Goal: Transaction & Acquisition: Purchase product/service

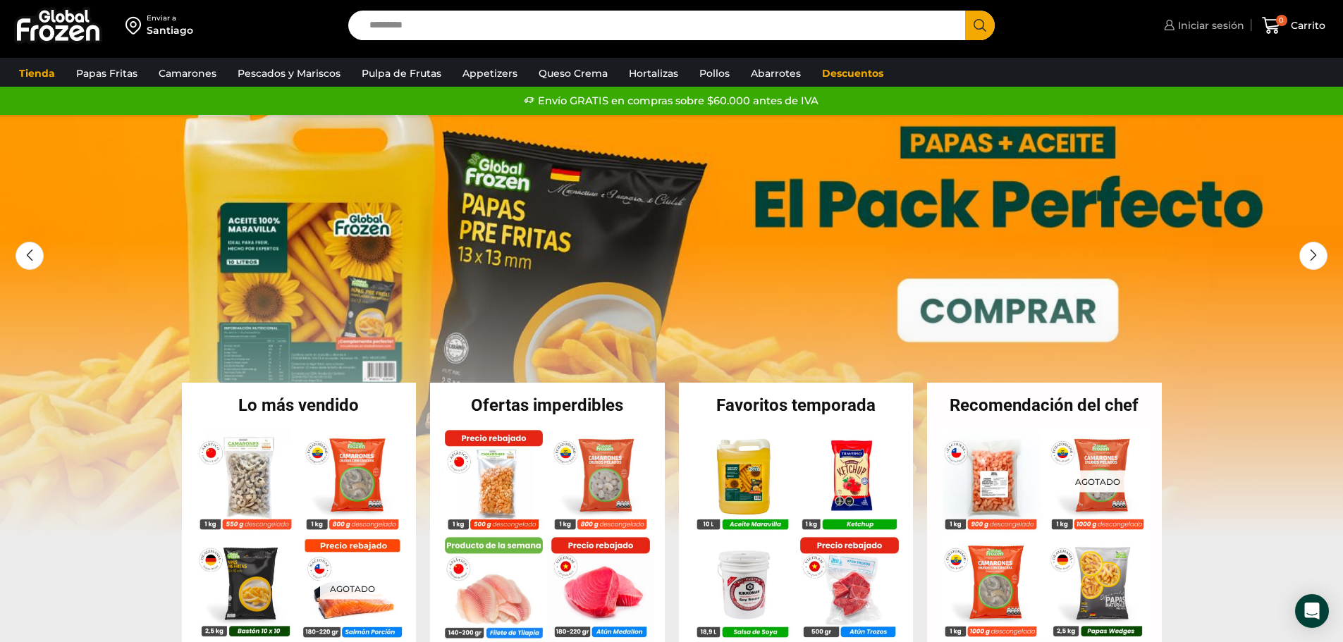
click at [1188, 32] on span "Iniciar sesión" at bounding box center [1210, 25] width 70 height 14
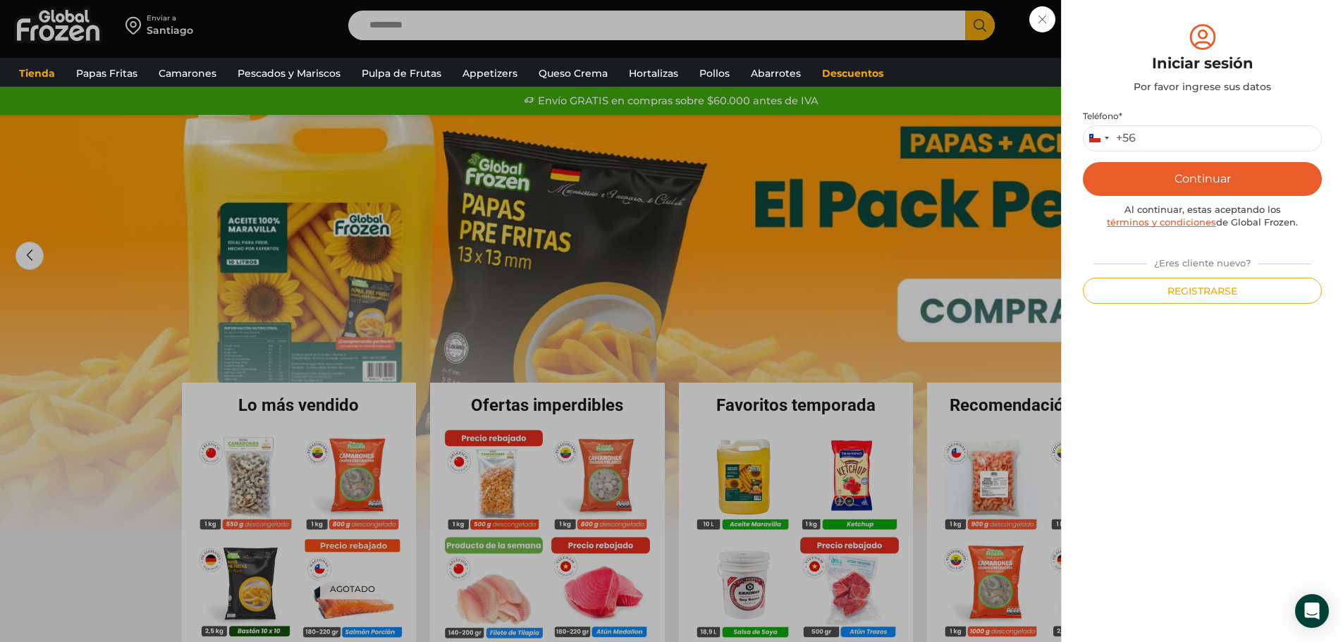
click at [1193, 19] on div "Mi cuenta Login Register Iniciar sesión Por favor ingrese sus datos Iniciar ses…" at bounding box center [1202, 321] width 282 height 642
click at [1183, 142] on input "Teléfono *" at bounding box center [1202, 139] width 239 height 26
type input "*********"
click at [1083, 162] on button "Continuar" at bounding box center [1202, 179] width 239 height 34
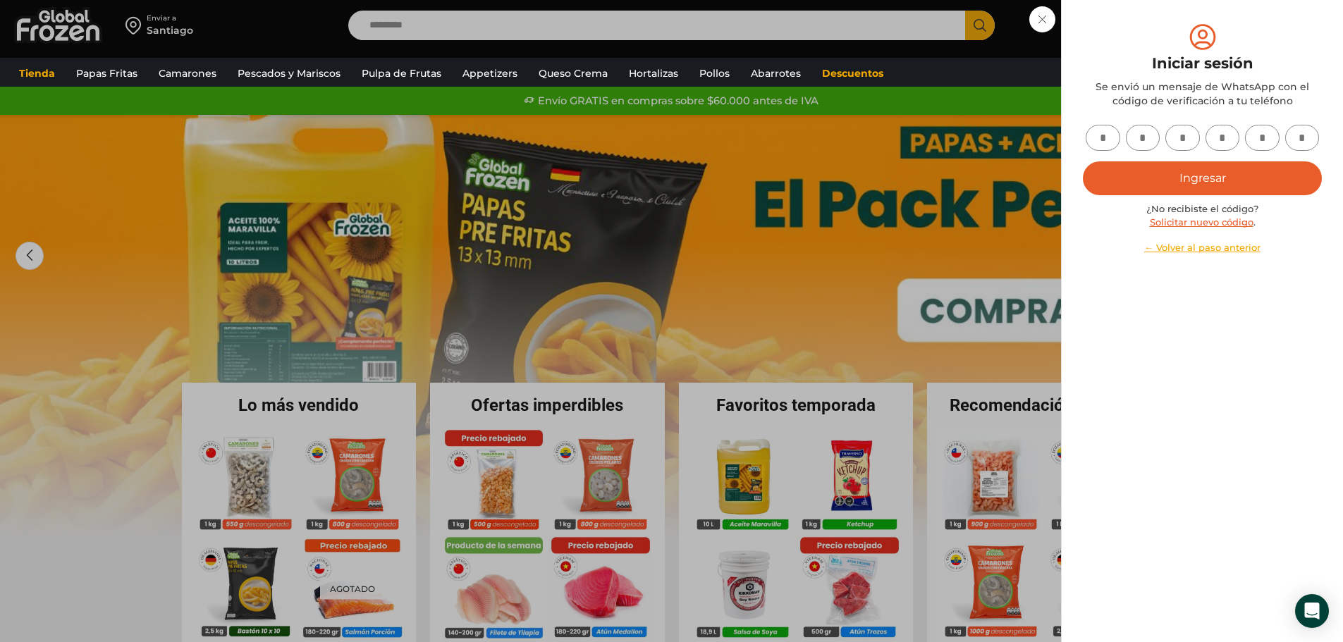
click at [1107, 137] on input "text" at bounding box center [1103, 138] width 35 height 26
type input "*"
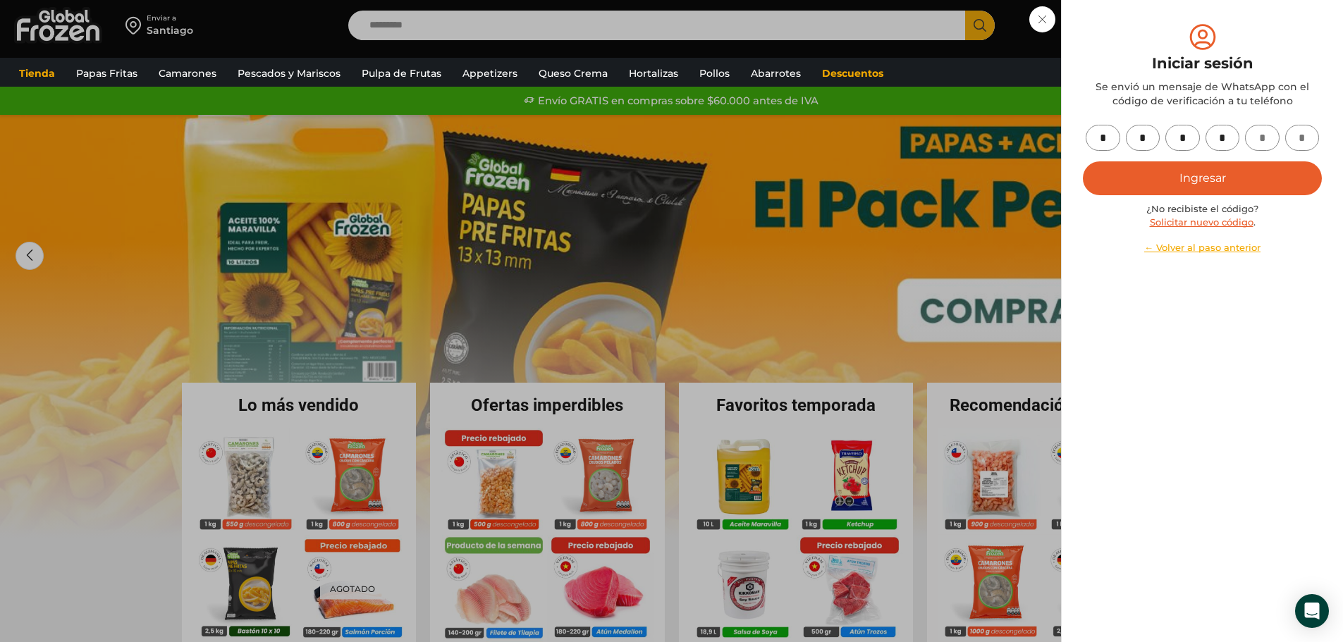
type input "*"
click at [1209, 182] on button "Ingresar" at bounding box center [1202, 178] width 239 height 34
click at [1202, 181] on button "Ingresar" at bounding box center [1202, 178] width 239 height 34
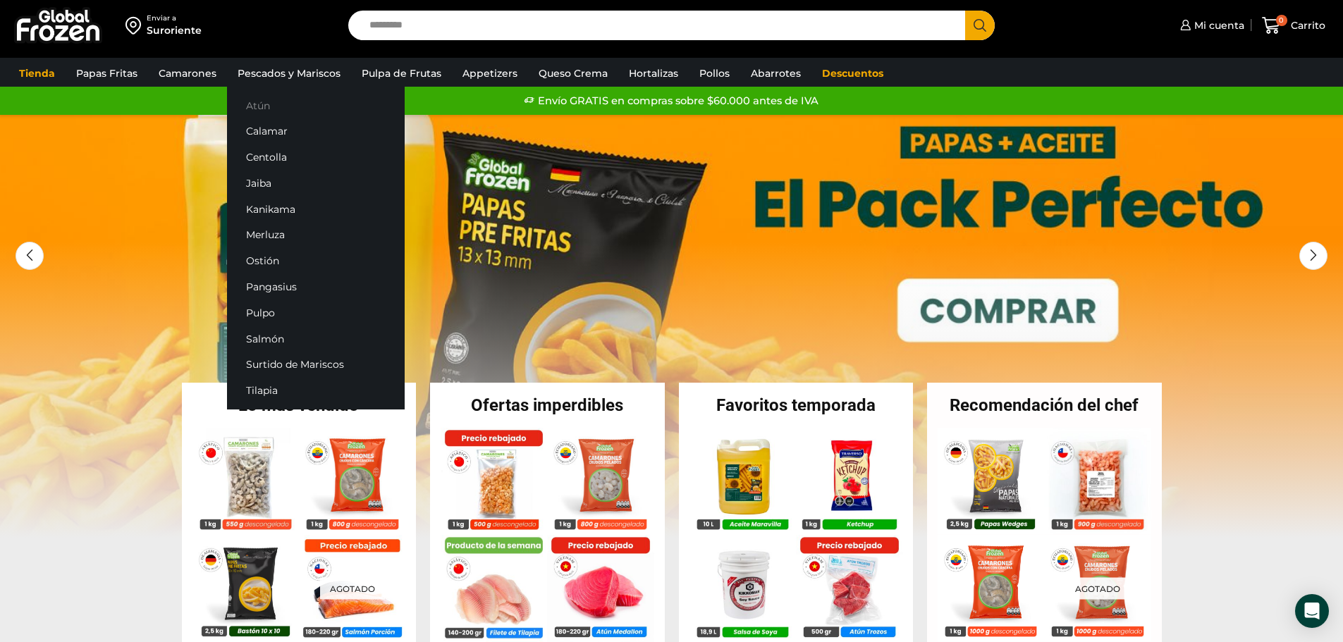
click at [260, 99] on link "Atún" at bounding box center [316, 105] width 178 height 26
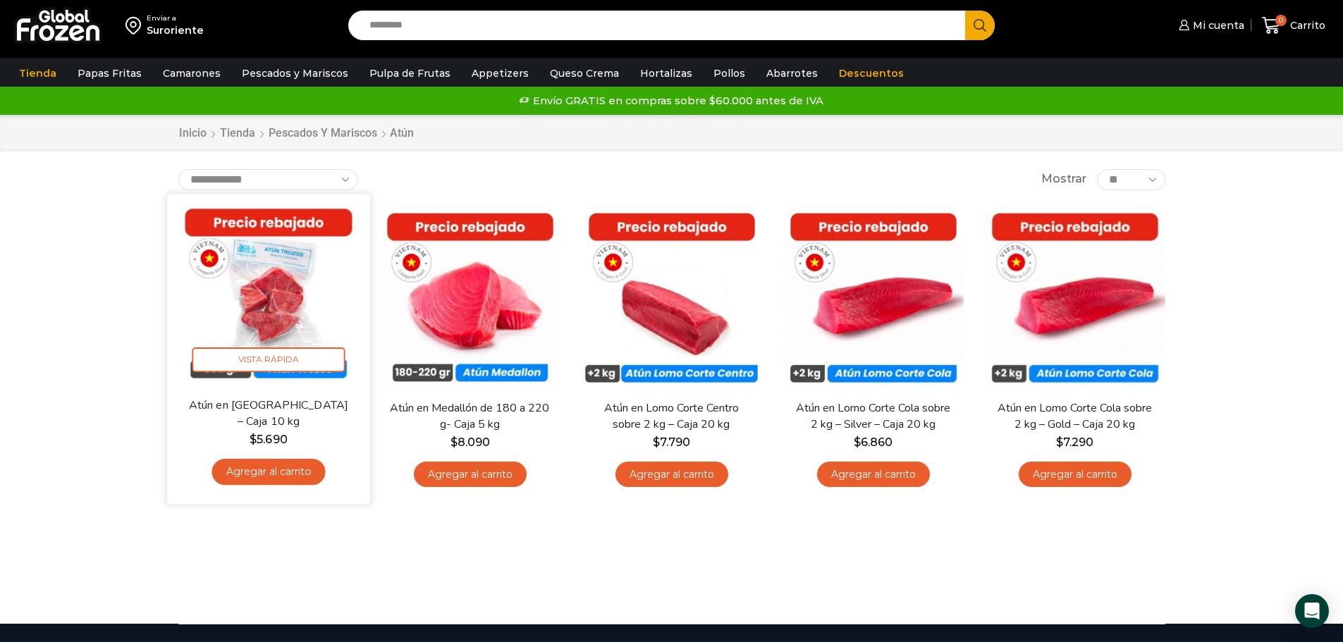
click at [276, 466] on link "Agregar al carrito" at bounding box center [269, 472] width 114 height 26
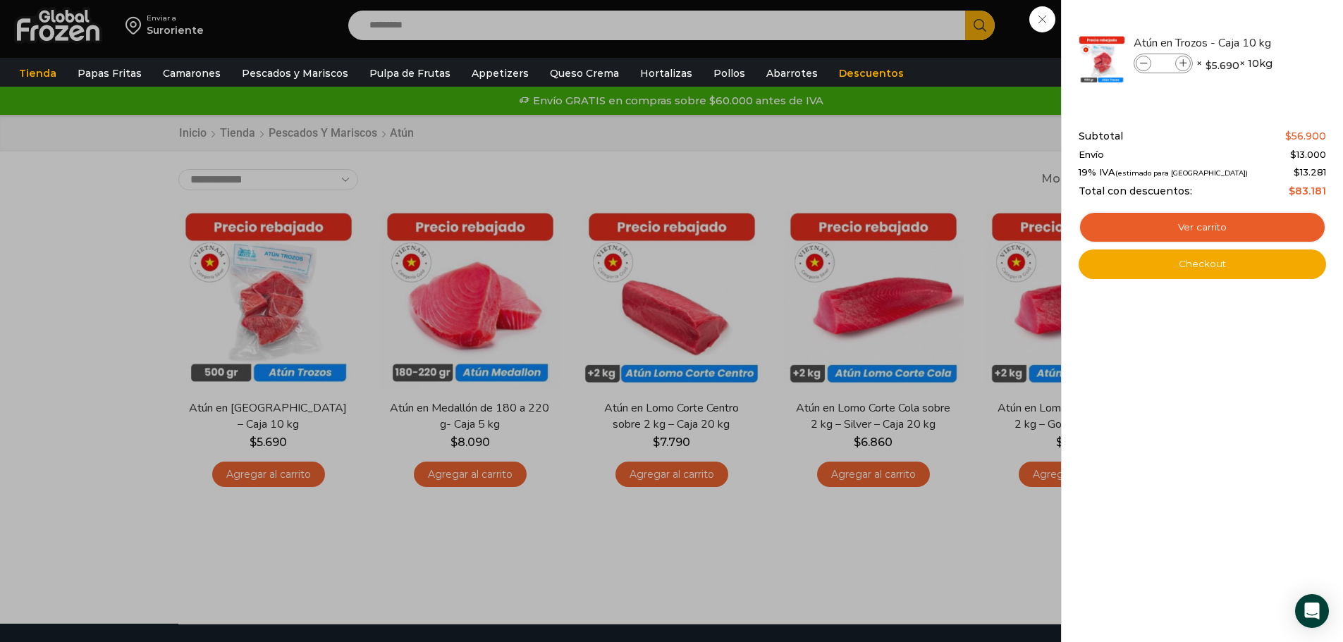
click at [1259, 42] on div "1 Carrito 1 1 Shopping Cart *" at bounding box center [1294, 25] width 71 height 33
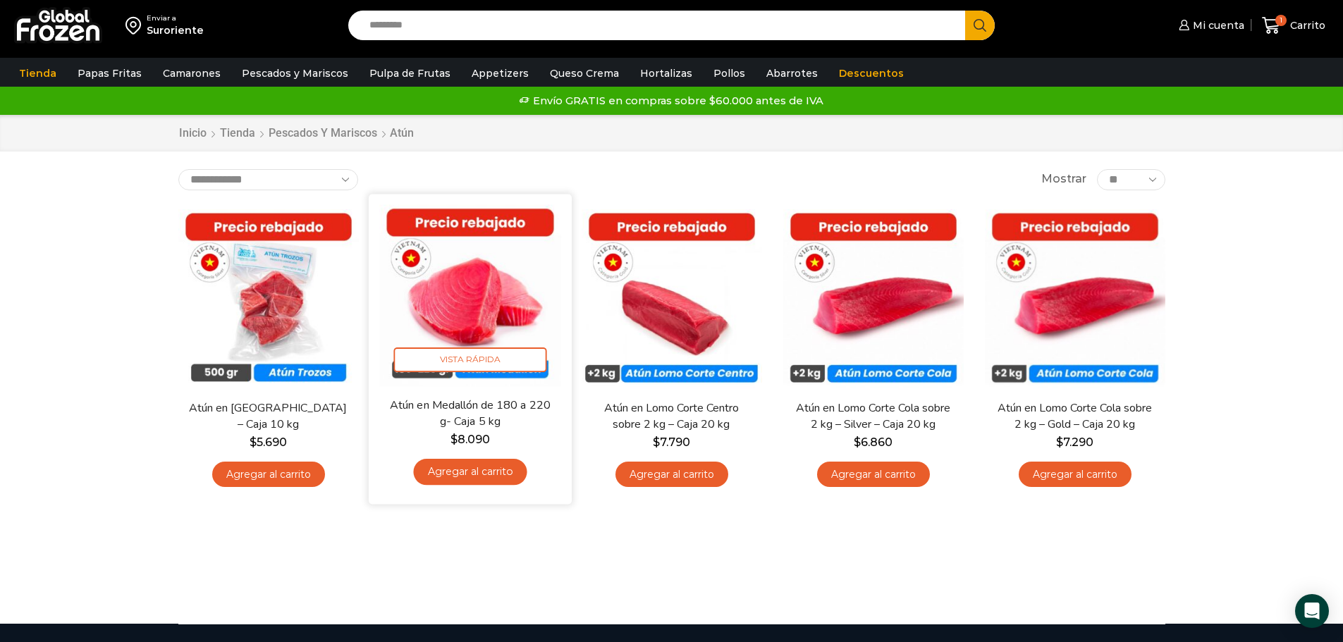
click at [475, 480] on link "Agregar al carrito" at bounding box center [470, 472] width 114 height 26
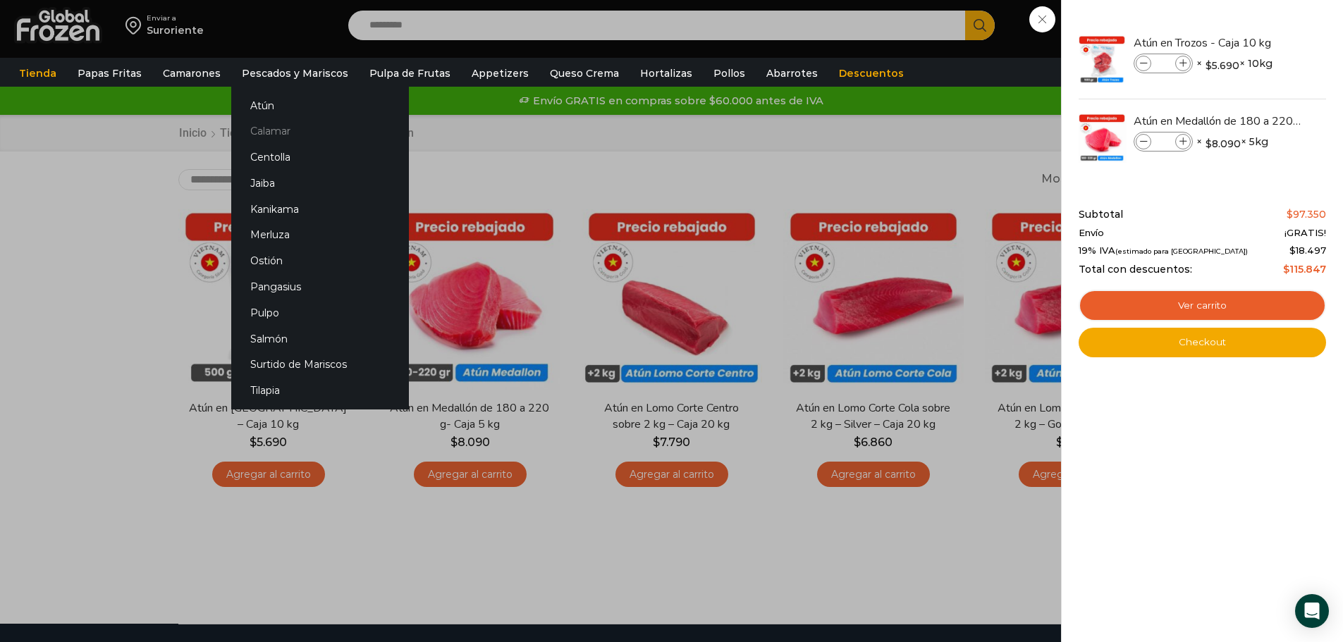
click at [265, 127] on link "Calamar" at bounding box center [320, 131] width 178 height 26
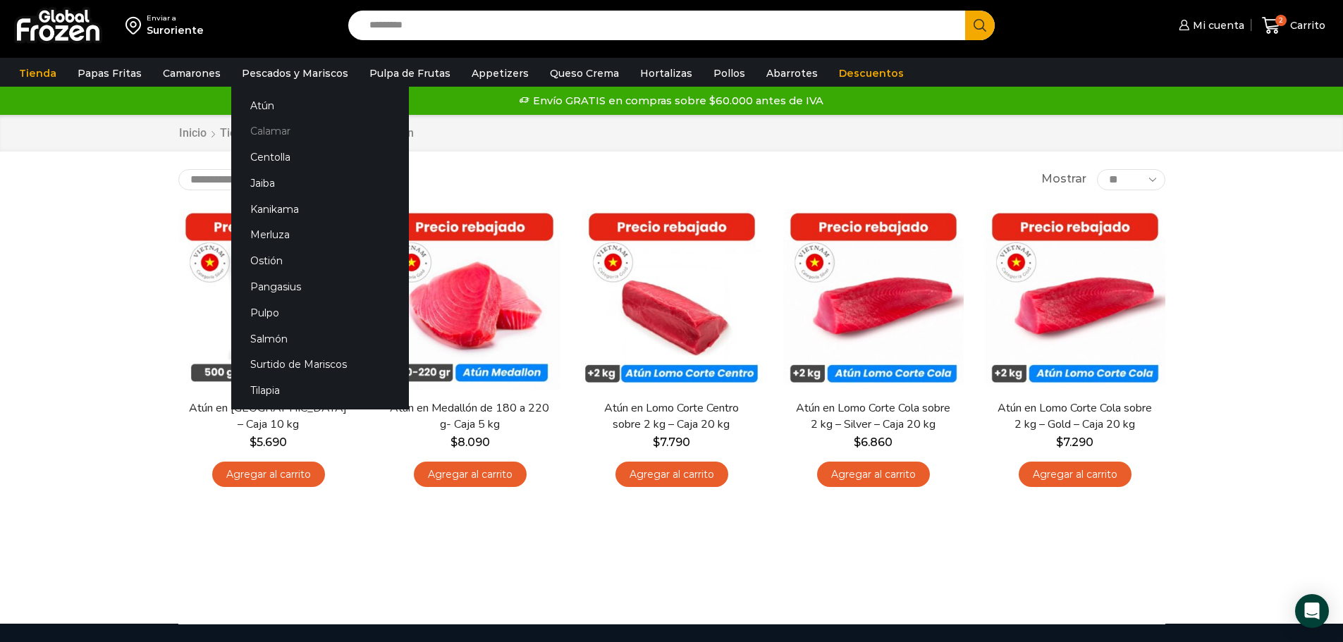
click at [265, 127] on link "Calamar" at bounding box center [320, 131] width 178 height 26
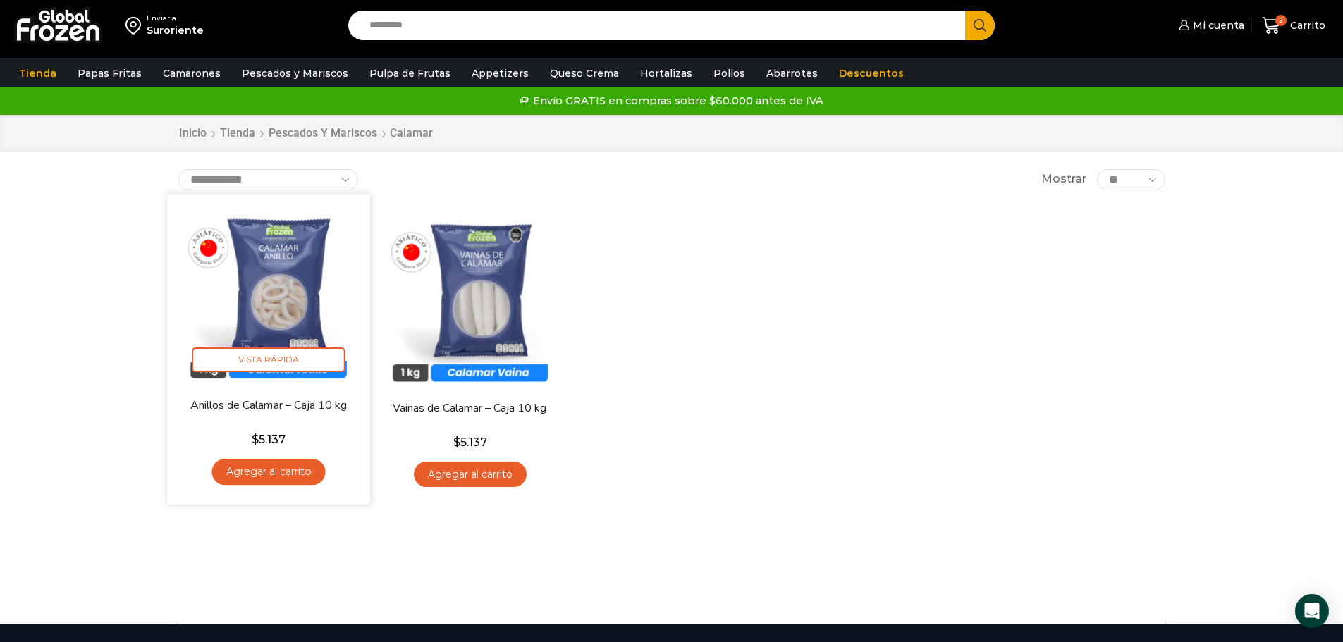
click at [252, 468] on link "Agregar al carrito" at bounding box center [269, 472] width 114 height 26
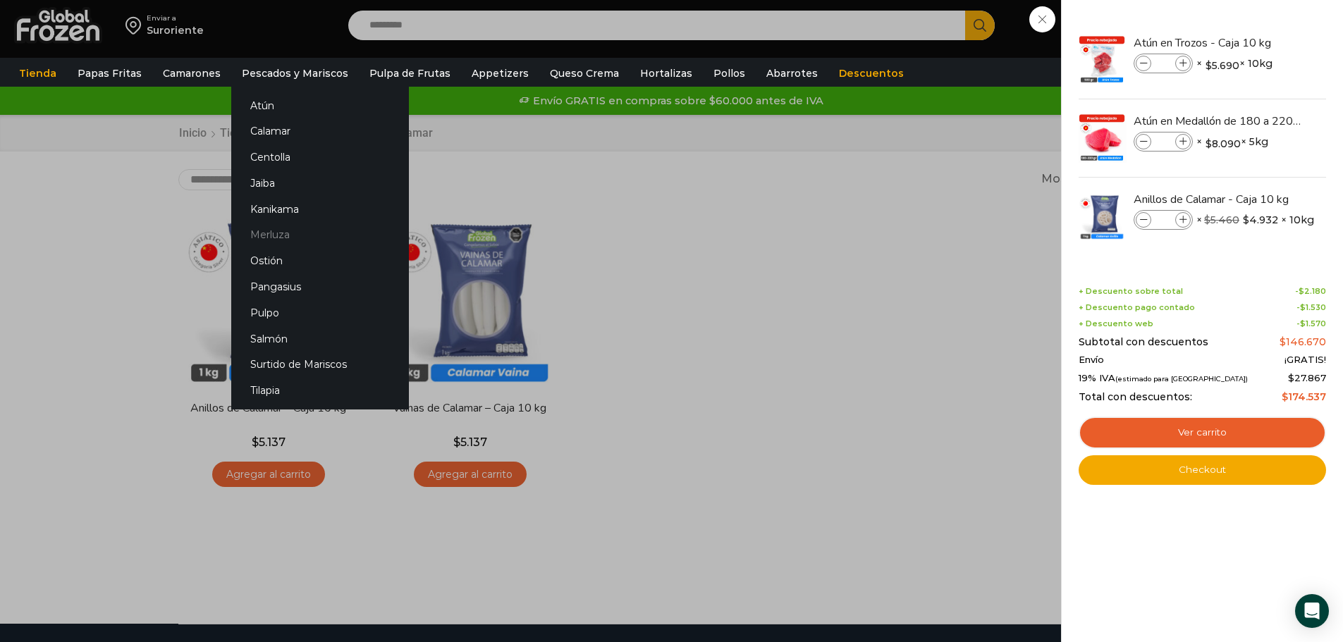
click at [264, 236] on link "Merluza" at bounding box center [320, 235] width 178 height 26
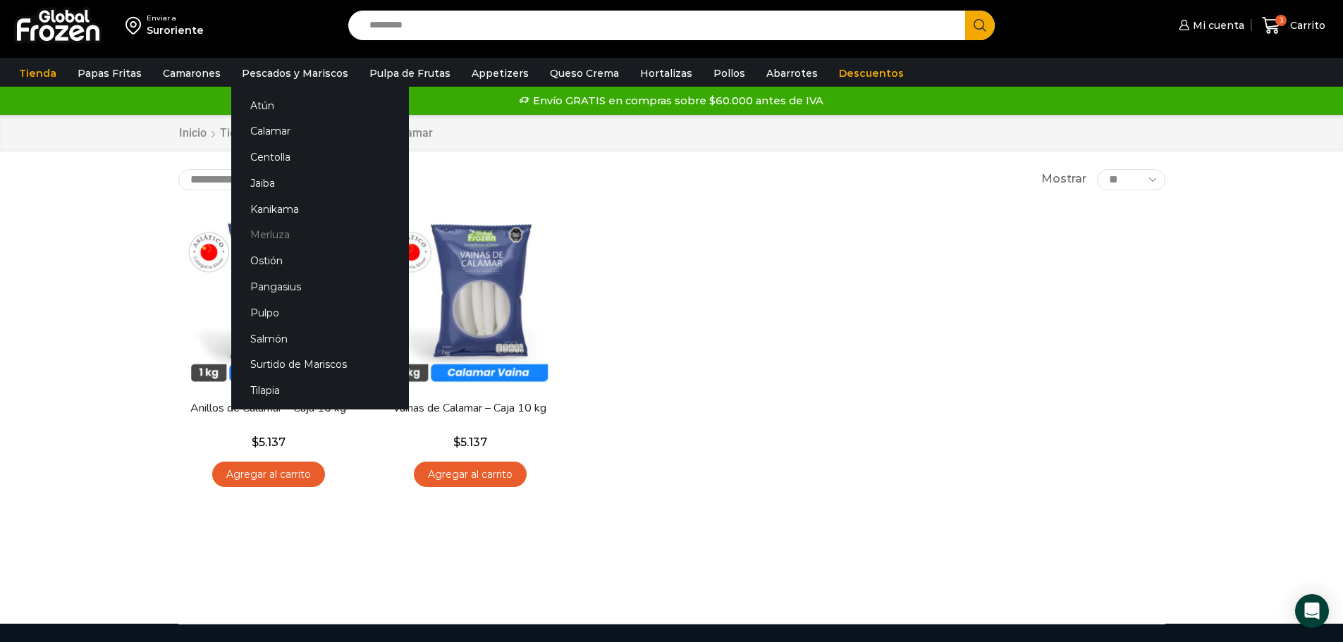
click at [256, 234] on link "Merluza" at bounding box center [320, 235] width 178 height 26
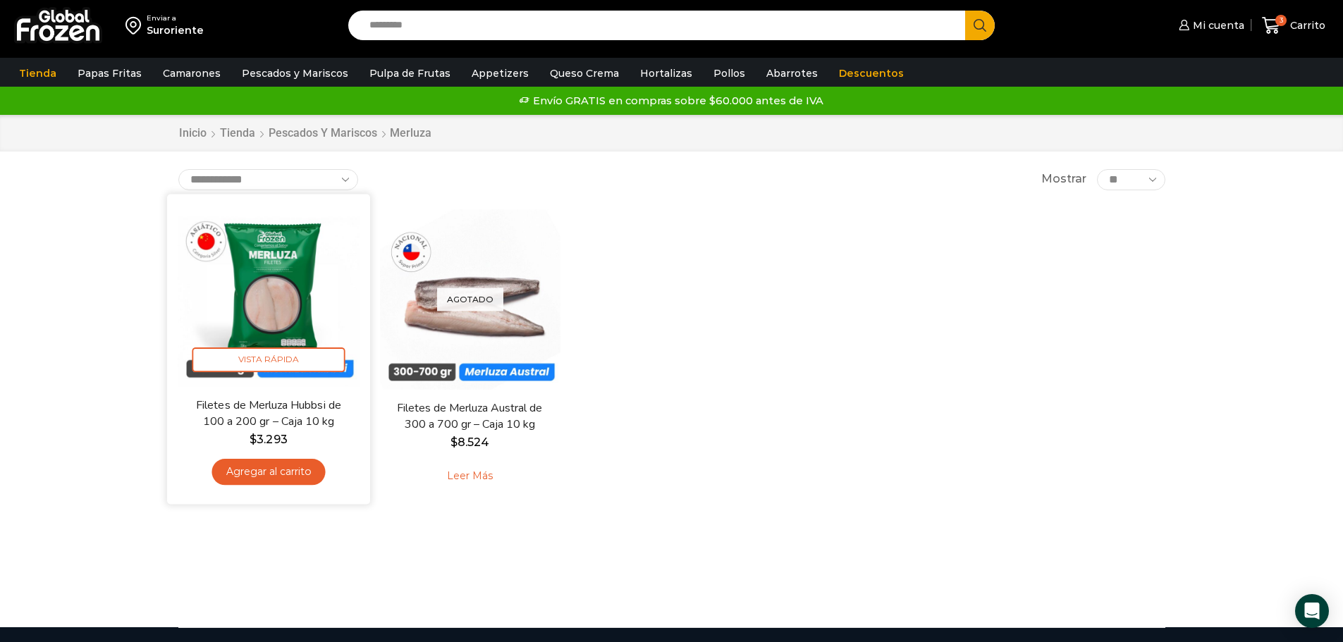
click at [276, 466] on link "Agregar al carrito" at bounding box center [269, 472] width 114 height 26
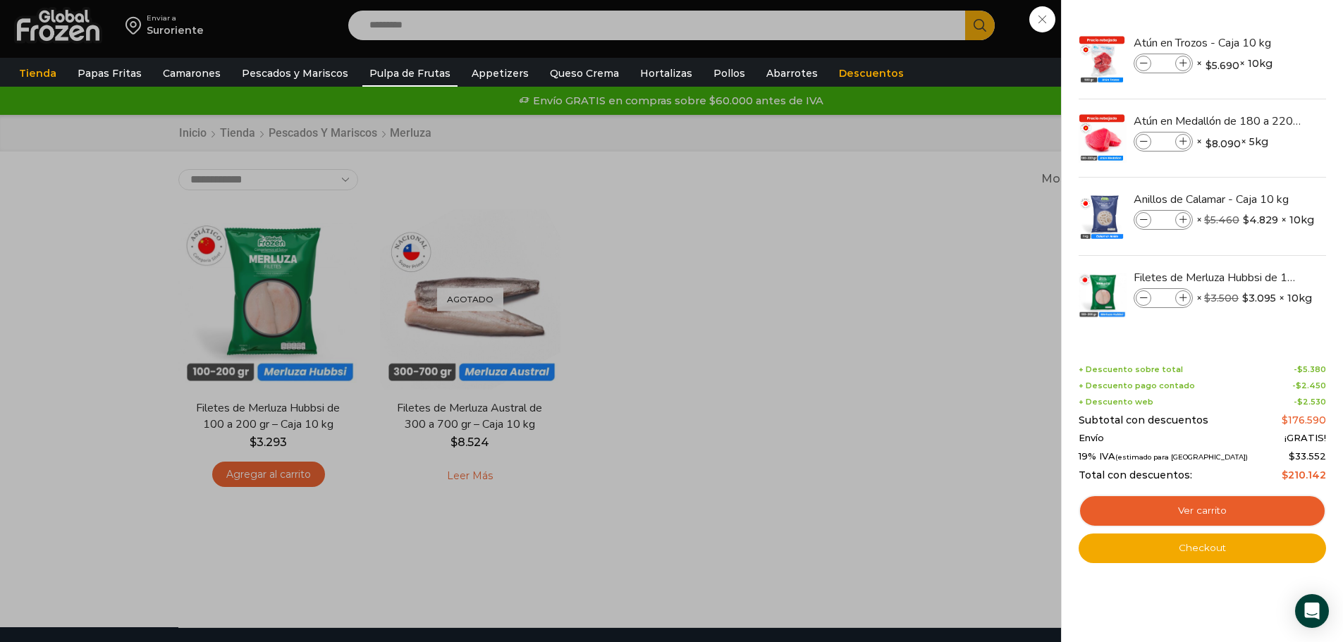
click at [379, 74] on link "Pulpa de Frutas" at bounding box center [409, 73] width 95 height 27
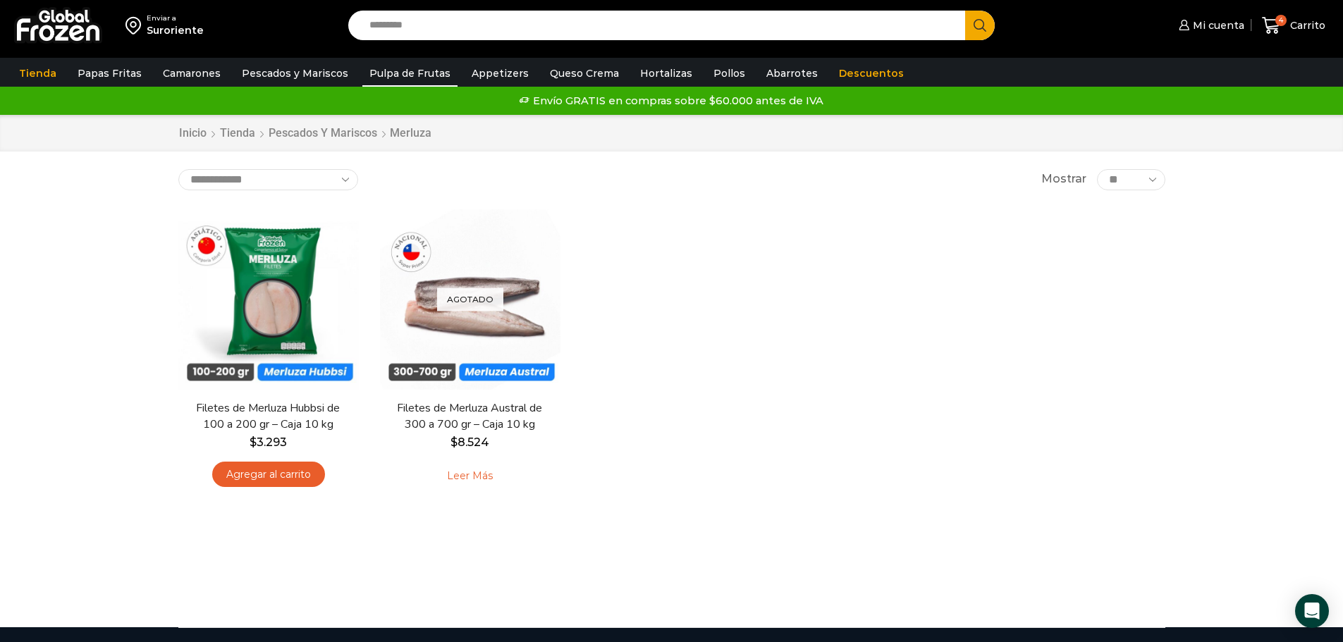
click at [379, 74] on link "Pulpa de Frutas" at bounding box center [409, 73] width 95 height 27
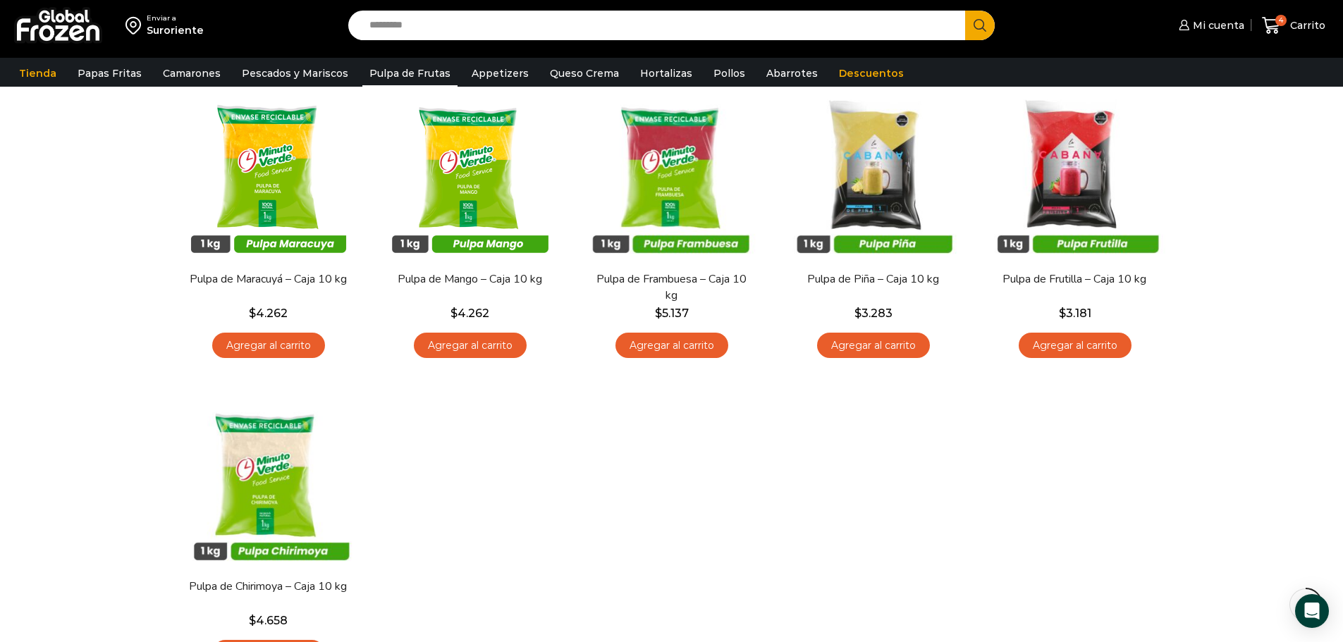
scroll to position [141, 0]
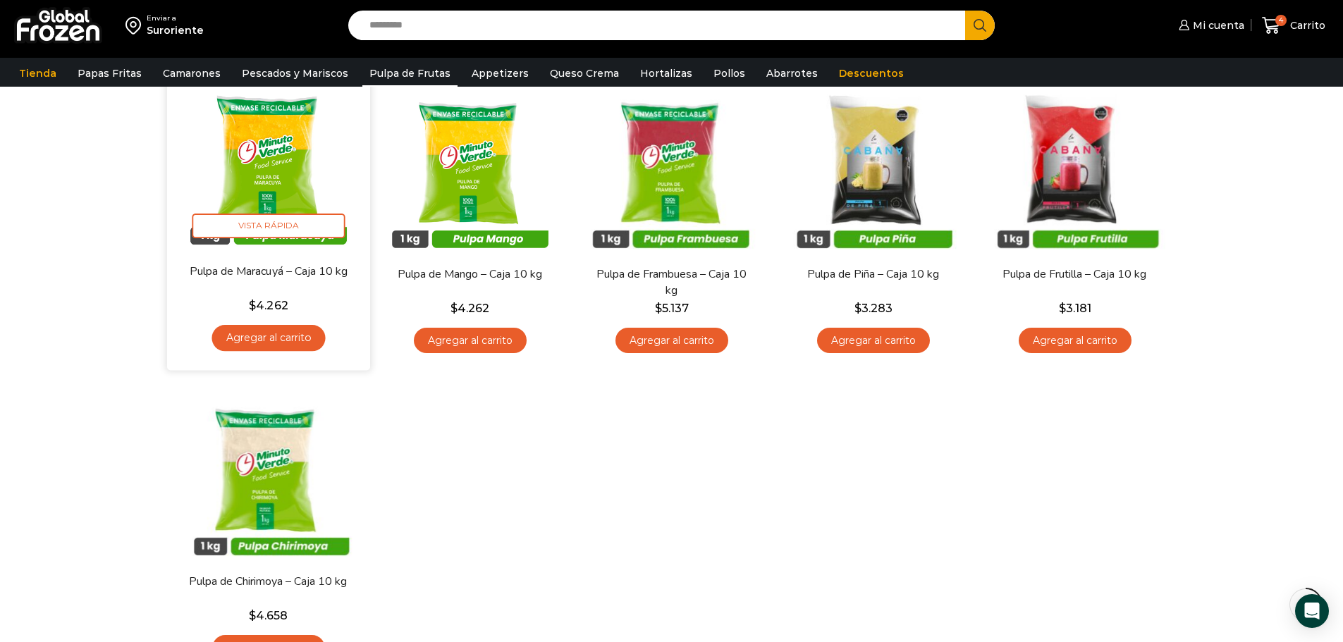
click at [282, 338] on link "Agregar al carrito" at bounding box center [269, 338] width 114 height 26
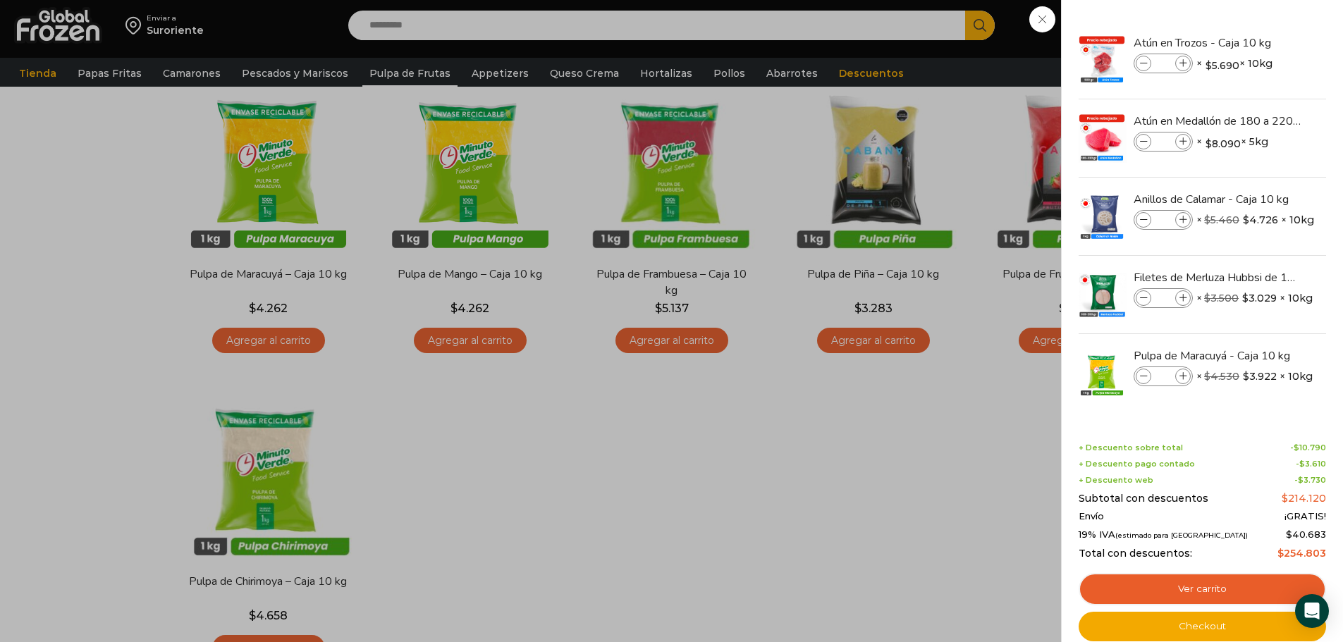
click at [1259, 42] on div "5 Carrito 5 5 Shopping Cart *" at bounding box center [1294, 25] width 71 height 33
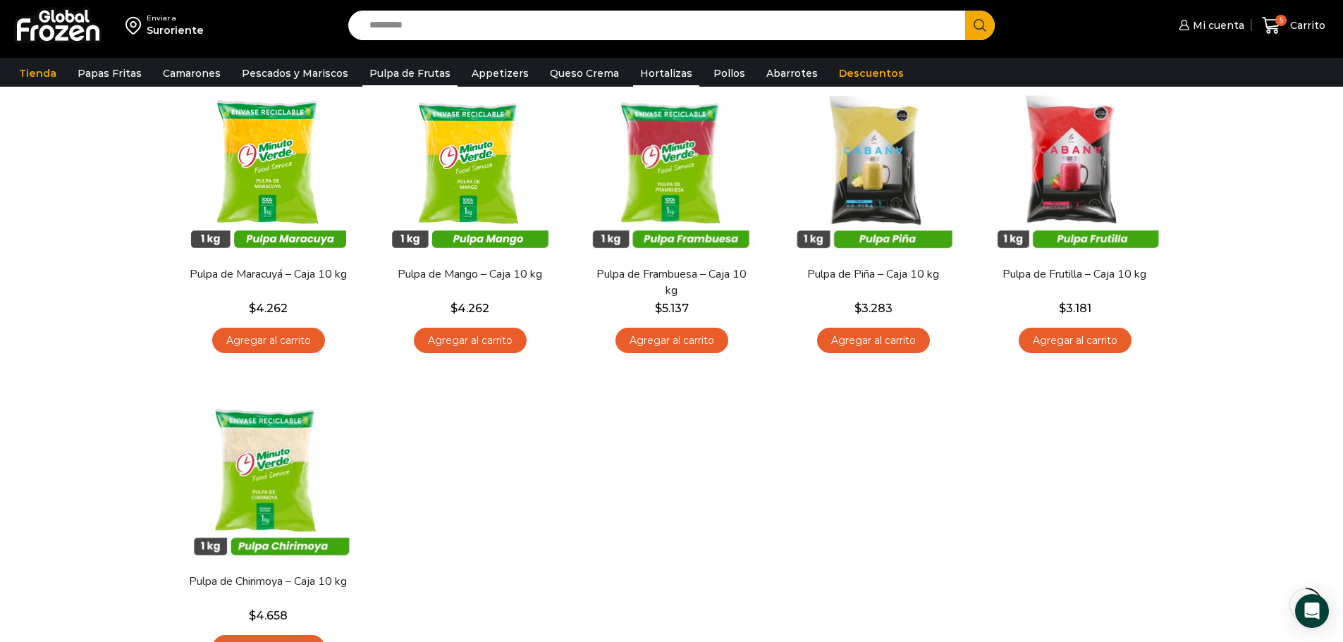
click at [651, 70] on link "Hortalizas" at bounding box center [666, 73] width 66 height 27
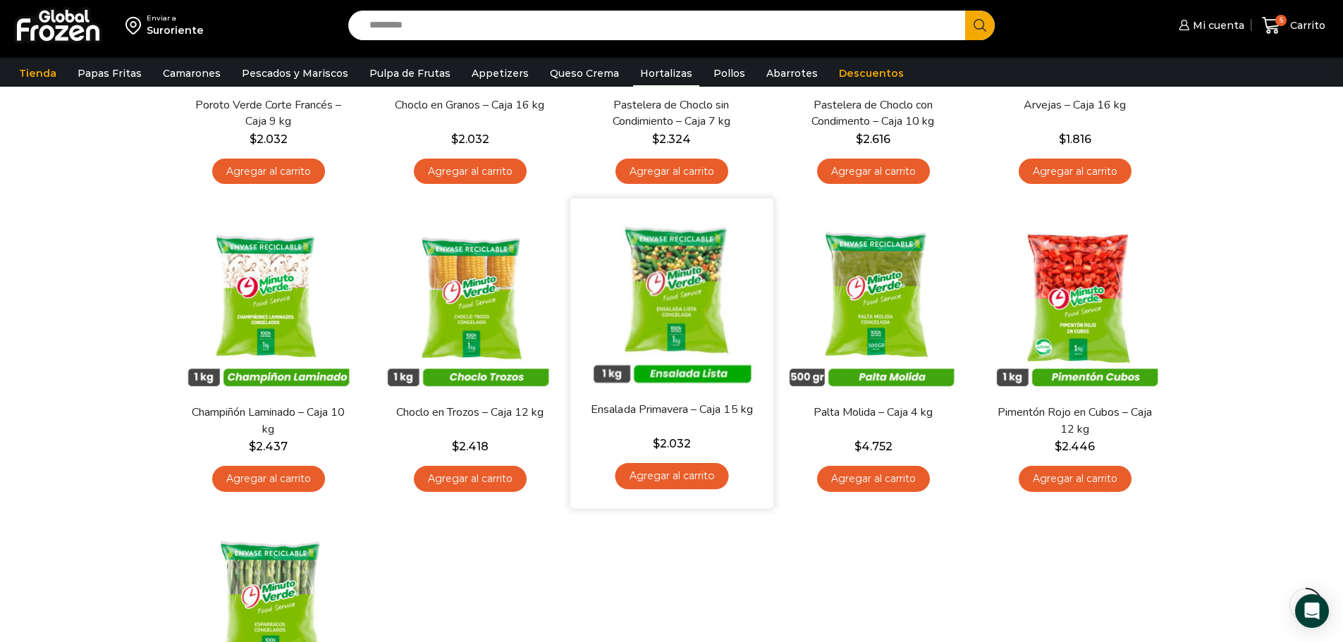
scroll to position [423, 0]
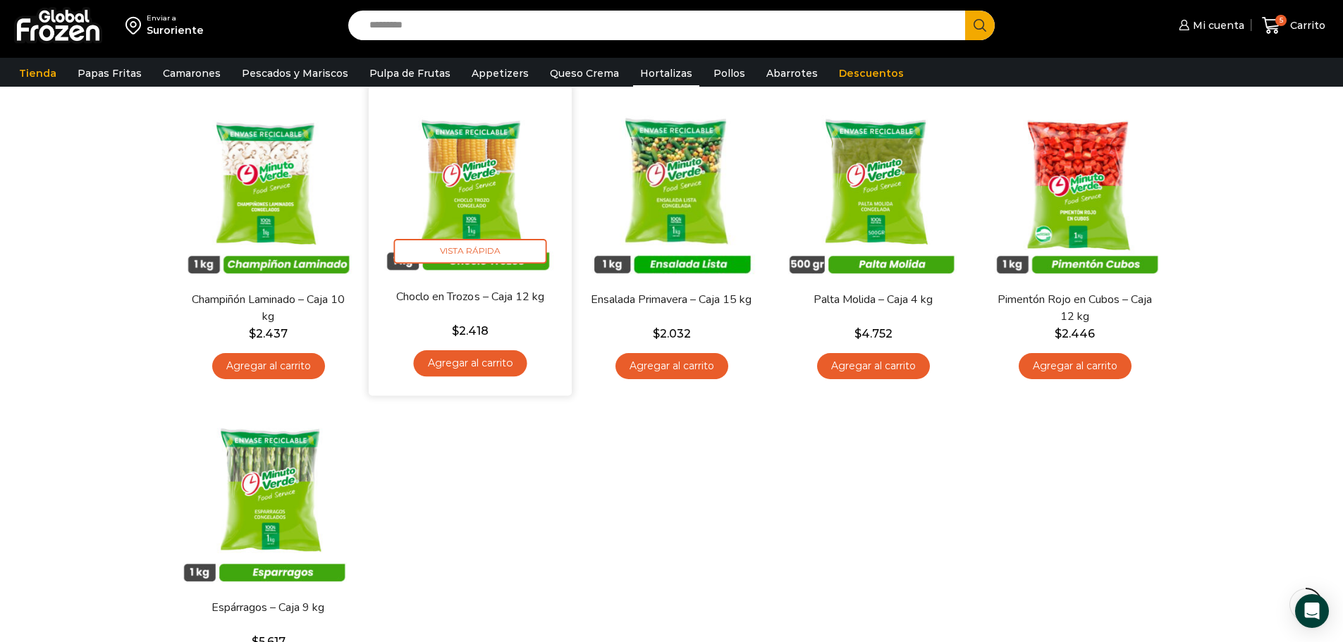
click at [472, 363] on link "Agregar al carrito" at bounding box center [470, 363] width 114 height 26
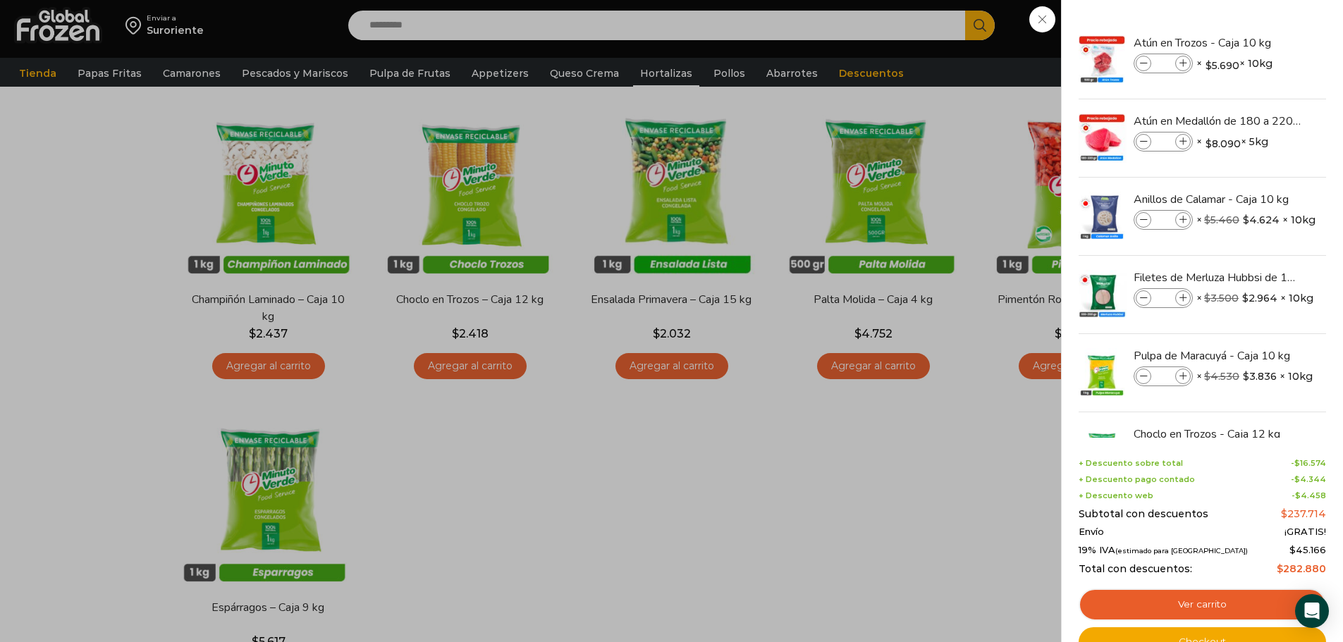
click at [1259, 42] on div "6 Carrito 6 6 Shopping Cart *" at bounding box center [1294, 25] width 71 height 33
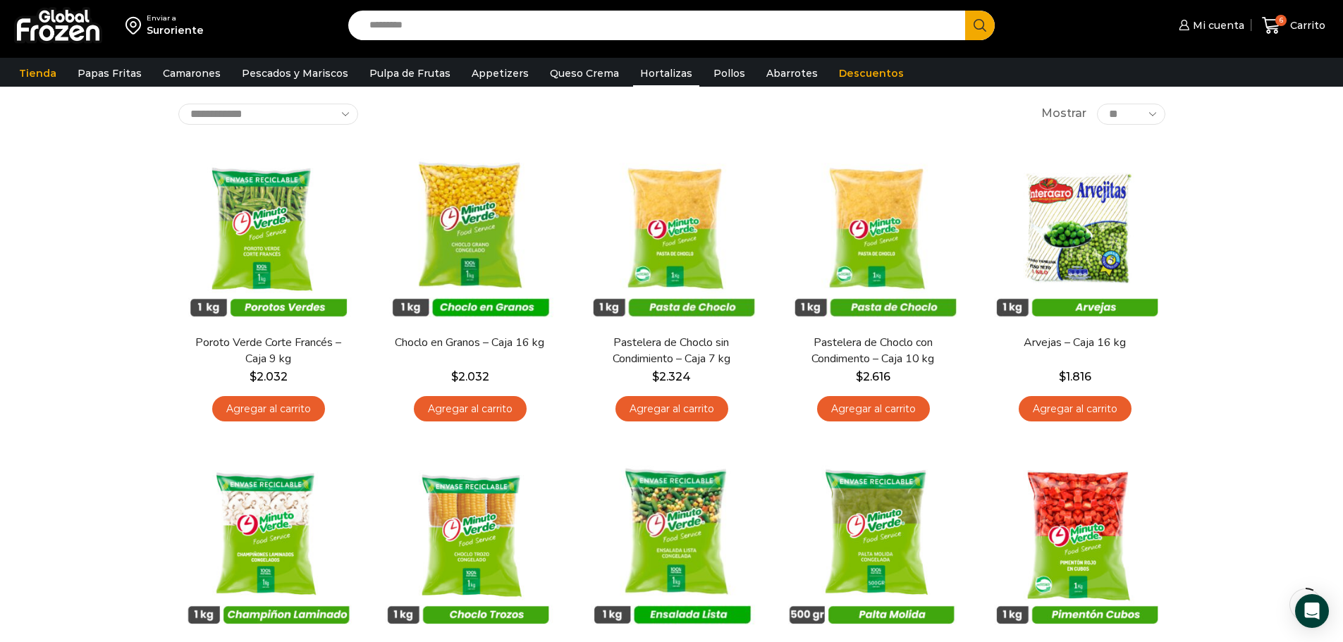
scroll to position [71, 0]
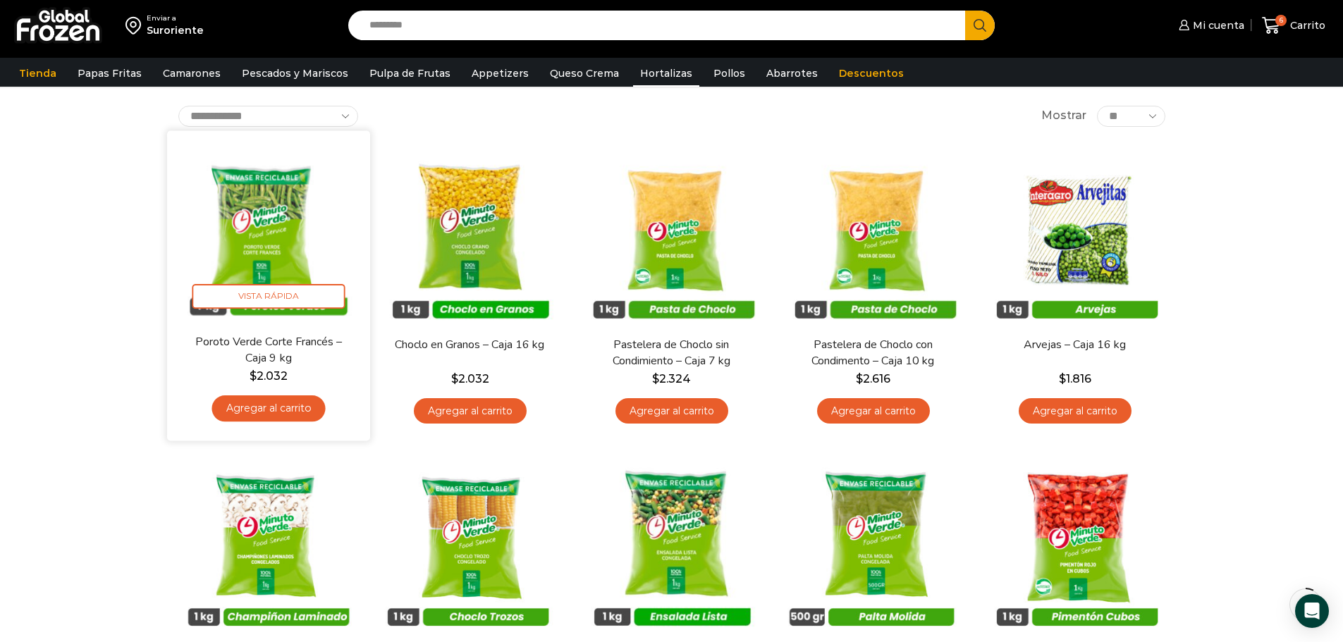
click at [267, 405] on link "Agregar al carrito" at bounding box center [269, 409] width 114 height 26
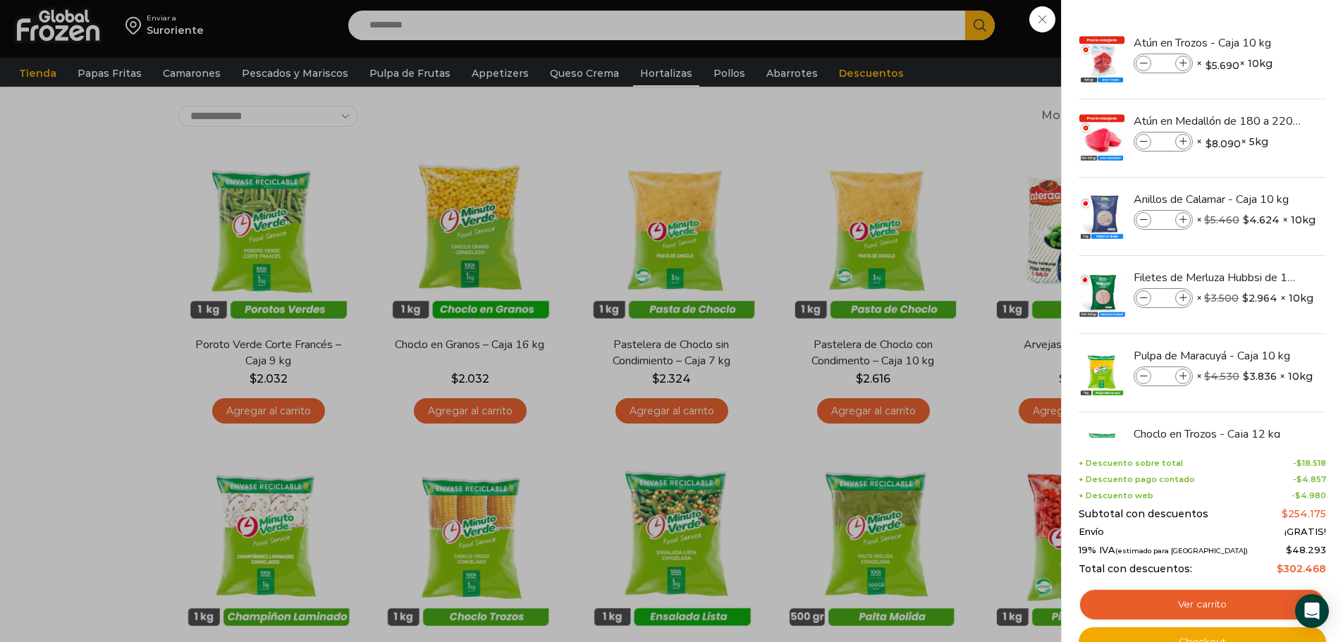
click at [1259, 42] on div "7 Carrito 7 7 Shopping Cart *" at bounding box center [1294, 25] width 71 height 33
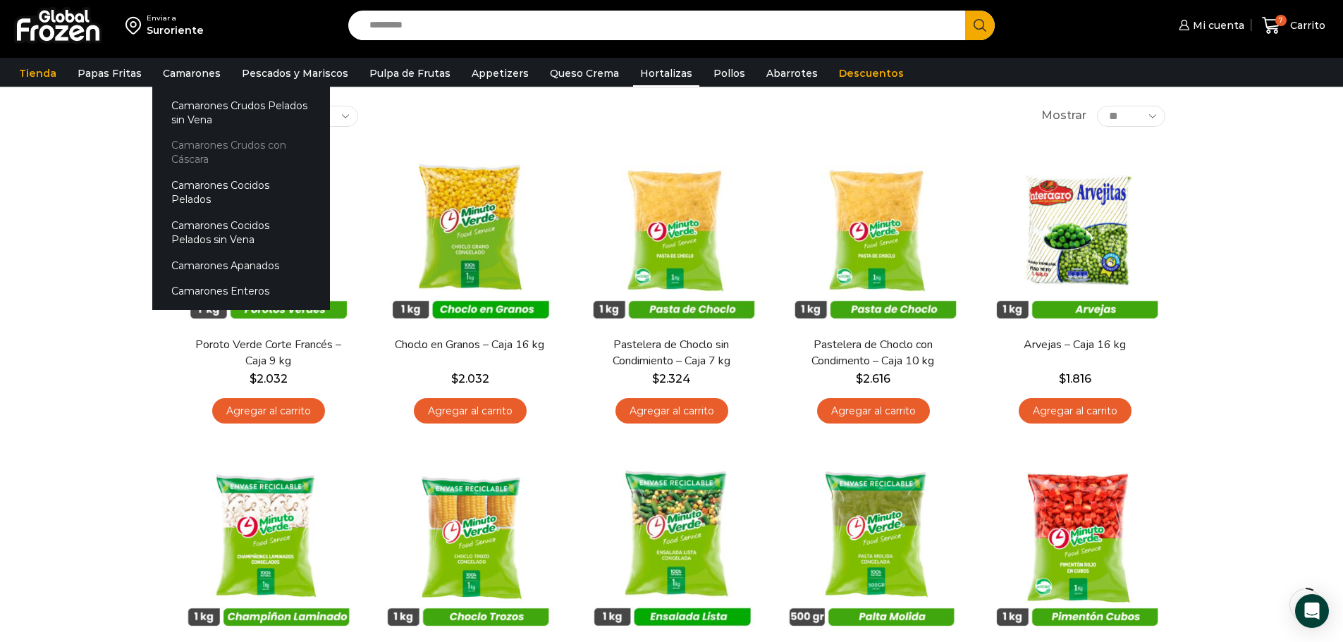
click at [212, 148] on link "Camarones Crudos con Cáscara" at bounding box center [241, 153] width 178 height 40
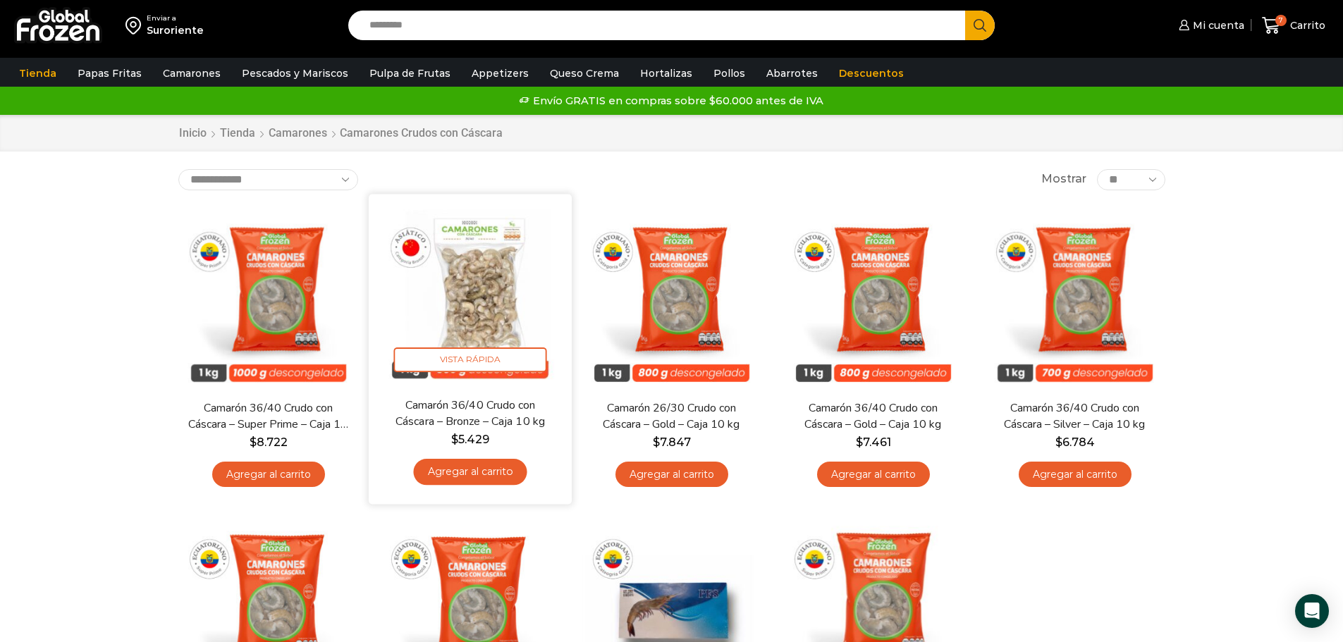
click at [474, 476] on link "Agregar al carrito" at bounding box center [470, 472] width 114 height 26
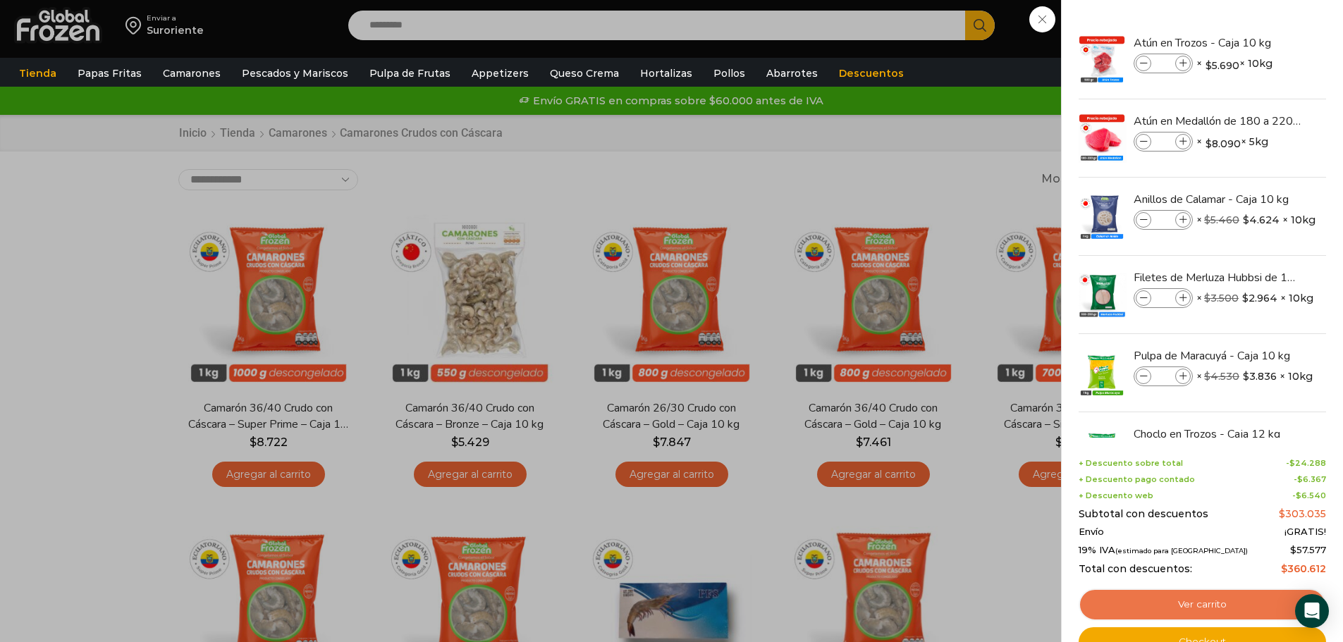
click at [1194, 597] on link "Ver carrito" at bounding box center [1202, 605] width 247 height 32
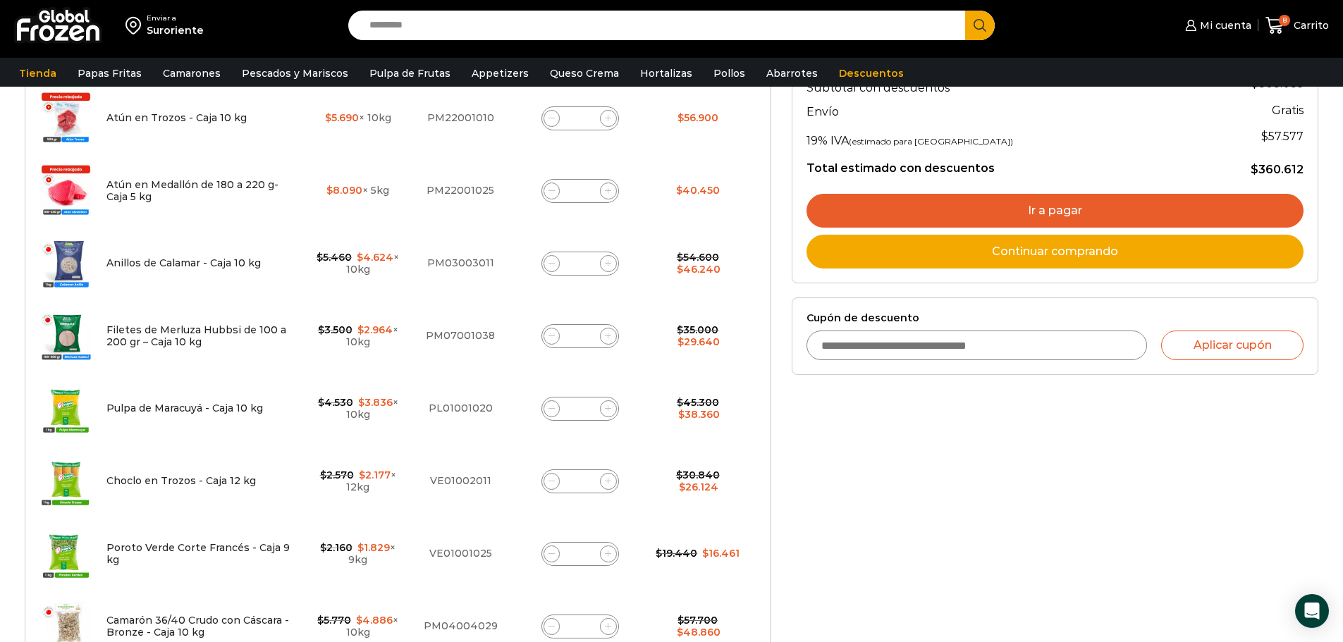
scroll to position [423, 0]
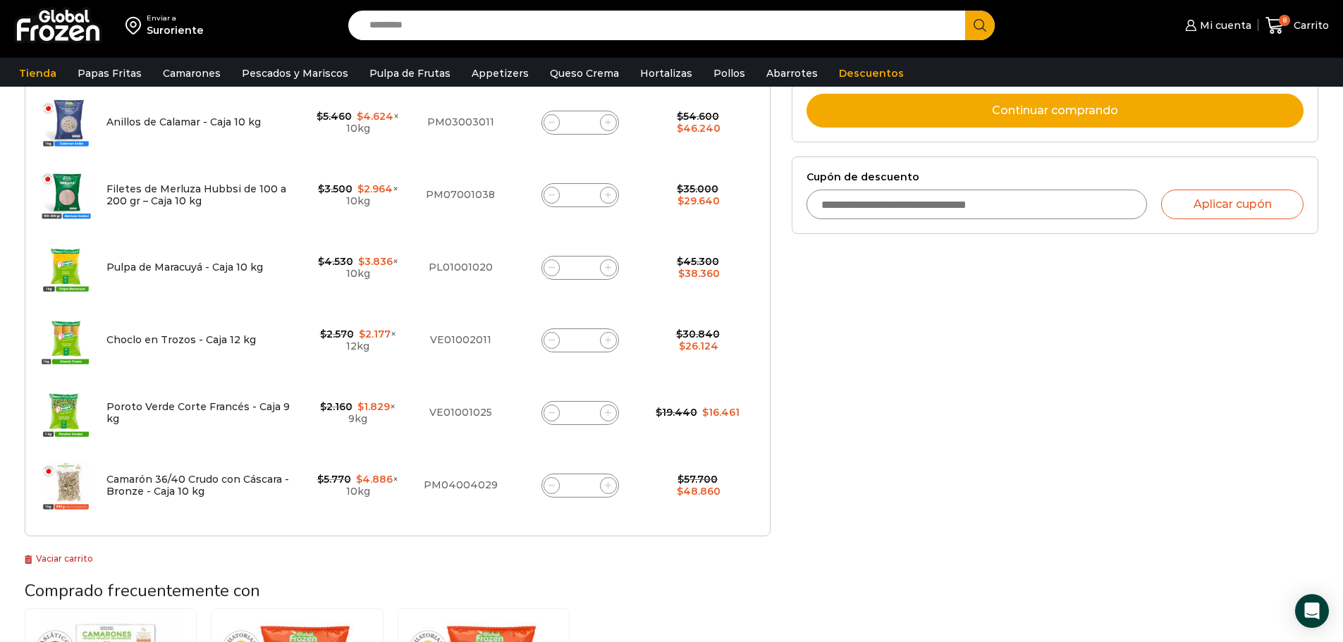
click at [588, 339] on input "*" at bounding box center [580, 341] width 20 height 20
type input "*"
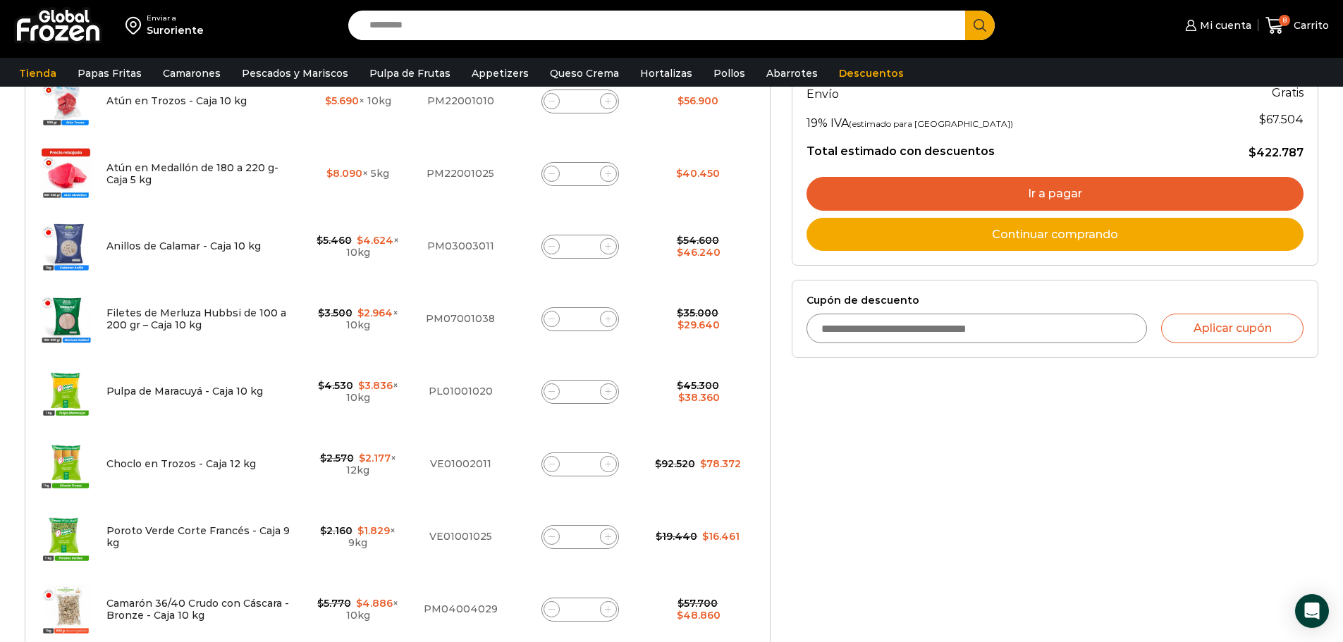
scroll to position [432, 0]
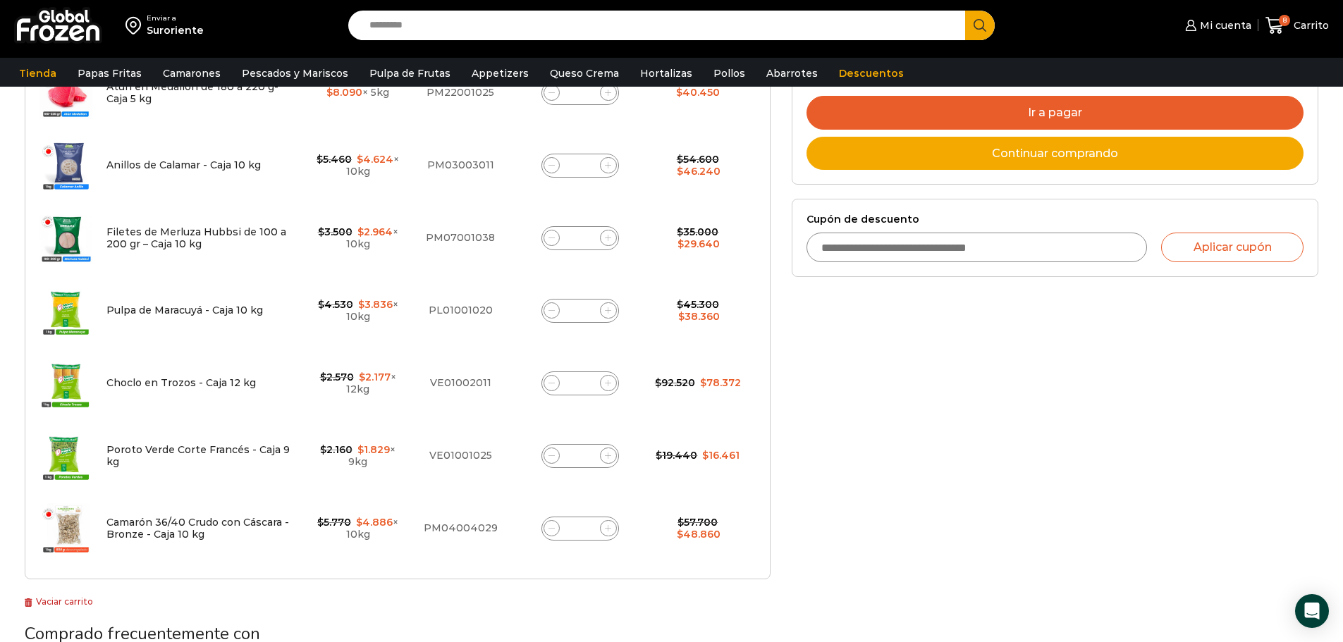
click at [589, 455] on input "*" at bounding box center [580, 456] width 20 height 20
type input "*"
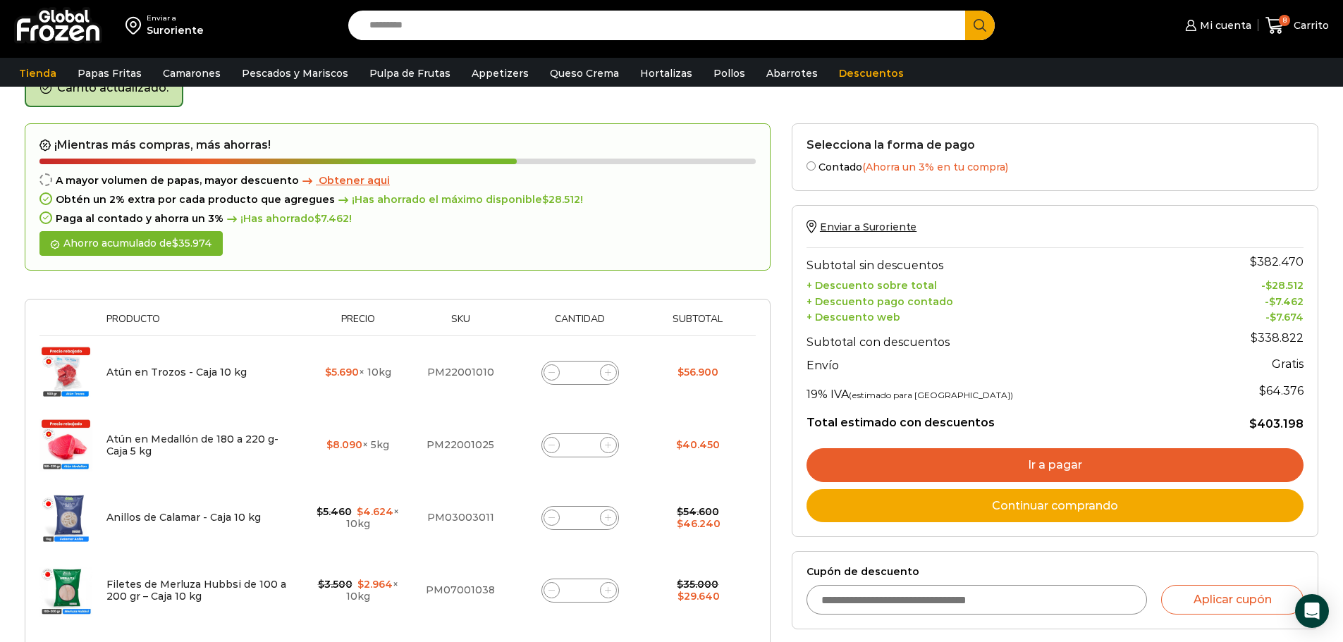
scroll to position [467, 0]
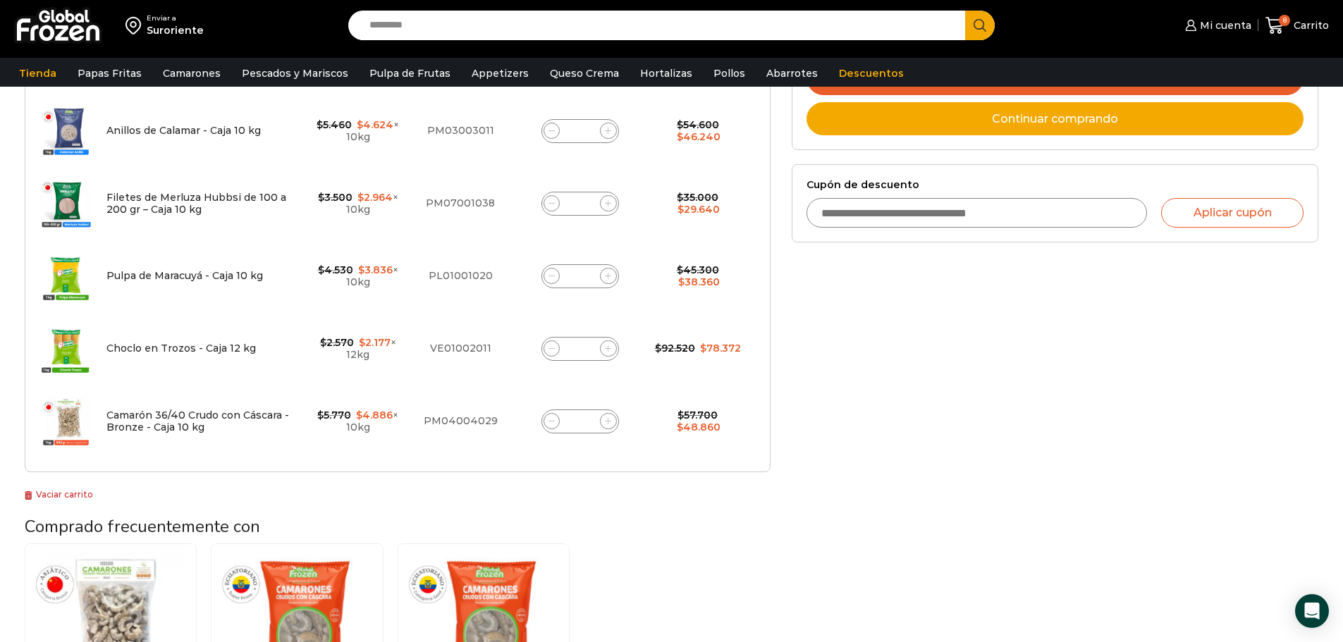
click at [582, 420] on input "*" at bounding box center [580, 422] width 20 height 20
type input "*"
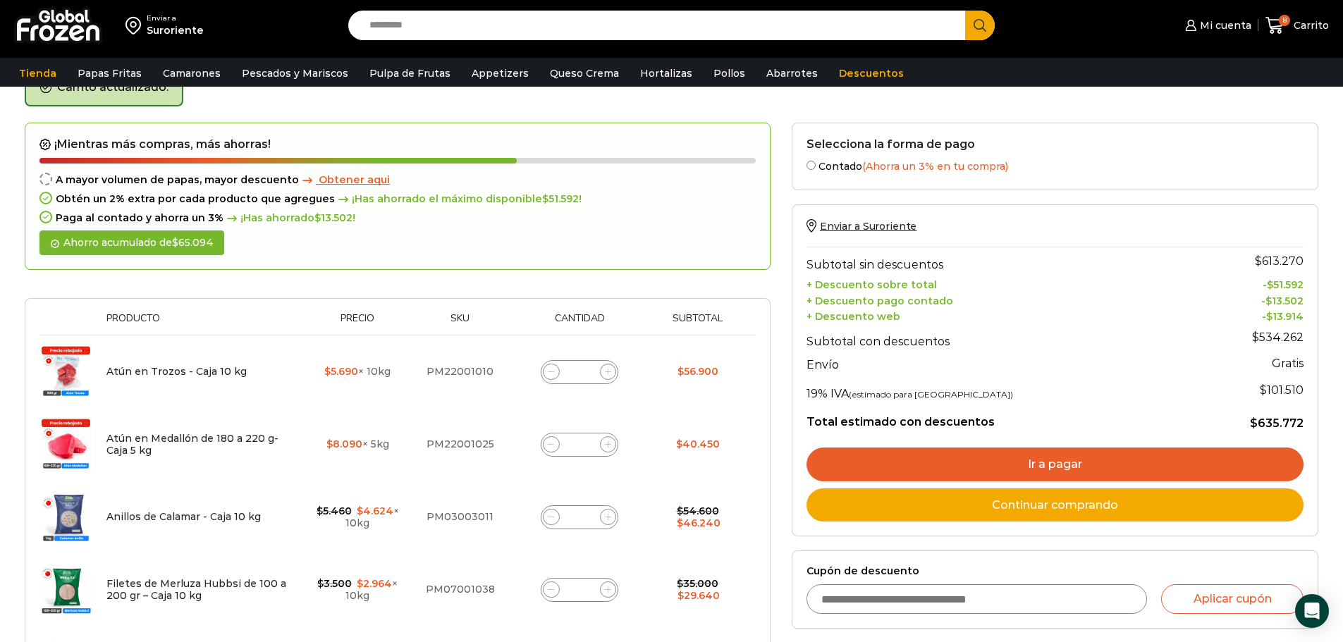
scroll to position [80, 0]
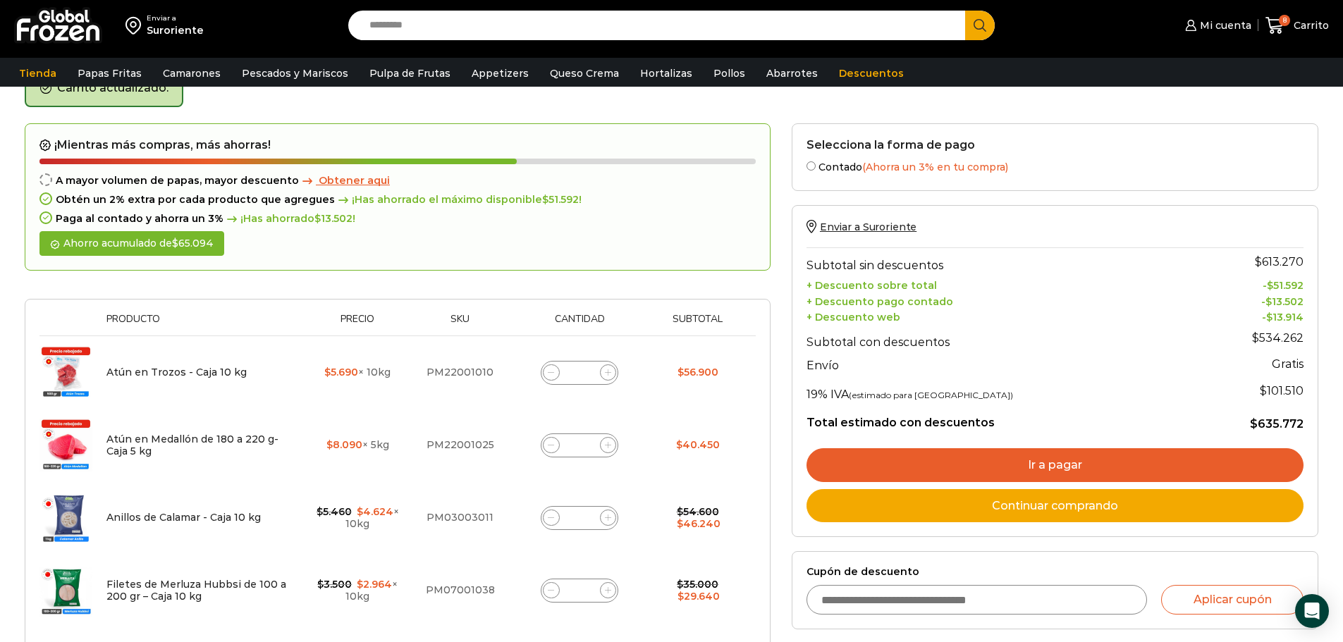
click at [586, 372] on input "*" at bounding box center [580, 373] width 20 height 20
type input "*"
click at [587, 440] on input "*" at bounding box center [580, 446] width 20 height 20
type input "*"
click at [653, 473] on form "¡Mientras más compras, más ahorras! A mayor volumen de papas, mayor descuento O…" at bounding box center [398, 491] width 746 height 737
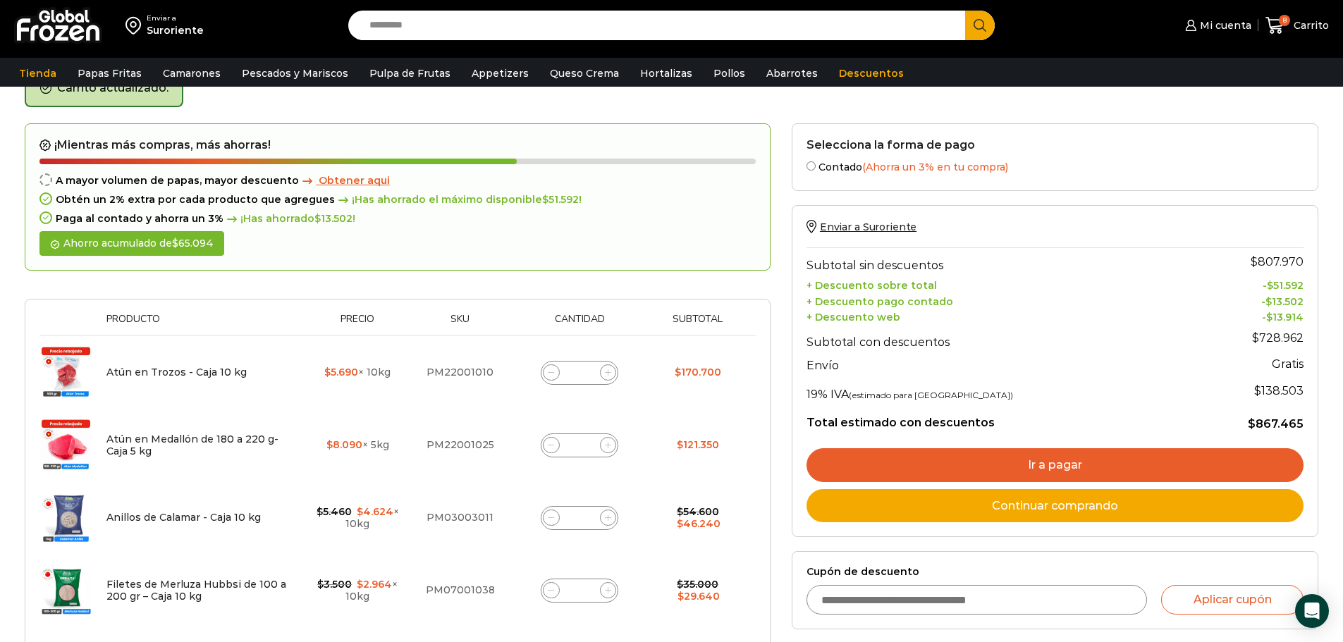
click at [587, 518] on input "*" at bounding box center [580, 518] width 20 height 20
type input "*"
click at [618, 484] on td "Anillos de Calamar - Caja 10 kg cantidad *" at bounding box center [580, 518] width 134 height 73
click at [582, 587] on input "*" at bounding box center [580, 591] width 20 height 20
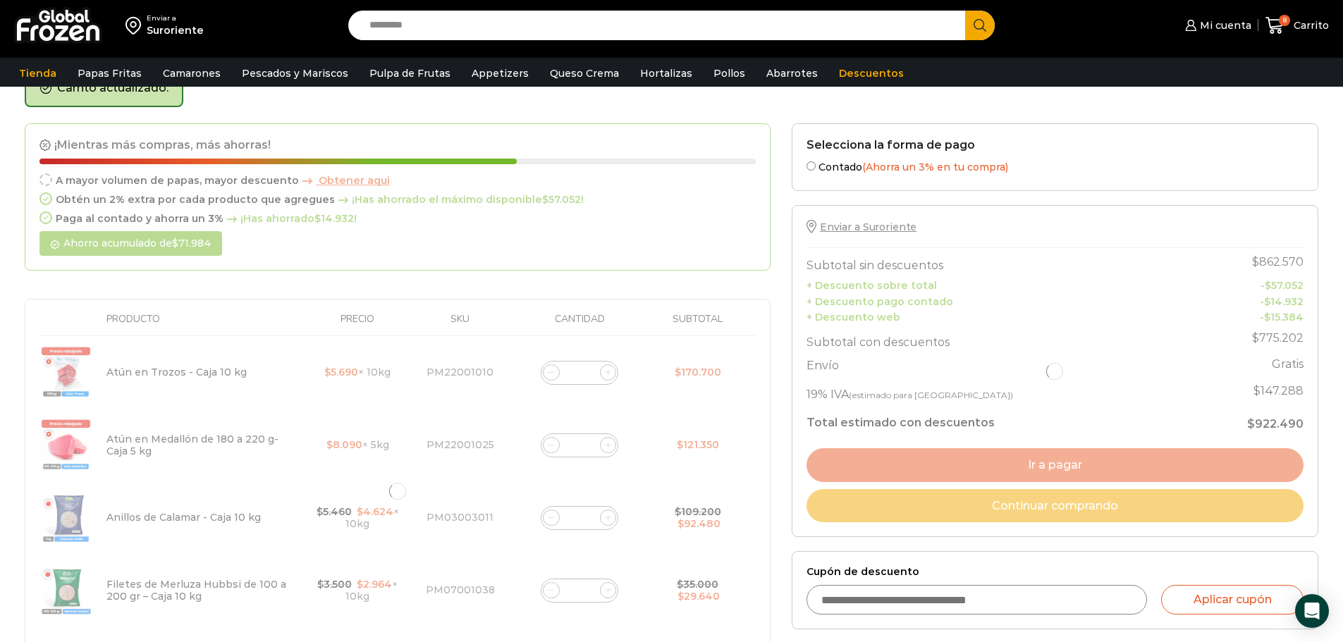
type input "*"
drag, startPoint x: 619, startPoint y: 555, endPoint x: 642, endPoint y: 564, distance: 25.0
click at [642, 564] on div at bounding box center [398, 491] width 746 height 737
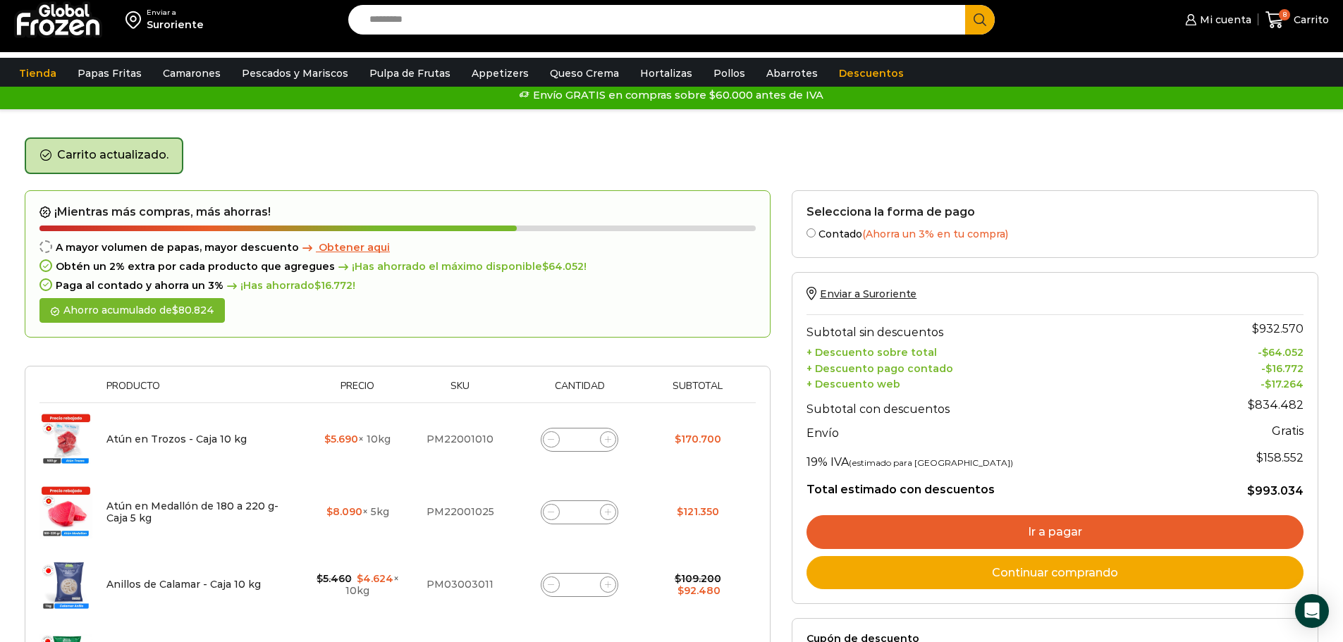
scroll to position [0, 0]
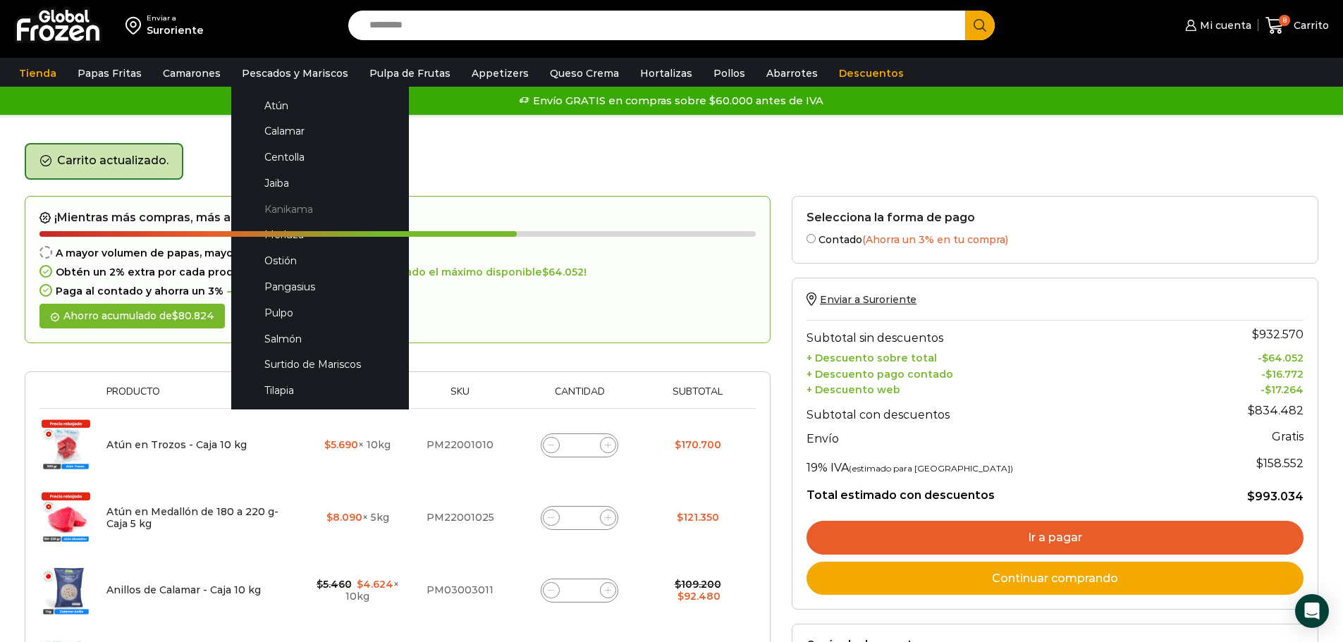
click at [298, 212] on link "Kanikama" at bounding box center [319, 209] width 149 height 26
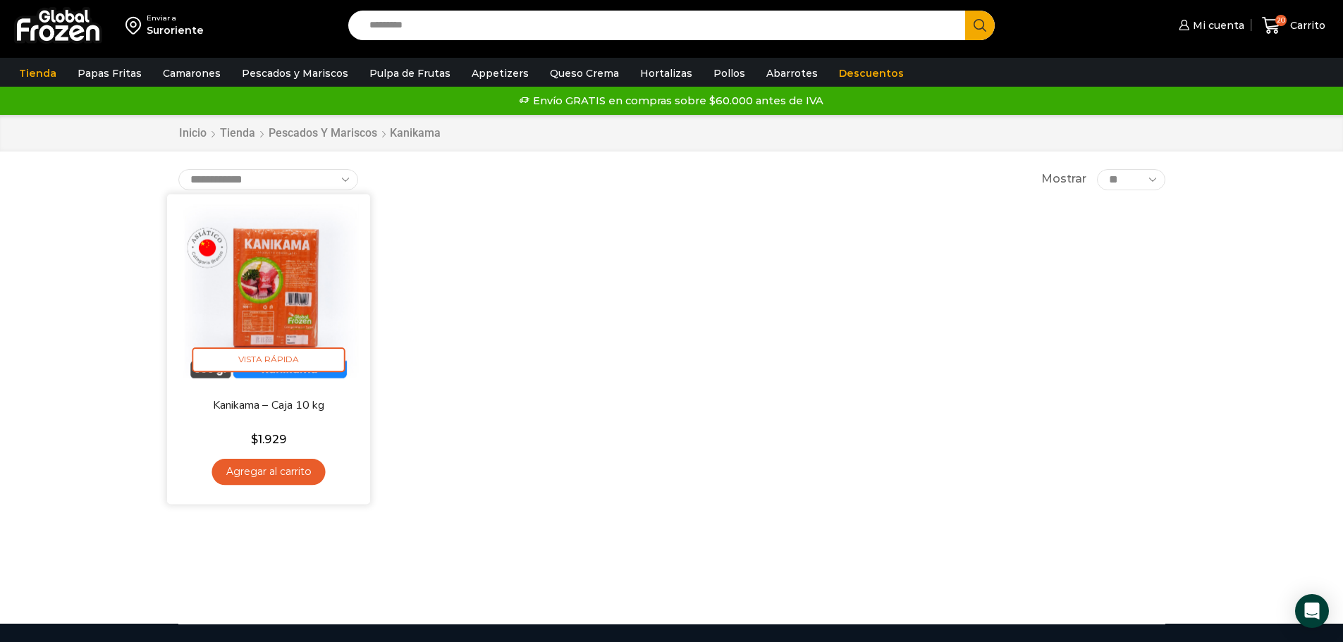
click at [270, 467] on link "Agregar al carrito" at bounding box center [269, 472] width 114 height 26
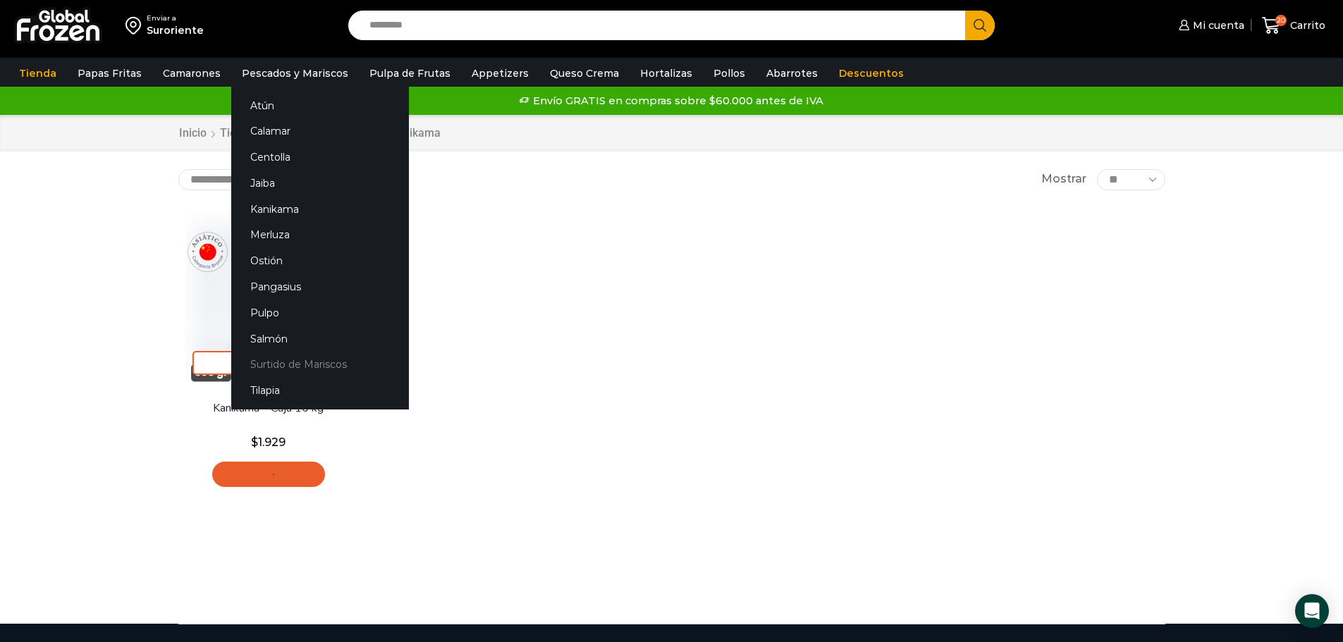
click at [305, 366] on link "Surtido de Mariscos" at bounding box center [320, 365] width 178 height 26
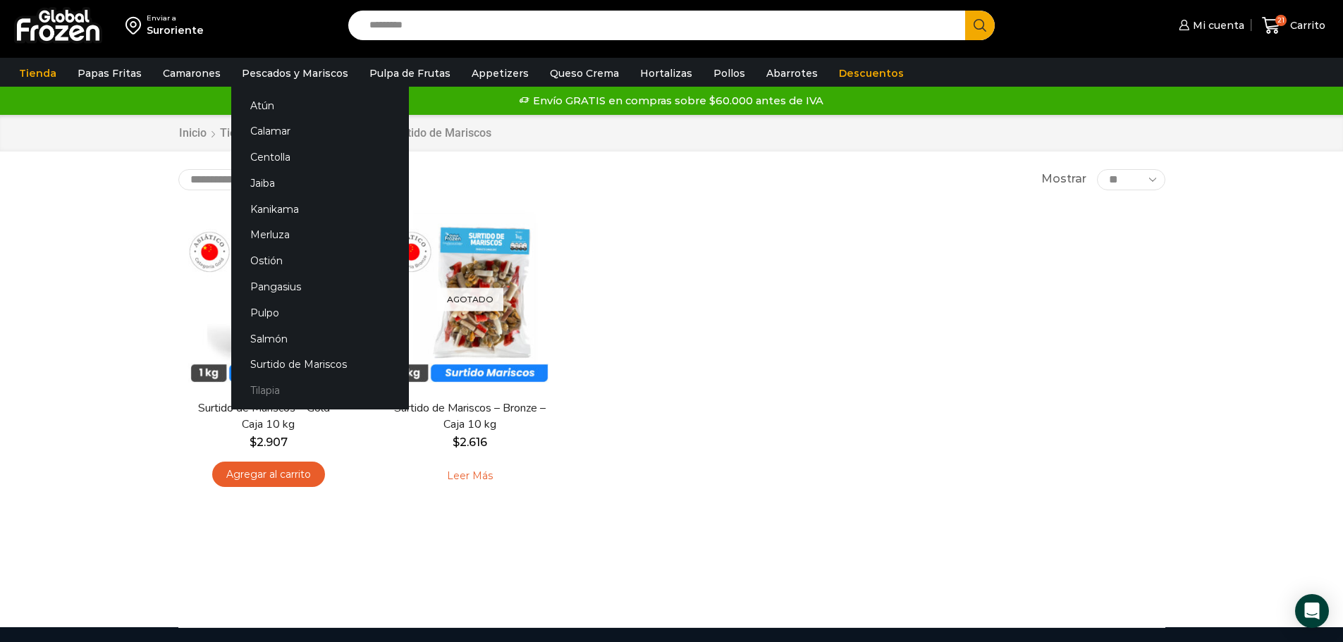
click at [261, 391] on link "Tilapia" at bounding box center [320, 391] width 178 height 26
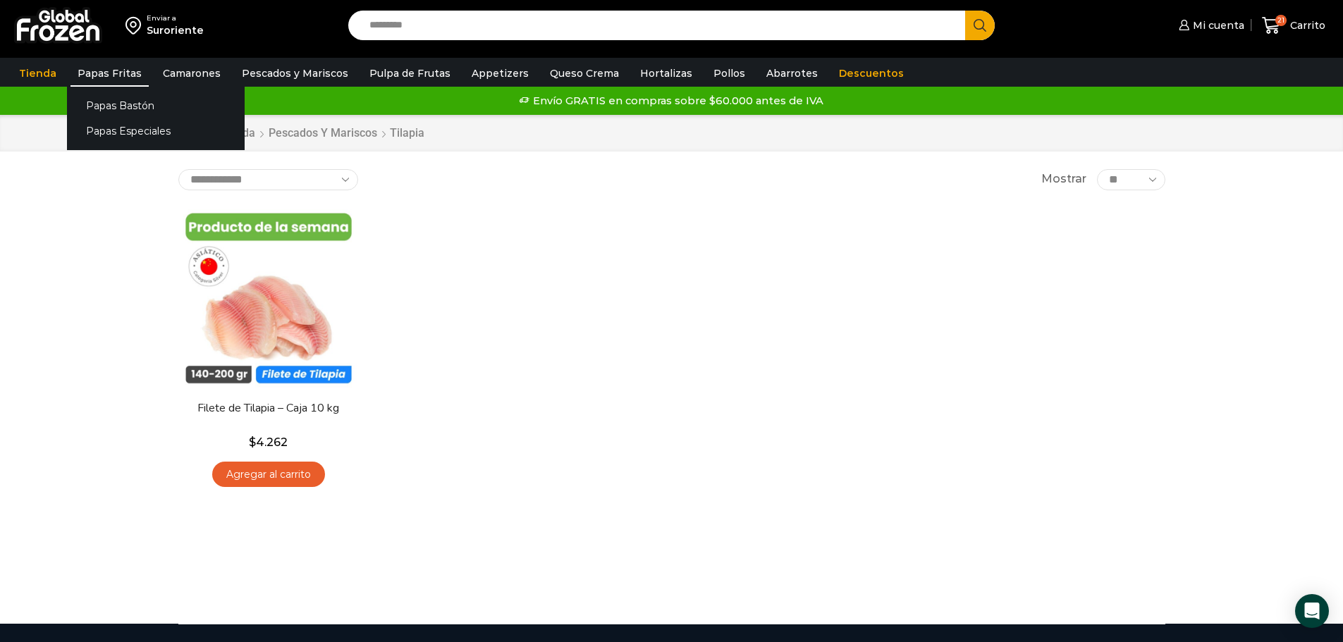
click at [129, 79] on link "Papas Fritas" at bounding box center [110, 73] width 78 height 27
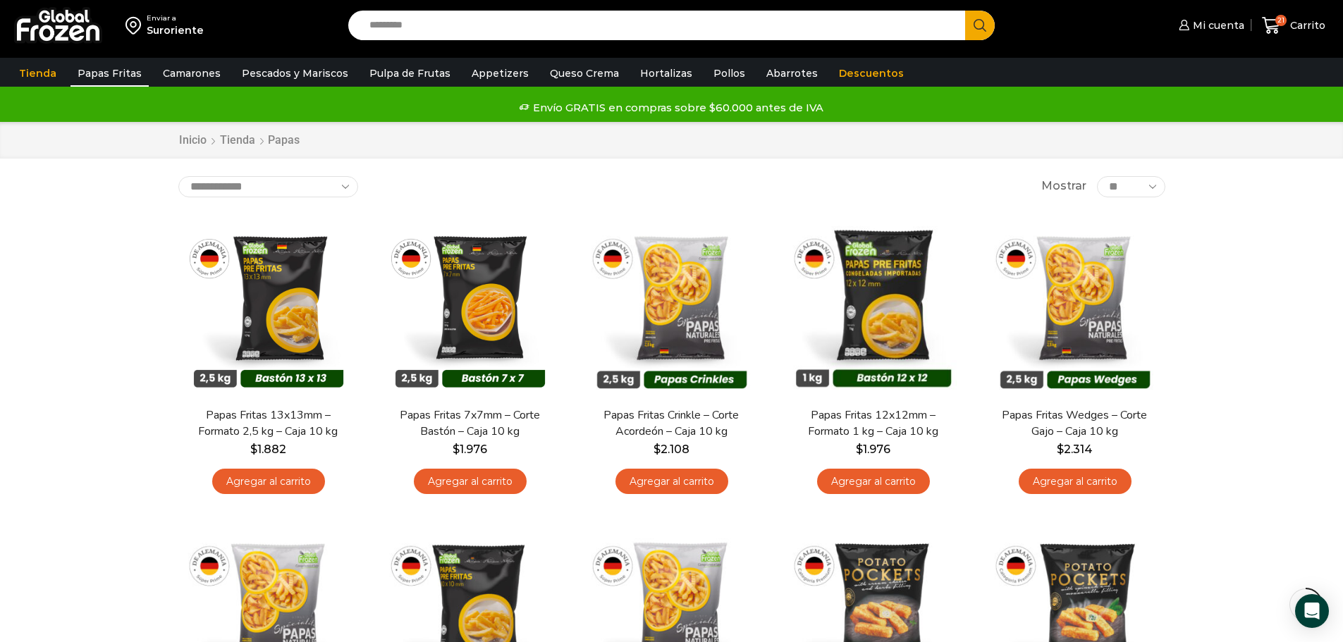
scroll to position [494, 0]
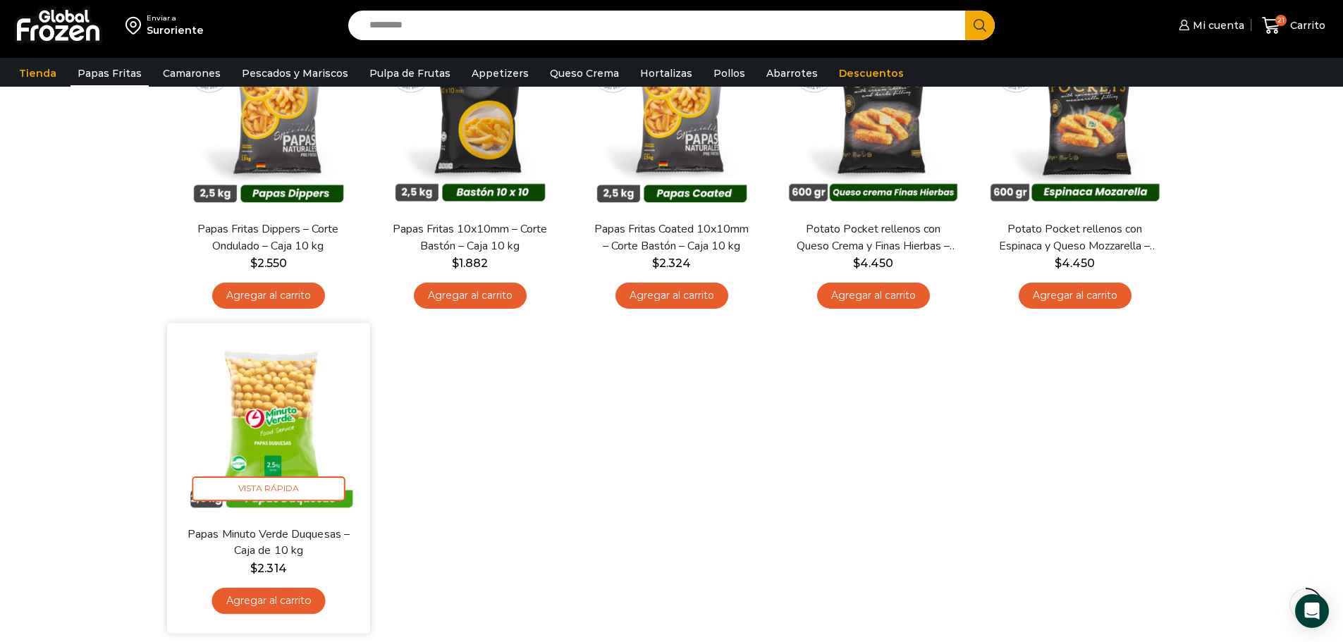
click at [288, 597] on link "Agregar al carrito" at bounding box center [269, 601] width 114 height 26
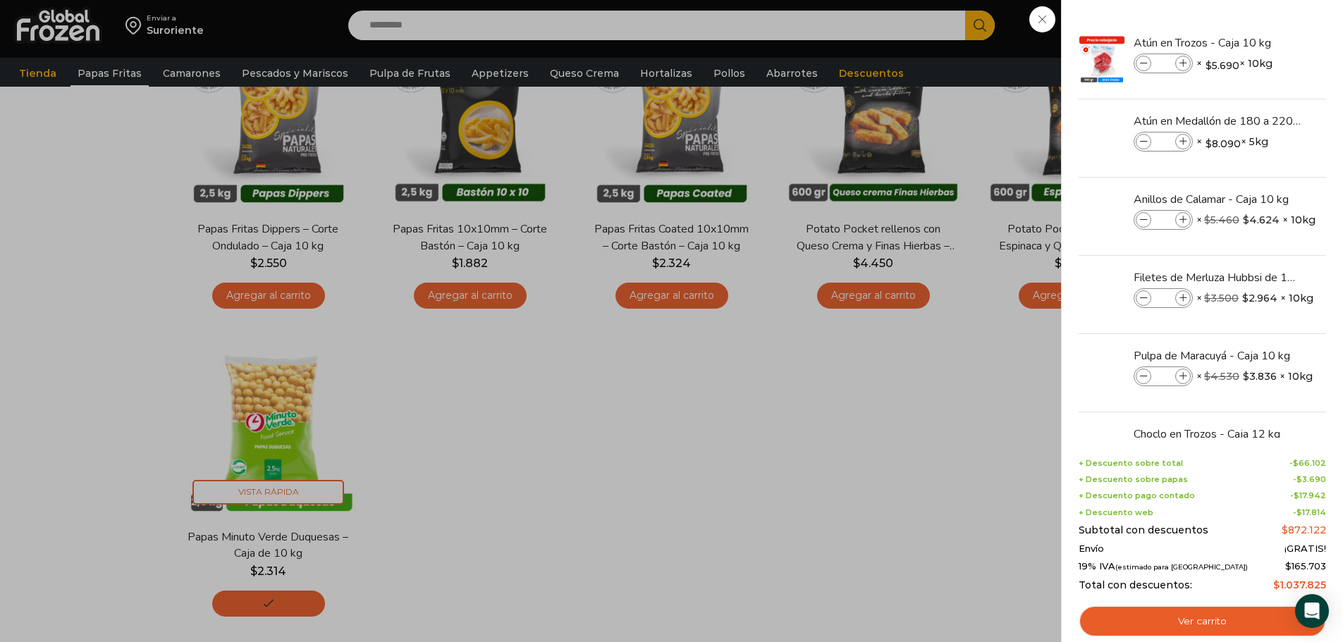
scroll to position [0, 0]
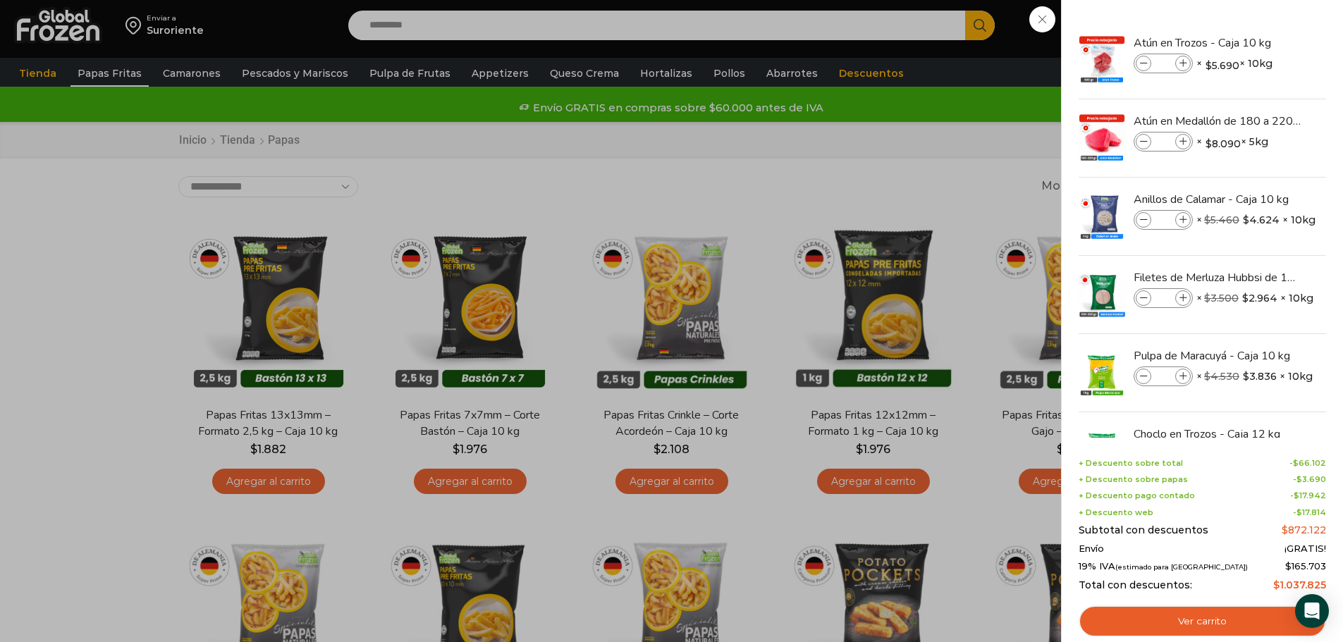
click at [1259, 42] on div "22 Carrito 22 22 Shopping Cart *" at bounding box center [1294, 25] width 71 height 33
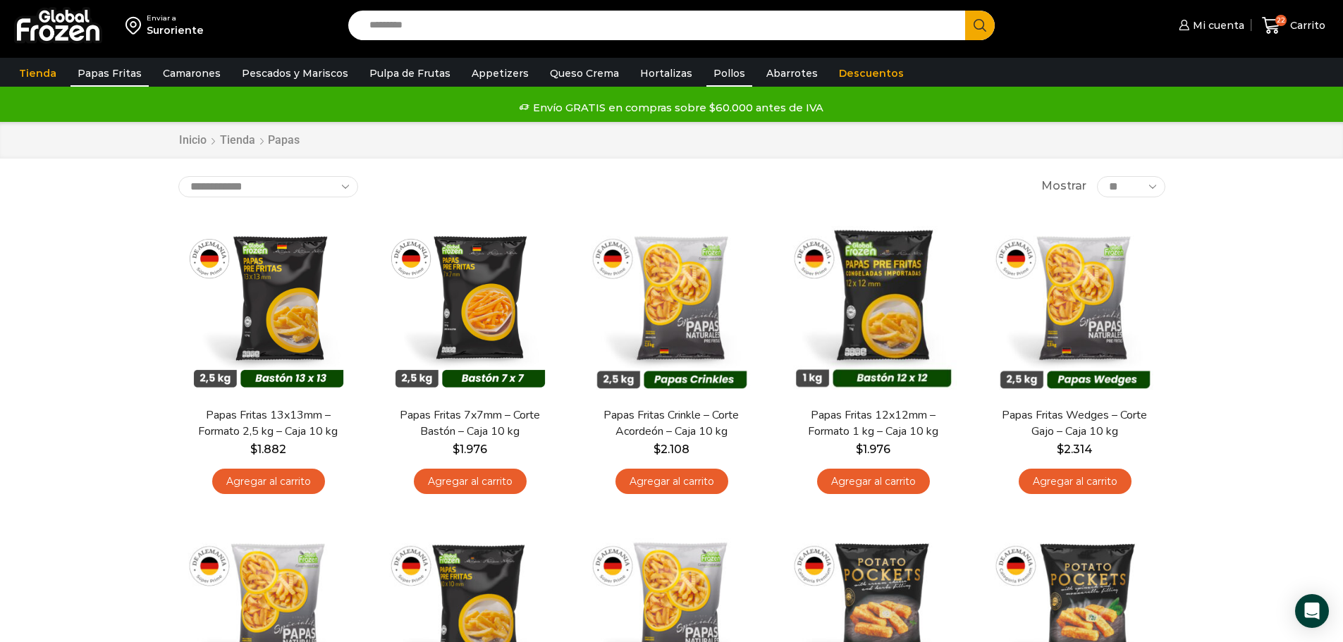
click at [710, 73] on link "Pollos" at bounding box center [730, 73] width 46 height 27
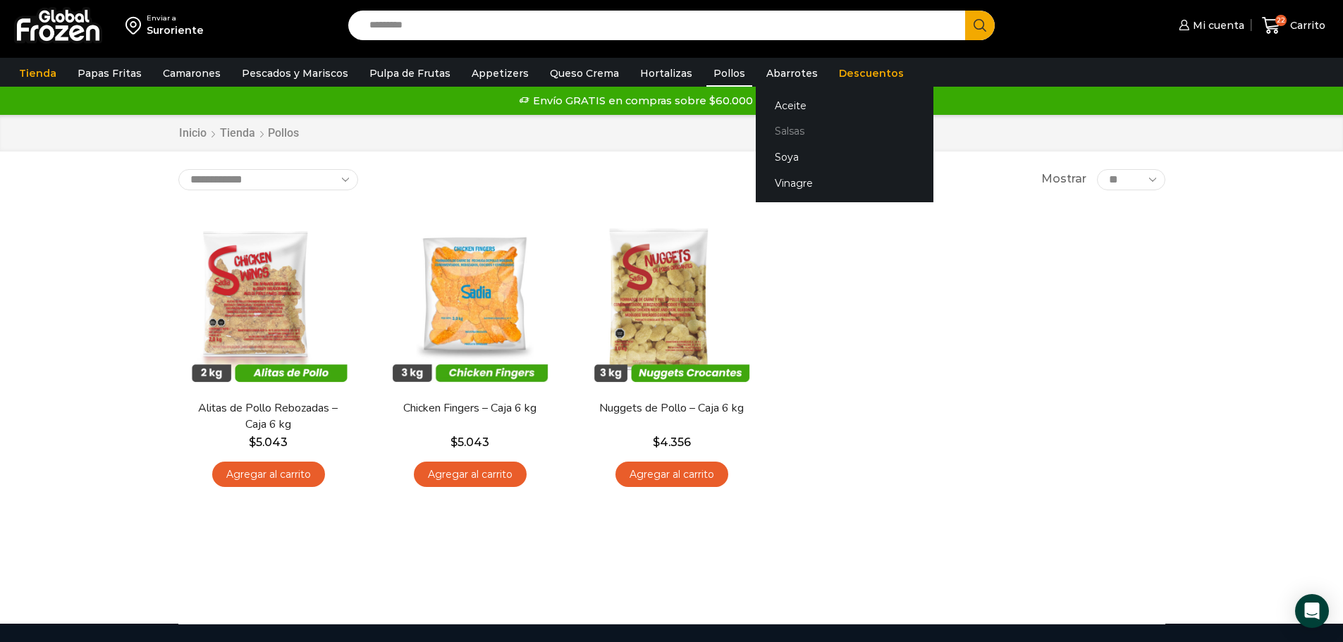
click at [766, 137] on link "Salsas" at bounding box center [845, 131] width 178 height 26
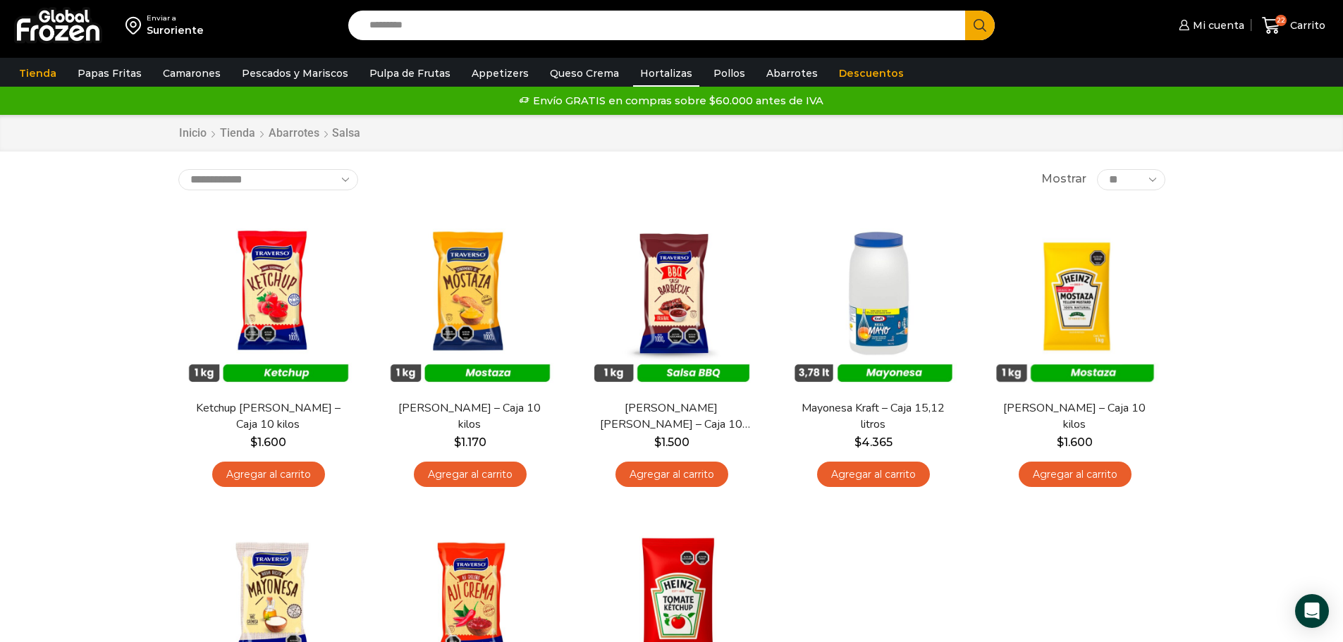
click at [648, 73] on link "Hortalizas" at bounding box center [666, 73] width 66 height 27
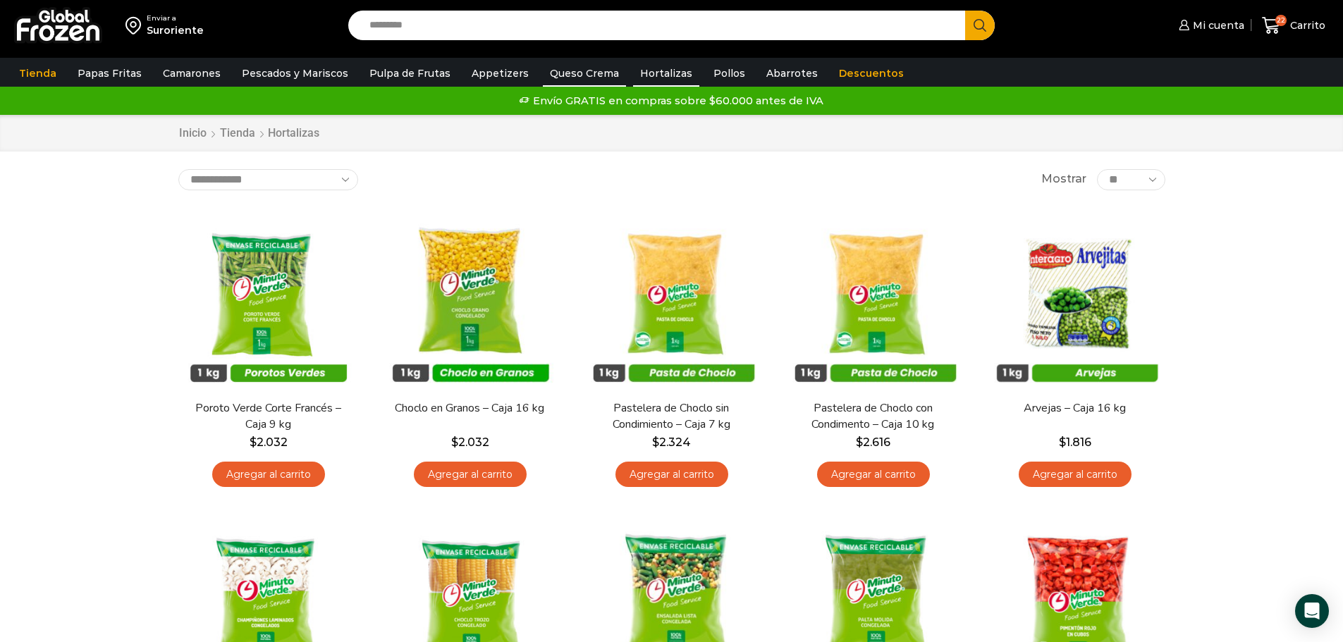
click at [595, 71] on link "Queso Crema" at bounding box center [584, 73] width 83 height 27
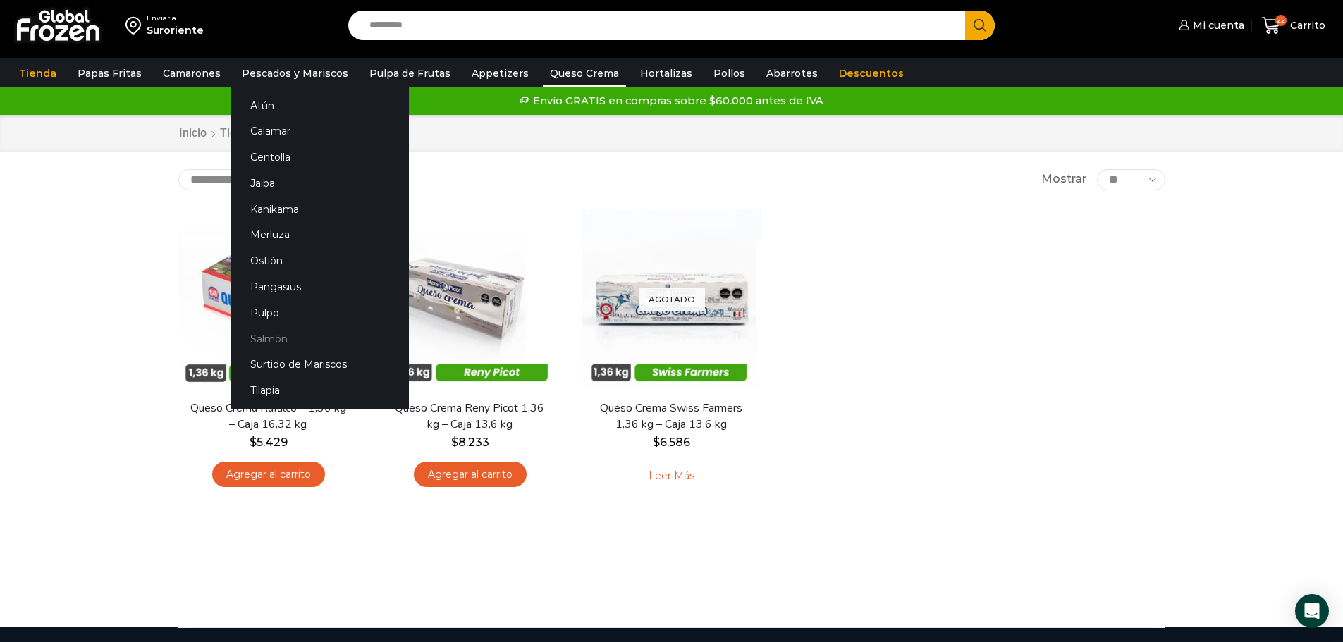
click at [248, 331] on link "Salmón" at bounding box center [320, 339] width 178 height 26
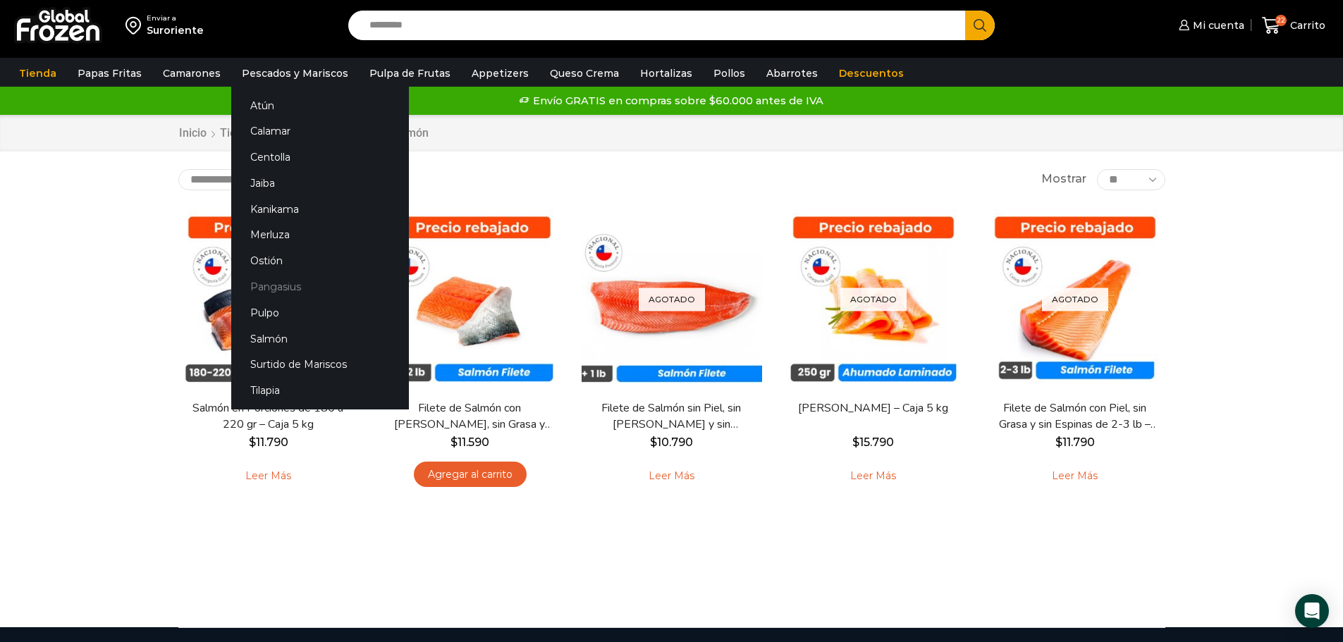
click at [269, 278] on link "Pangasius" at bounding box center [320, 287] width 178 height 26
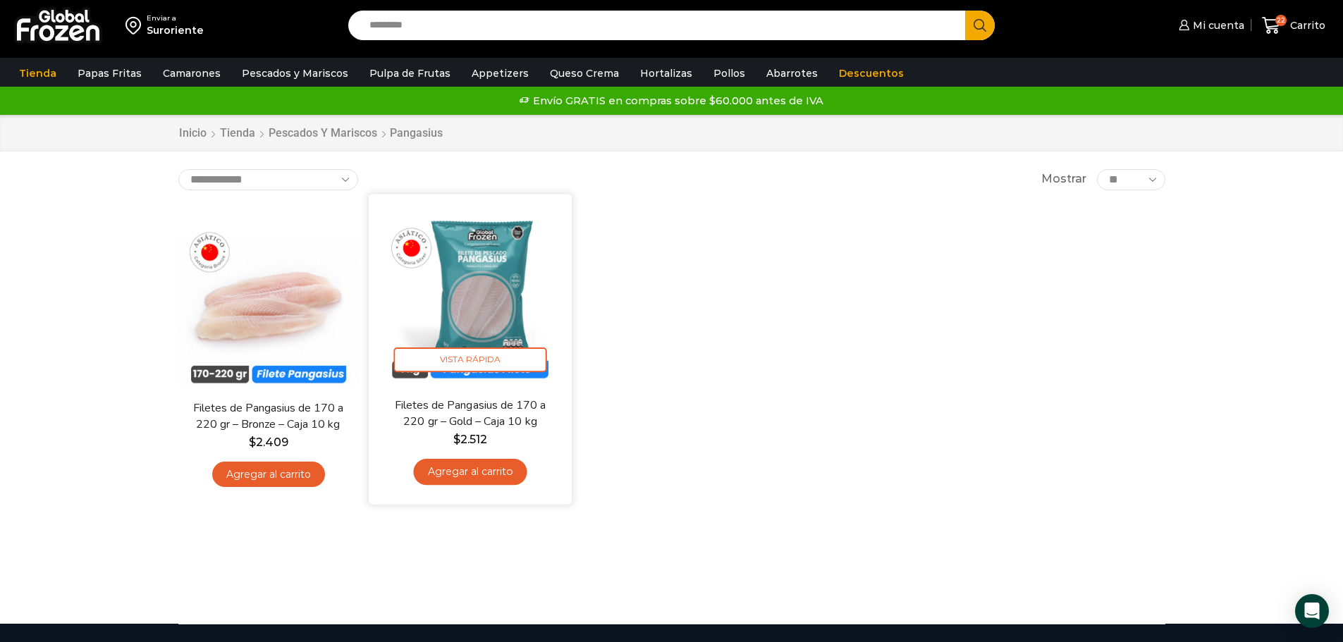
click at [451, 468] on link "Agregar al carrito" at bounding box center [470, 472] width 114 height 26
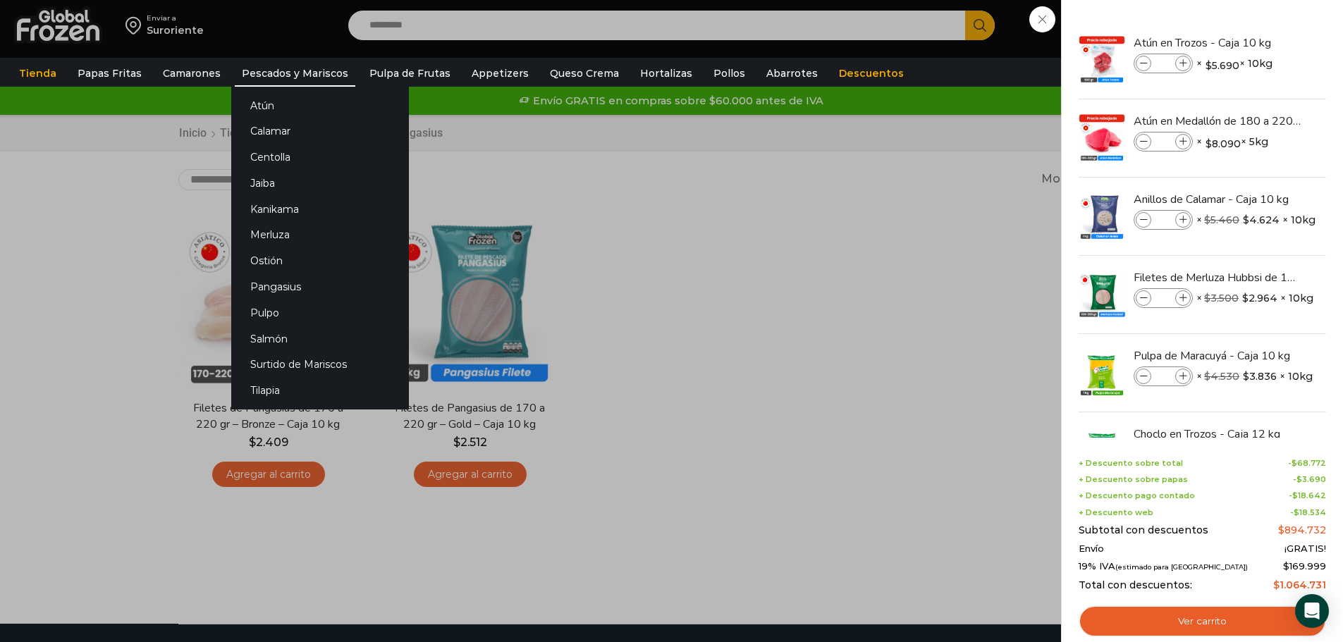
click at [310, 84] on link "Pescados y Mariscos" at bounding box center [295, 73] width 121 height 27
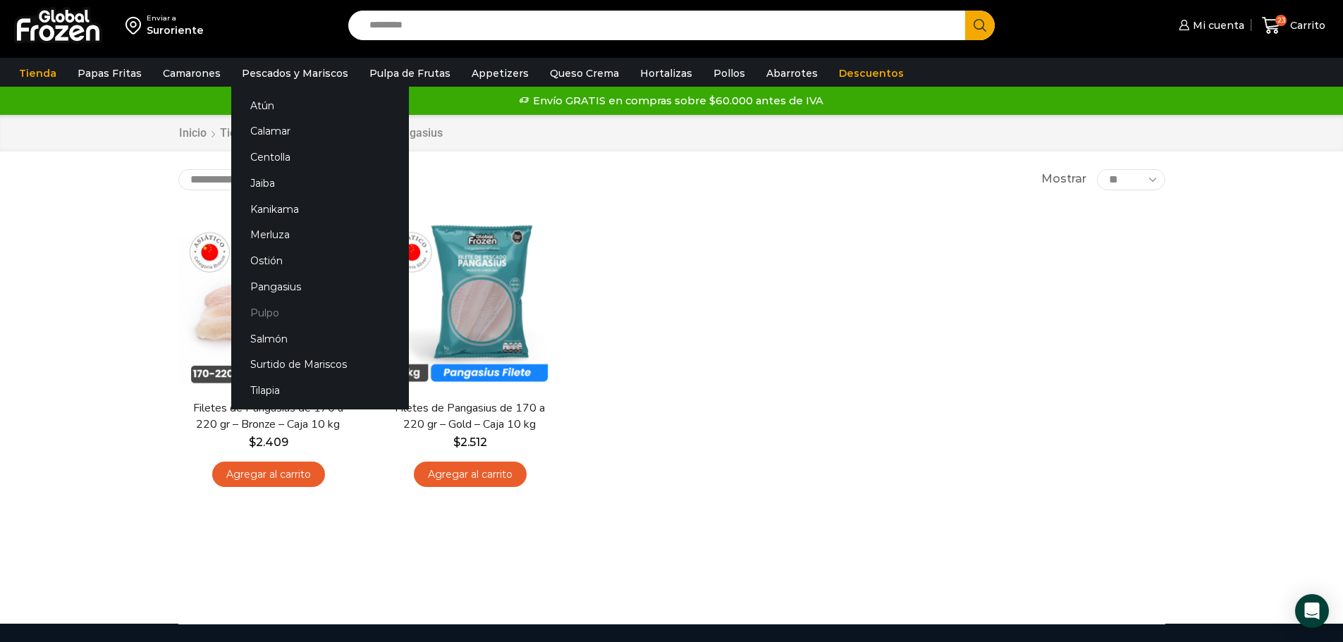
click at [269, 320] on link "Pulpo" at bounding box center [320, 313] width 178 height 26
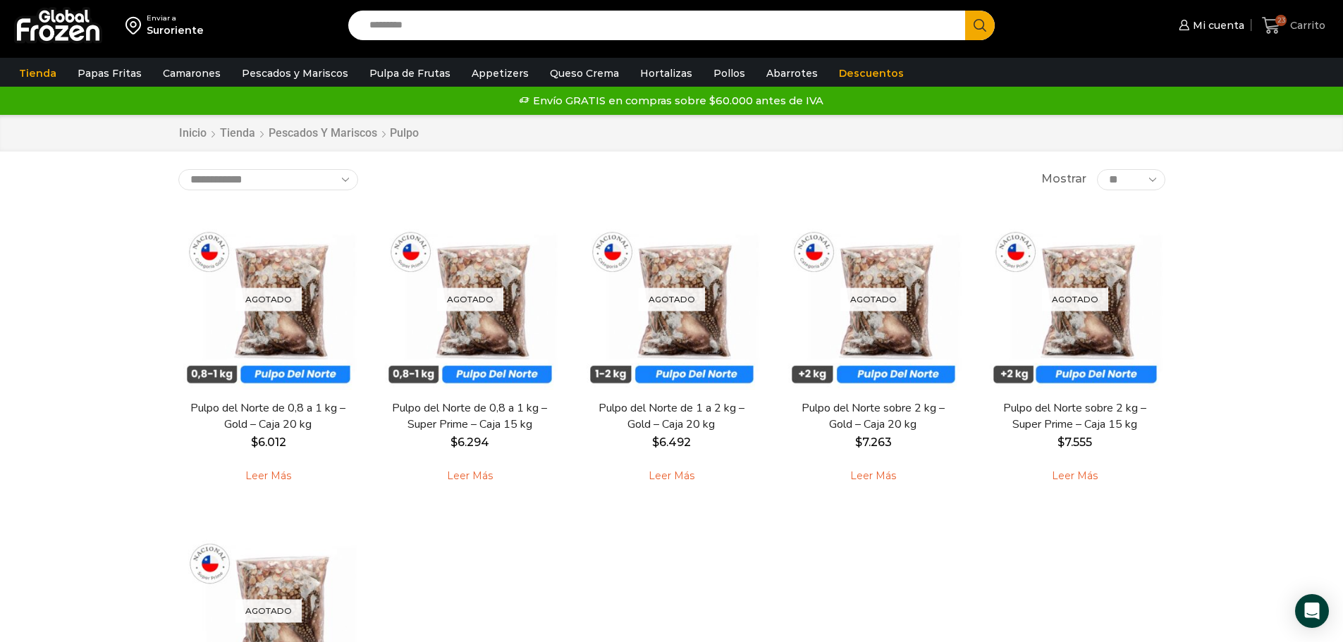
click at [1304, 25] on span "Carrito" at bounding box center [1306, 25] width 39 height 14
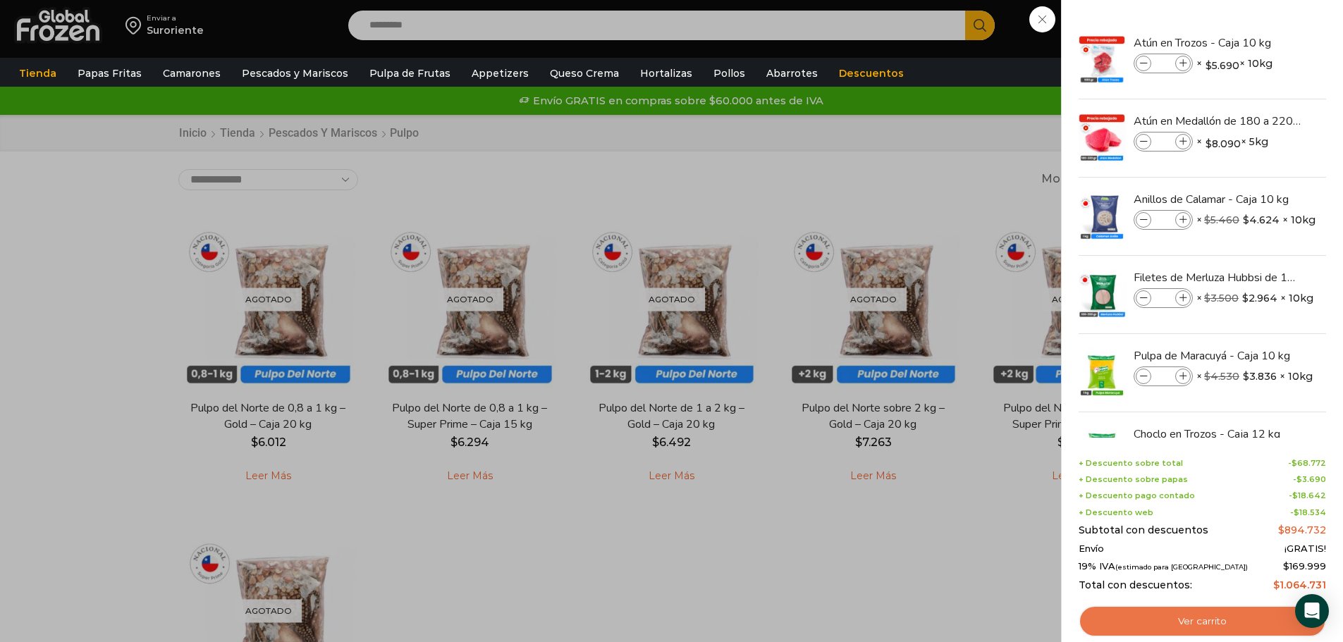
click at [1241, 620] on link "Ver carrito" at bounding box center [1202, 622] width 247 height 32
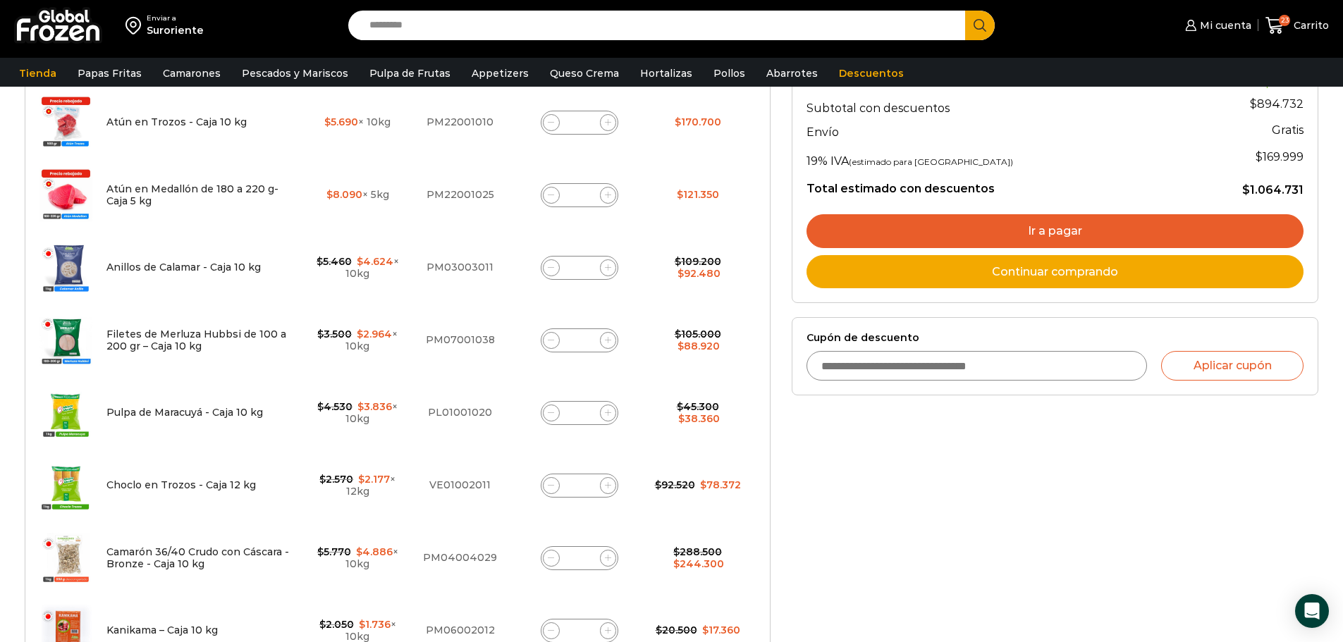
scroll to position [282, 0]
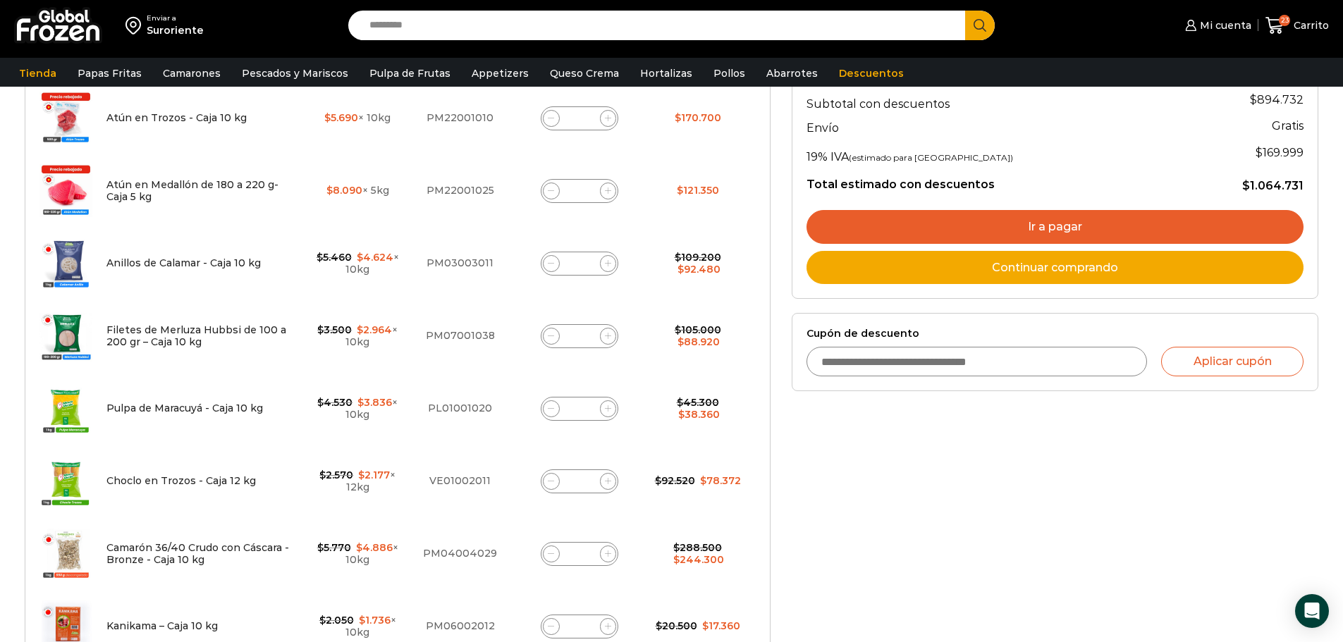
click at [585, 408] on input "*" at bounding box center [580, 409] width 20 height 20
type input "*"
click at [635, 431] on td "Pulpa de Maracuyá - Caja 10 kg cantidad *" at bounding box center [580, 408] width 134 height 73
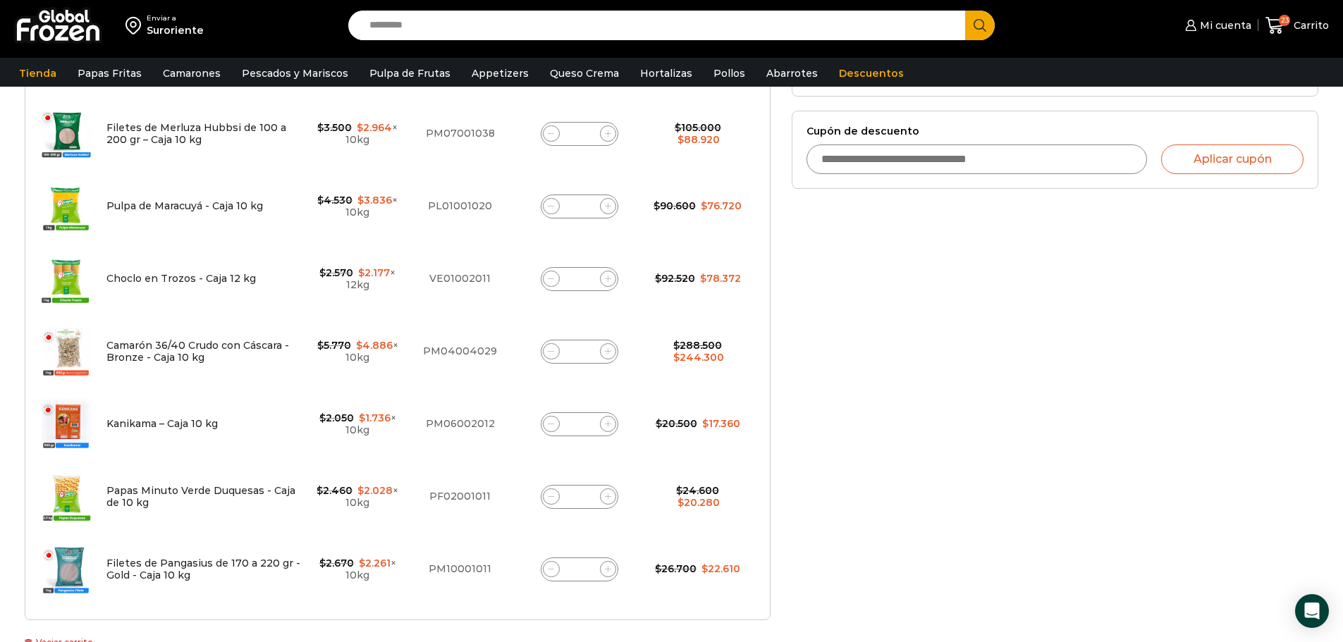
scroll to position [573, 0]
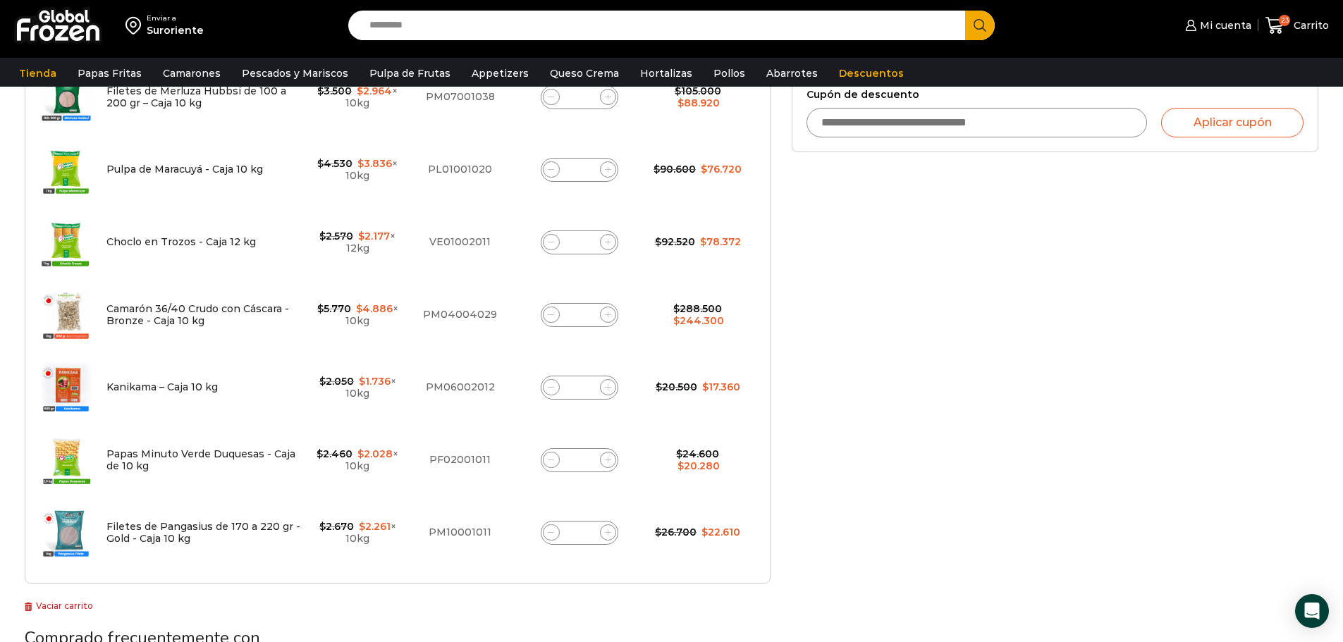
click at [588, 386] on input "*" at bounding box center [580, 388] width 20 height 20
type input "**"
click at [790, 413] on div "Selecciona la forma de pago Contado (Ahorra un 3% en tu compra) Seleccionar Env…" at bounding box center [1055, 276] width 548 height 1292
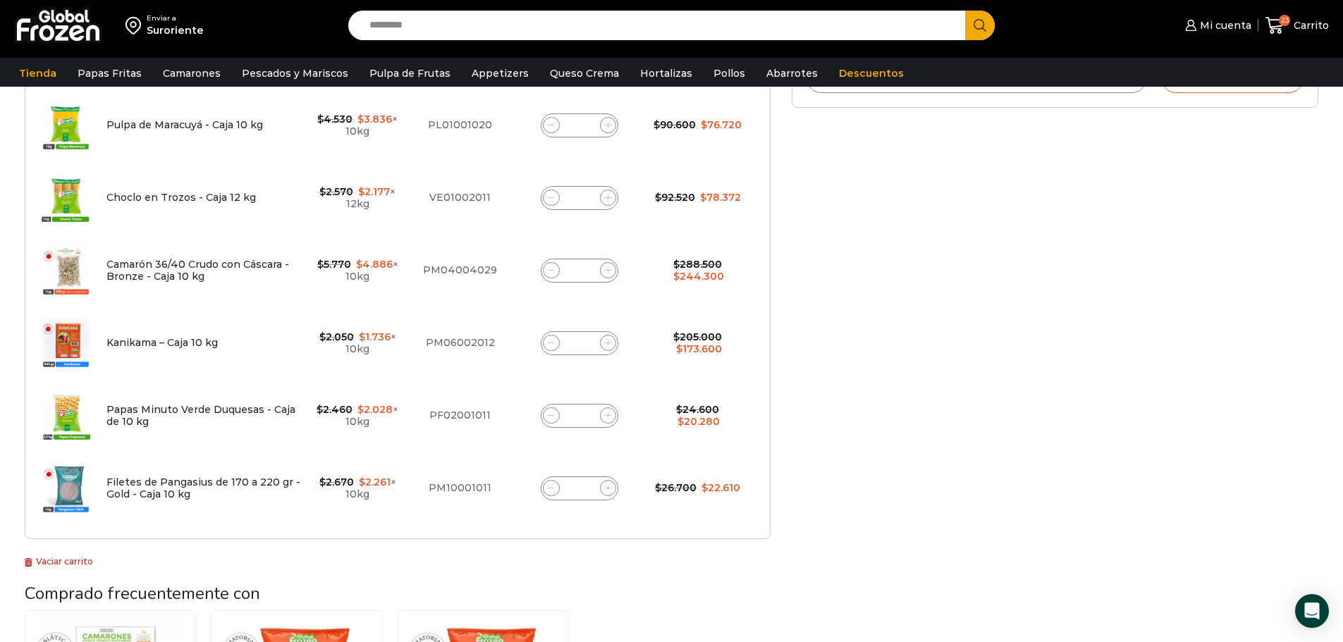
scroll to position [643, 0]
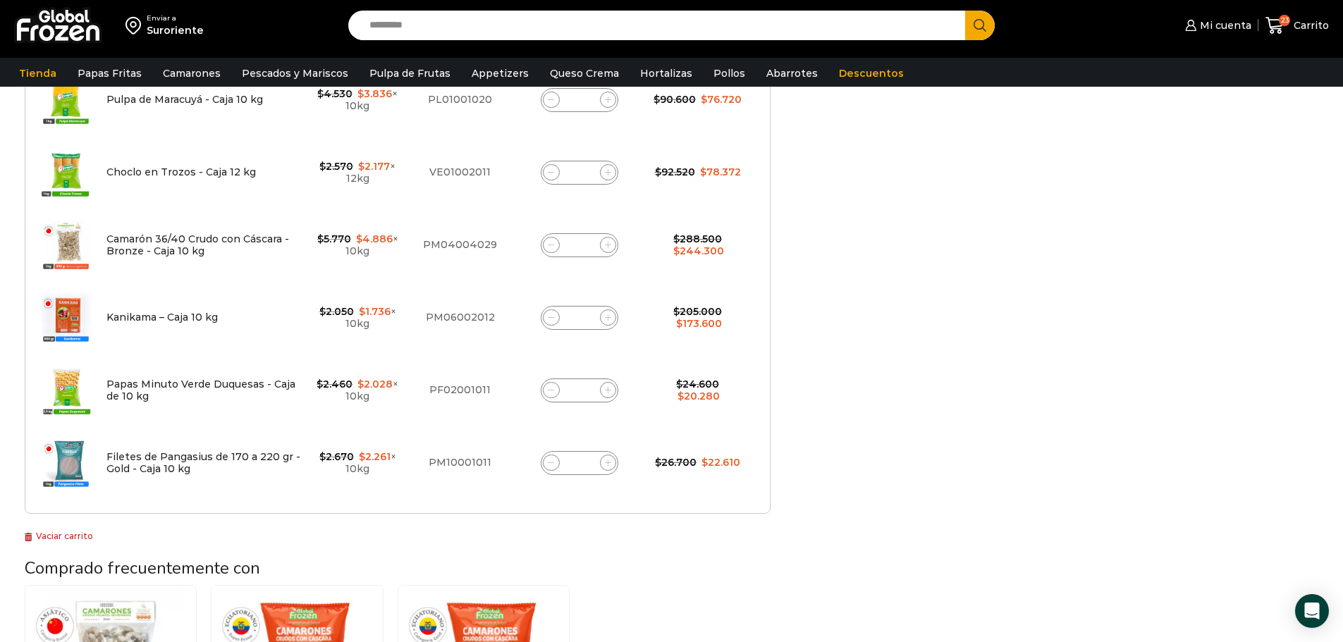
click at [585, 462] on input "*" at bounding box center [580, 463] width 20 height 20
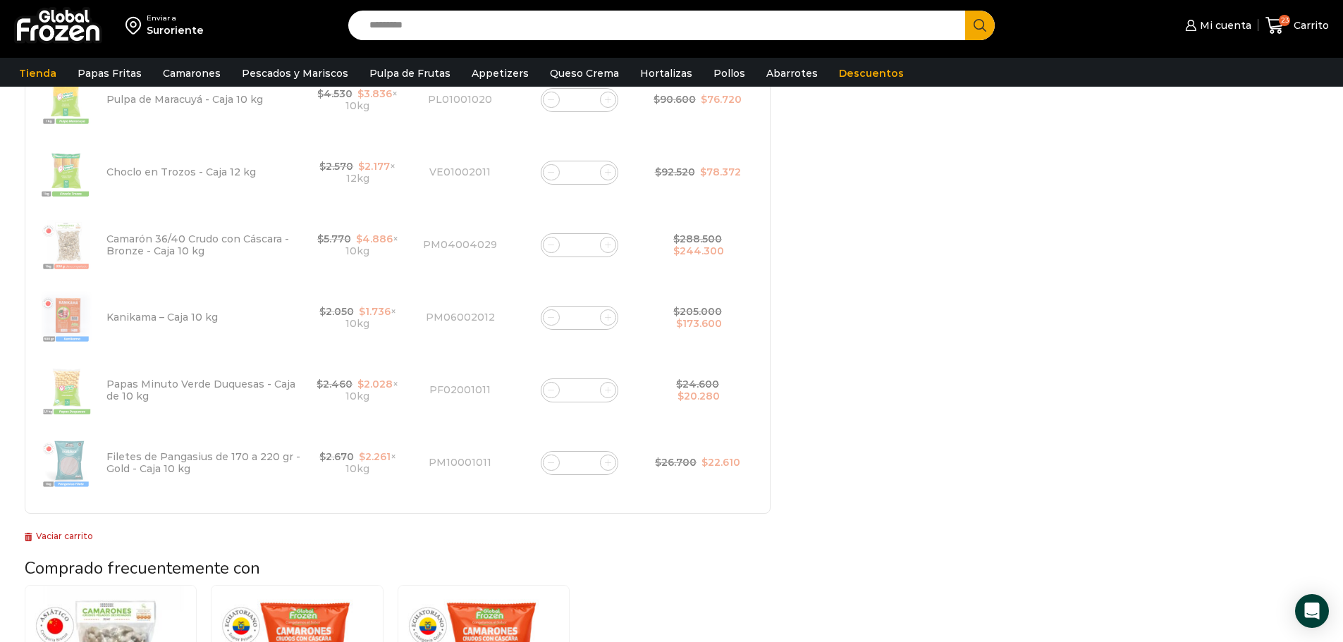
type input "*"
click at [1065, 504] on div "Selecciona la forma de pago Contado (Ahorra un 3% en tu compra) Seleccionar Env…" at bounding box center [1055, 206] width 548 height 1292
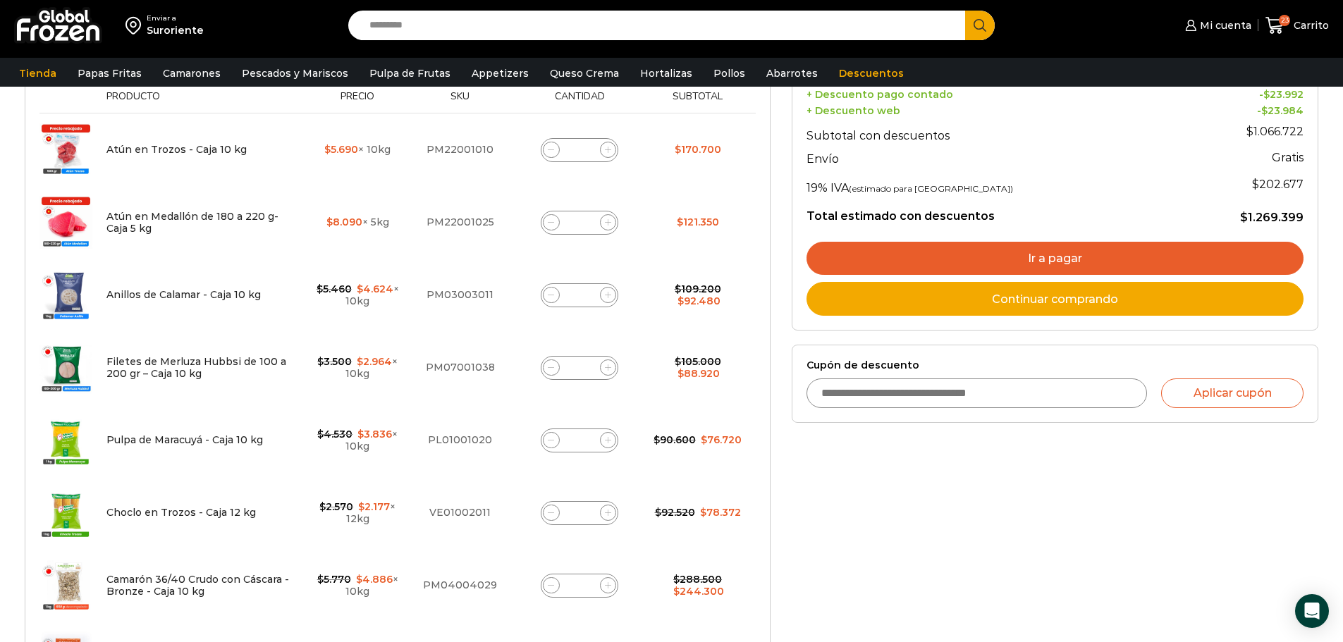
scroll to position [221, 0]
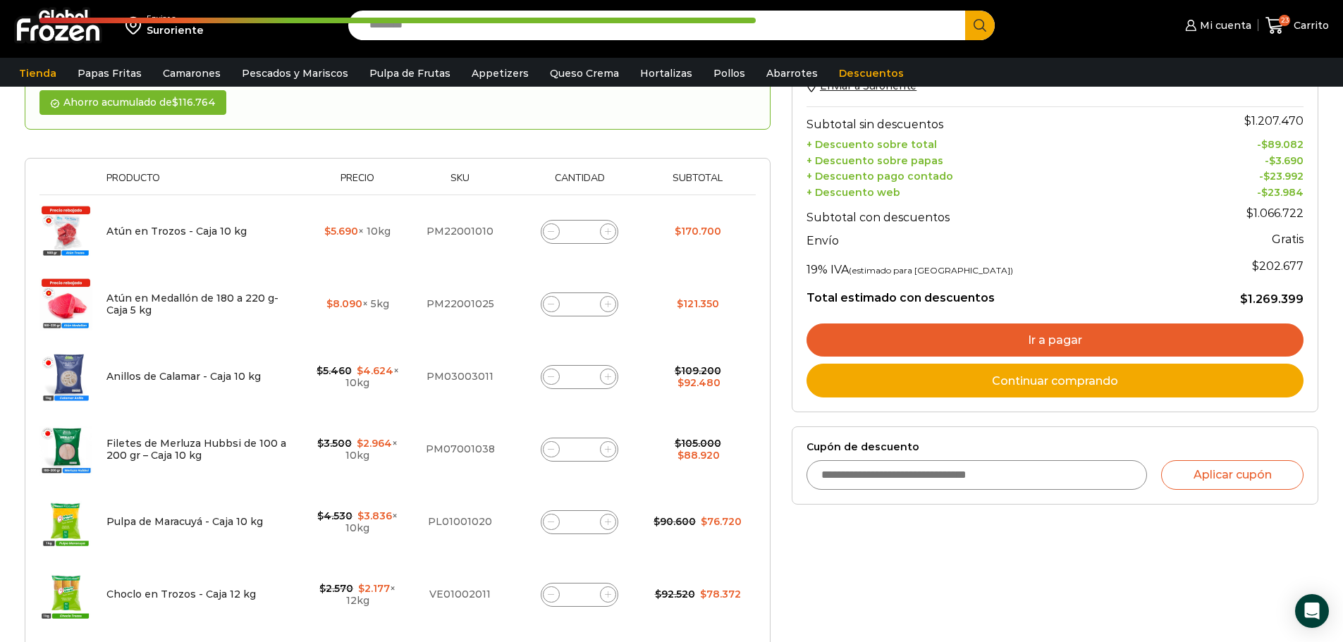
click at [585, 375] on input "*" at bounding box center [580, 377] width 20 height 20
type input "*"
click at [672, 415] on td "$ 105.000 Original price was: $105.000. $ 88.920 Current price is: $88.920." at bounding box center [698, 449] width 102 height 73
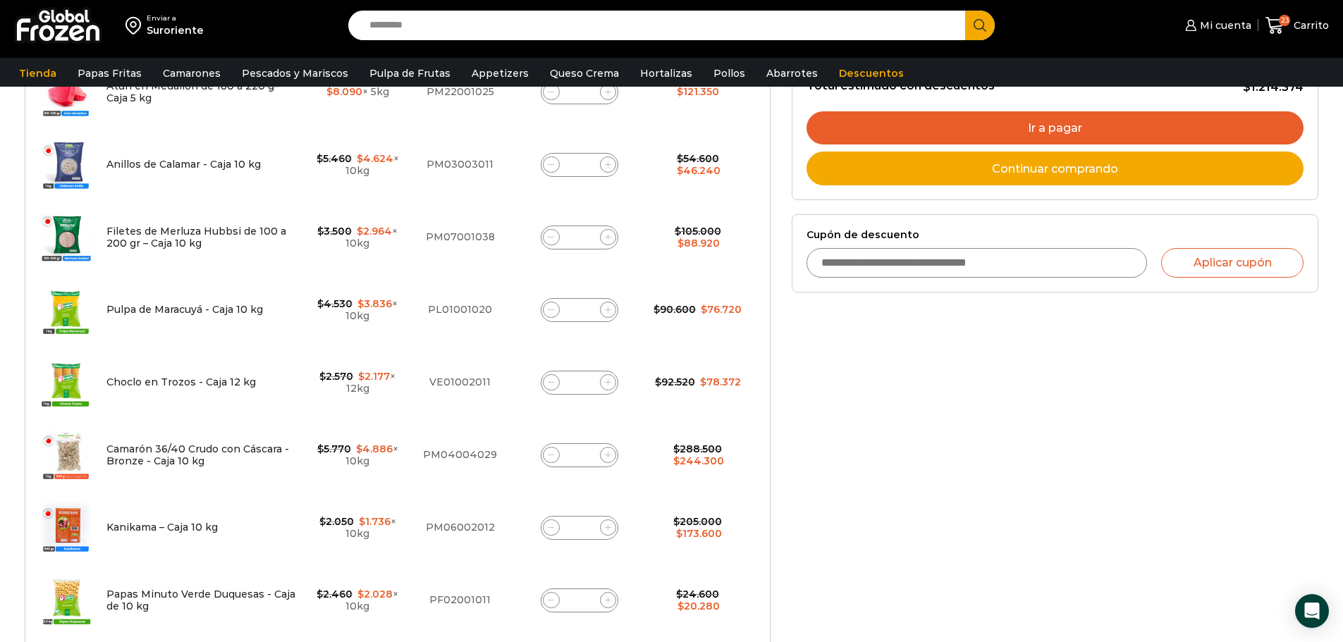
scroll to position [432, 0]
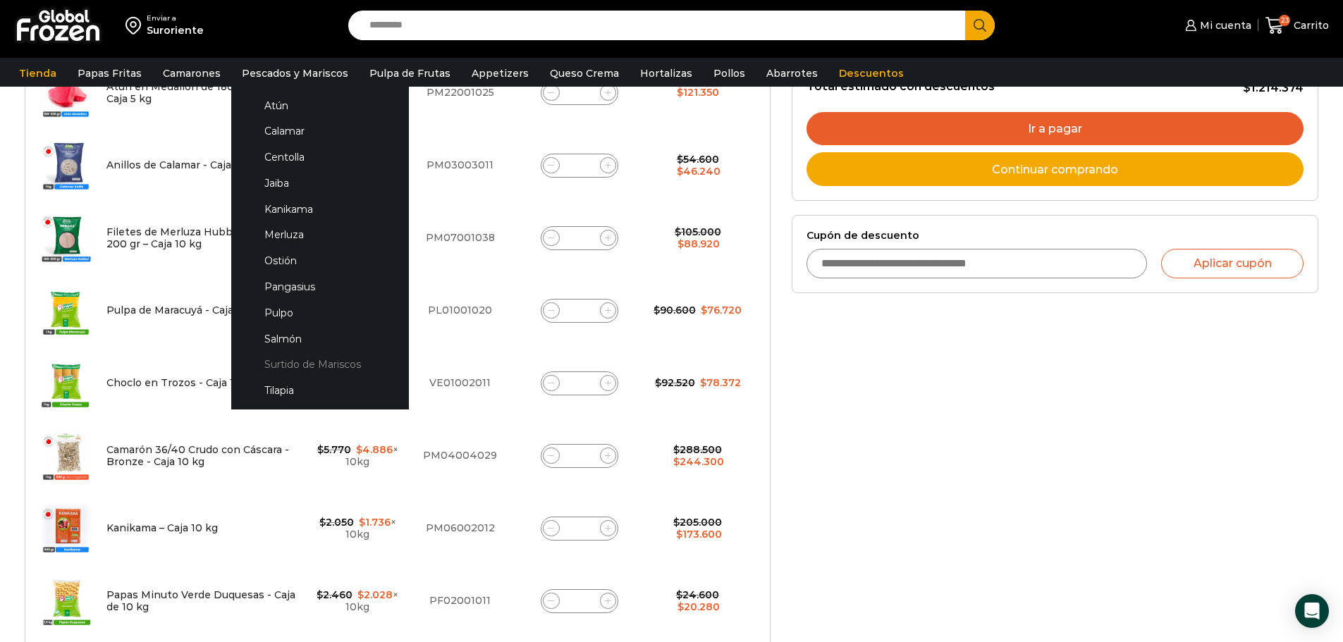
click at [299, 365] on link "Surtido de Mariscos" at bounding box center [319, 365] width 149 height 26
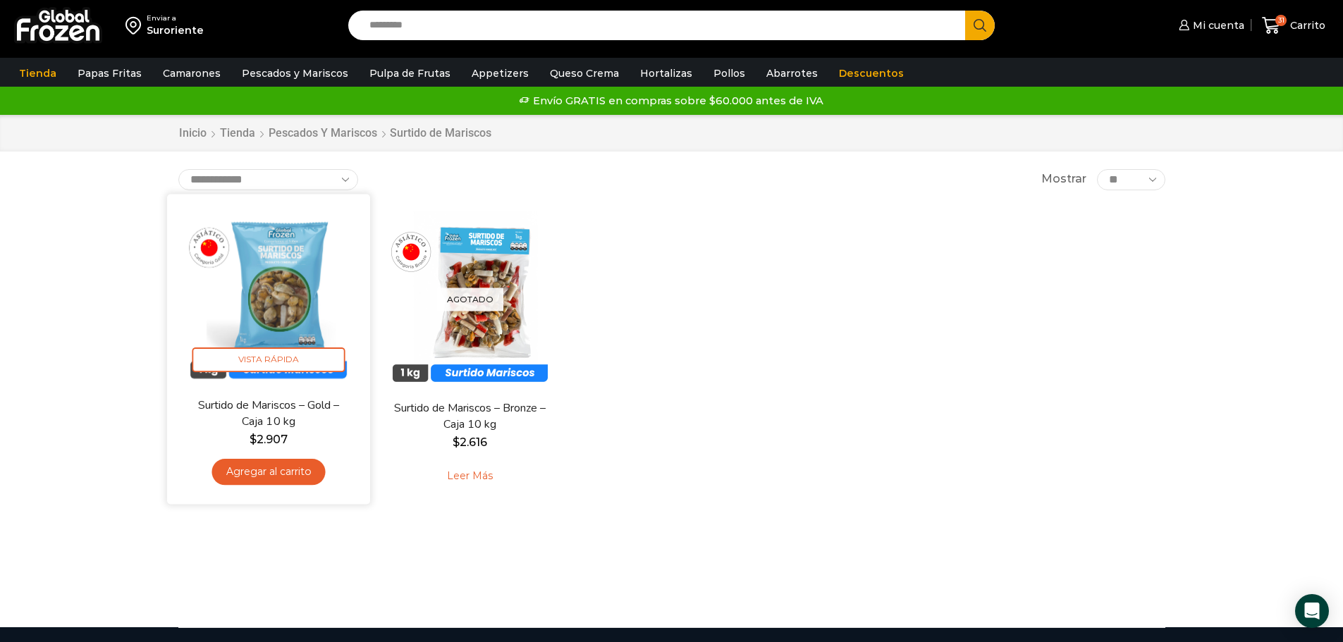
click at [253, 468] on link "Agregar al carrito" at bounding box center [269, 472] width 114 height 26
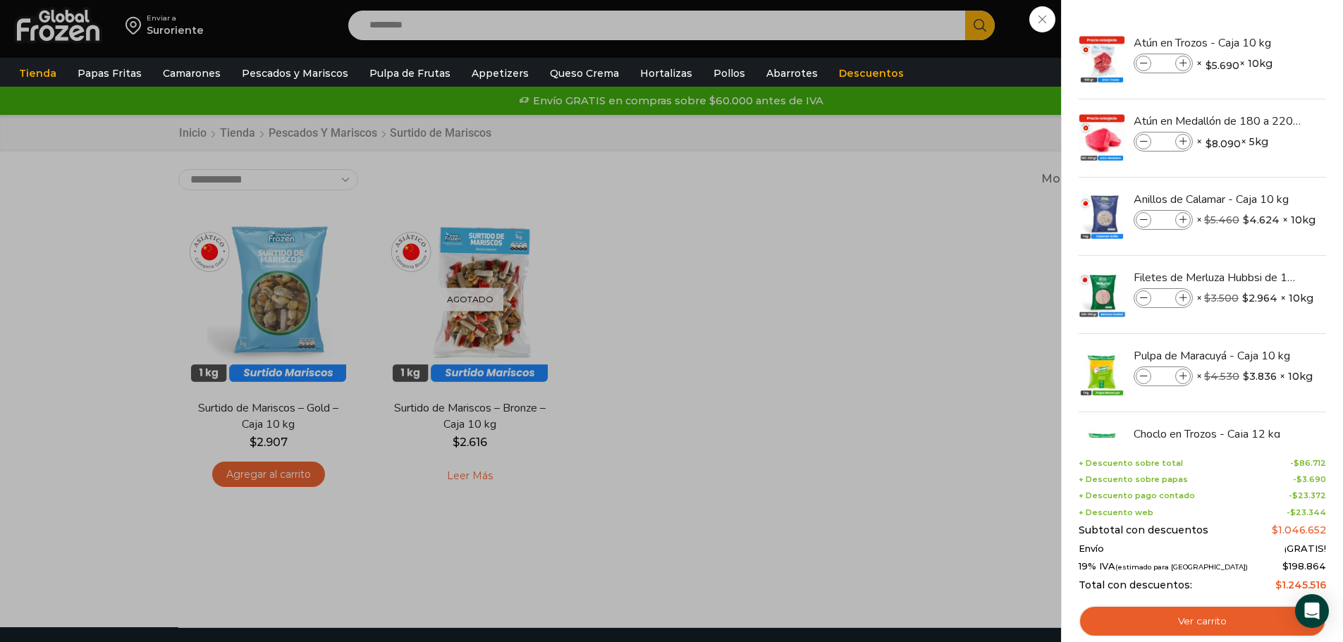
click at [1259, 42] on div "32 [GEOGRAPHIC_DATA] 32 32 Shopping Cart *" at bounding box center [1294, 25] width 71 height 33
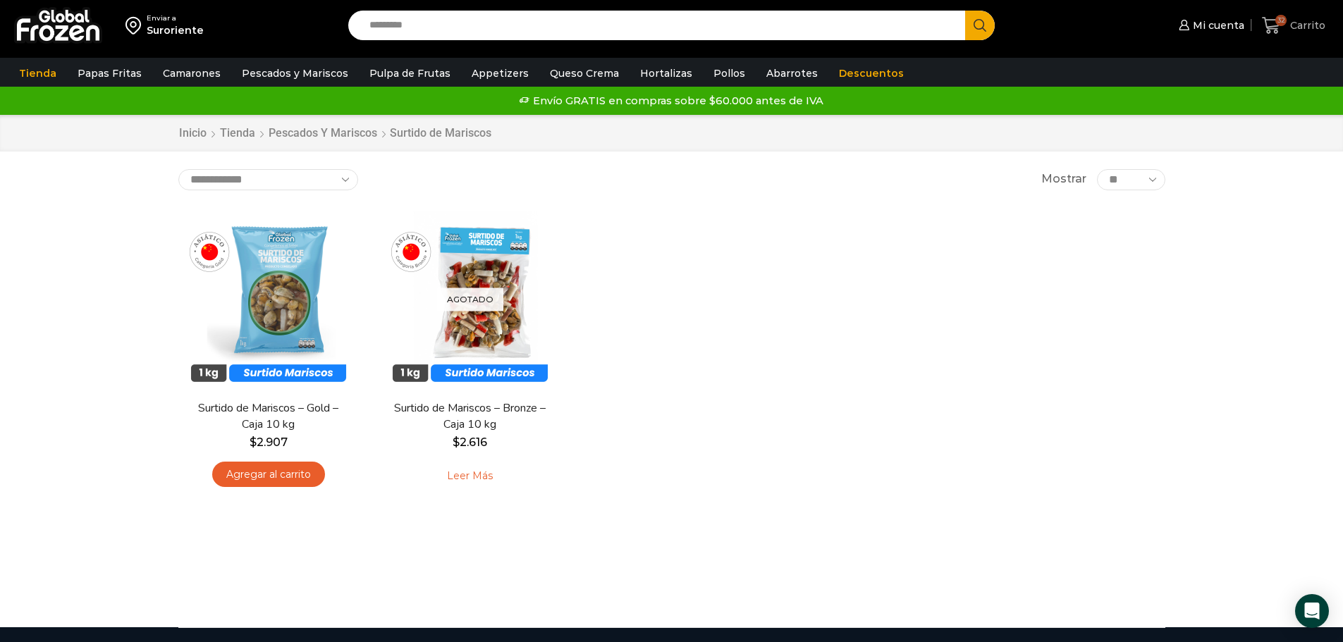
click at [1298, 23] on span "Carrito" at bounding box center [1306, 25] width 39 height 14
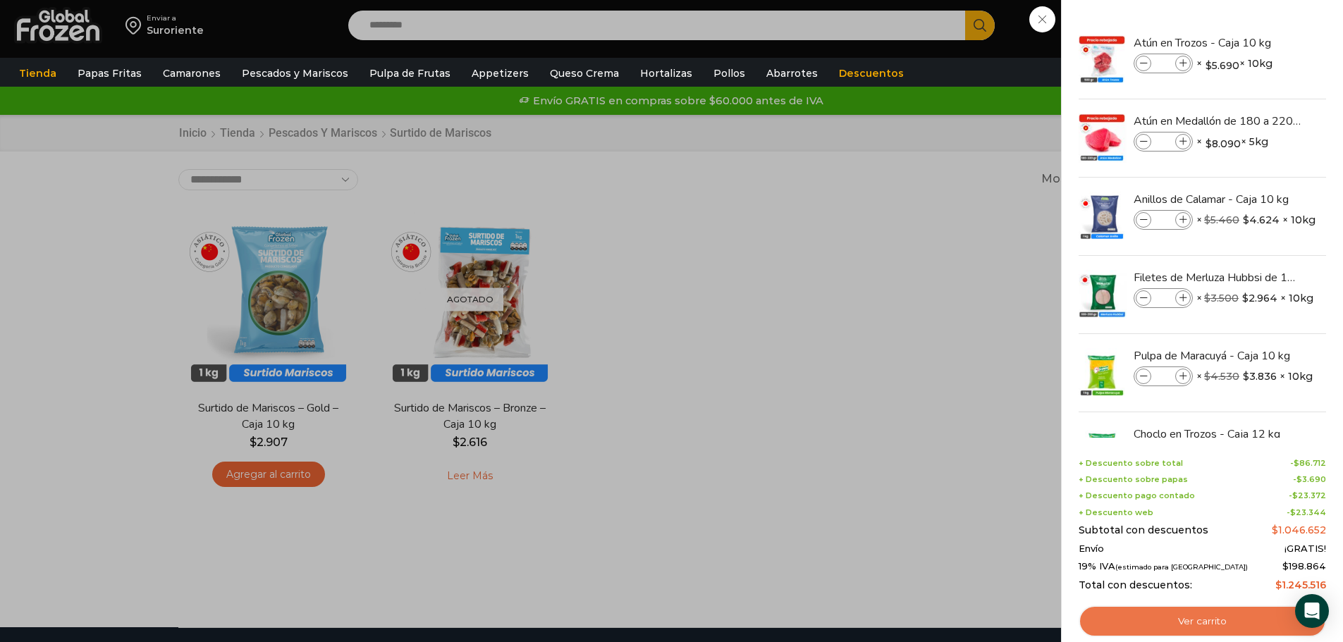
click at [1187, 624] on link "Ver carrito" at bounding box center [1202, 622] width 247 height 32
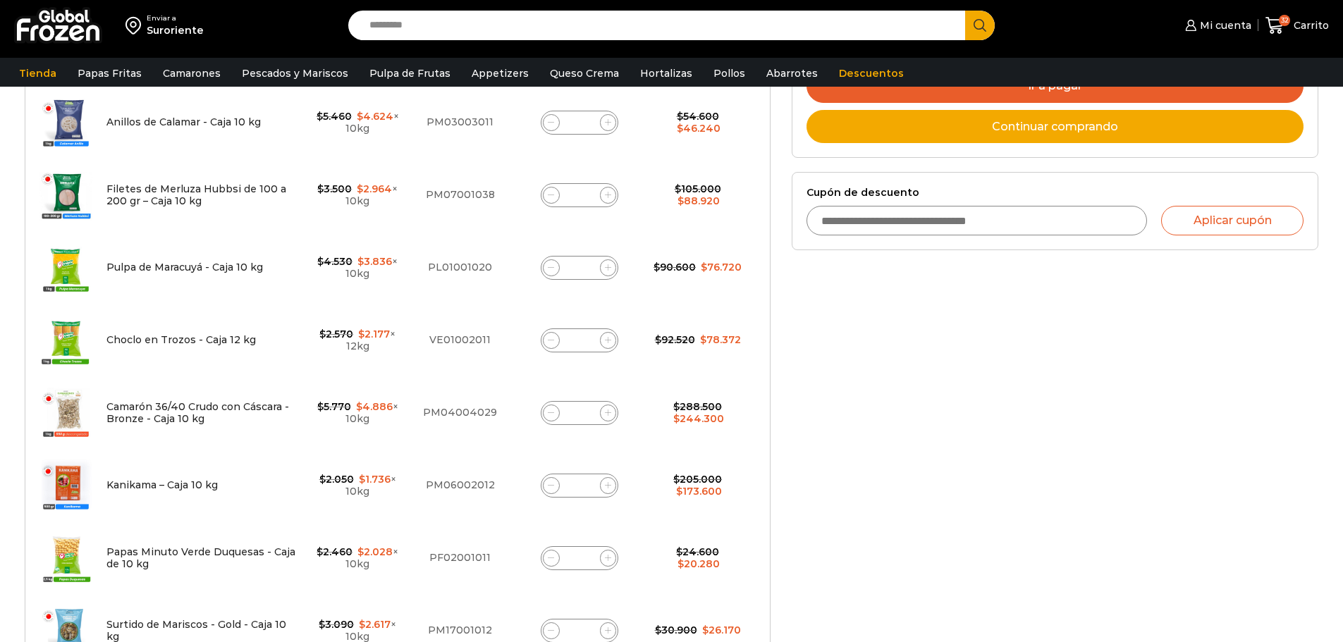
scroll to position [635, 0]
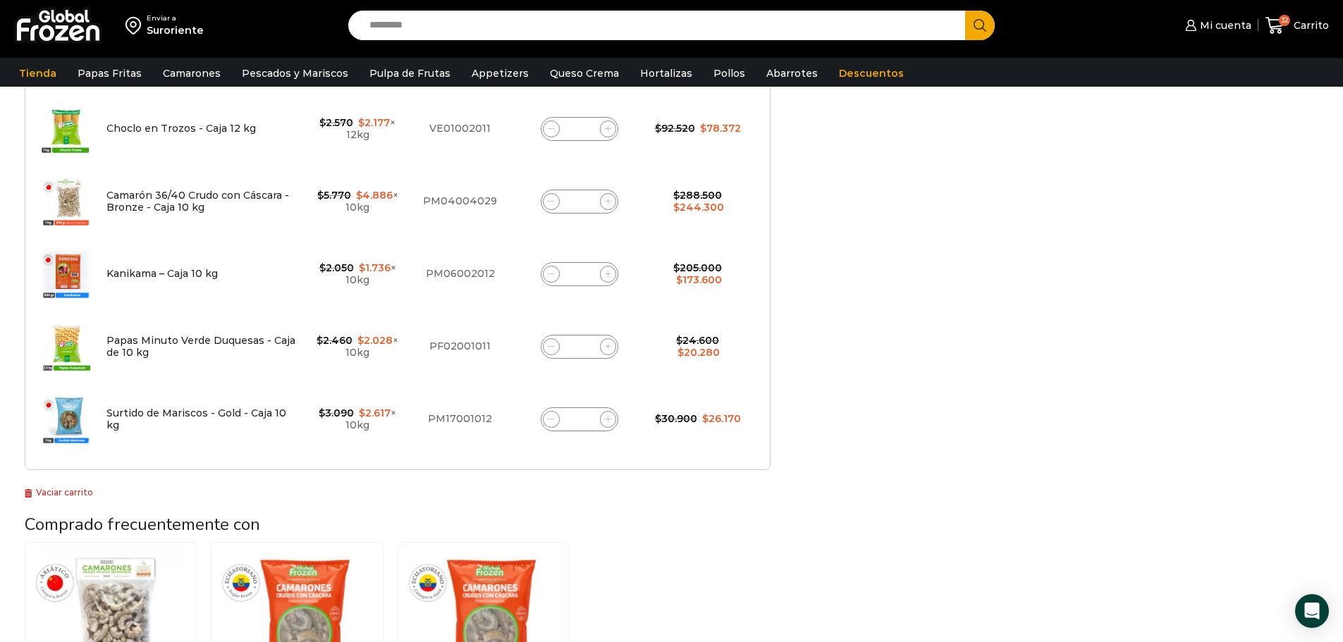
click at [585, 421] on input "*" at bounding box center [580, 420] width 20 height 20
type input "*"
click at [623, 501] on div "¡Mientras más compras, más ahorras! A mayor volumen de papas, mayor descuento ¡…" at bounding box center [397, 162] width 767 height 1292
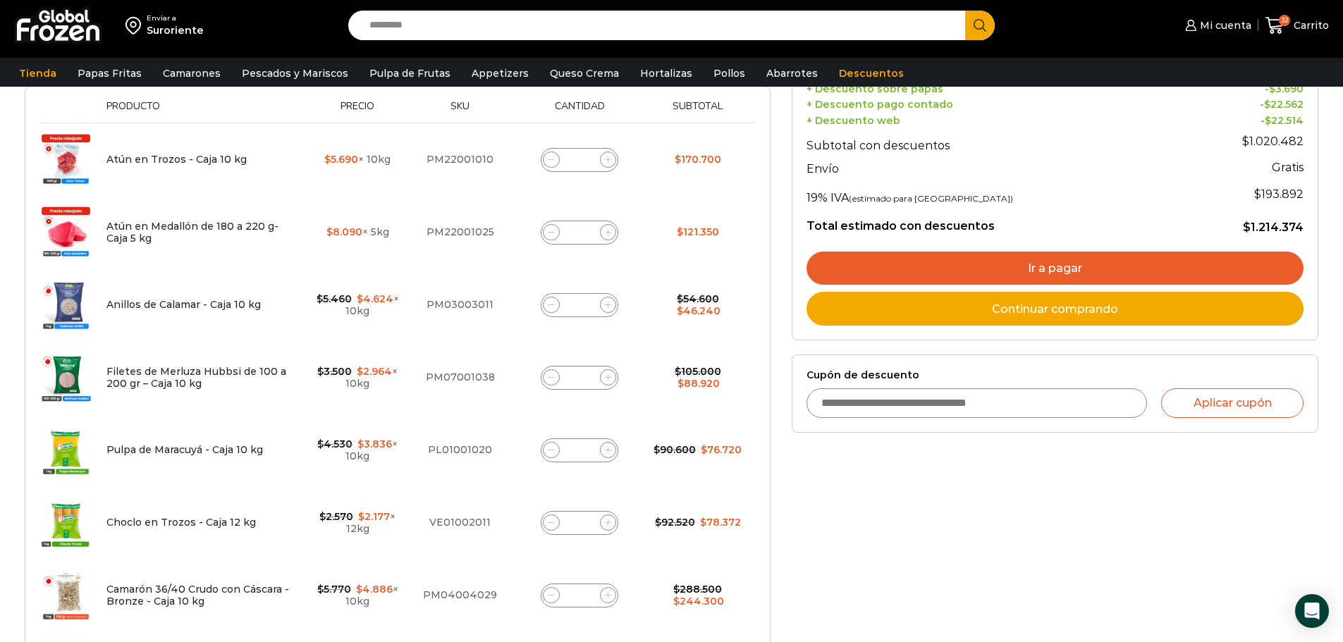
scroll to position [291, 0]
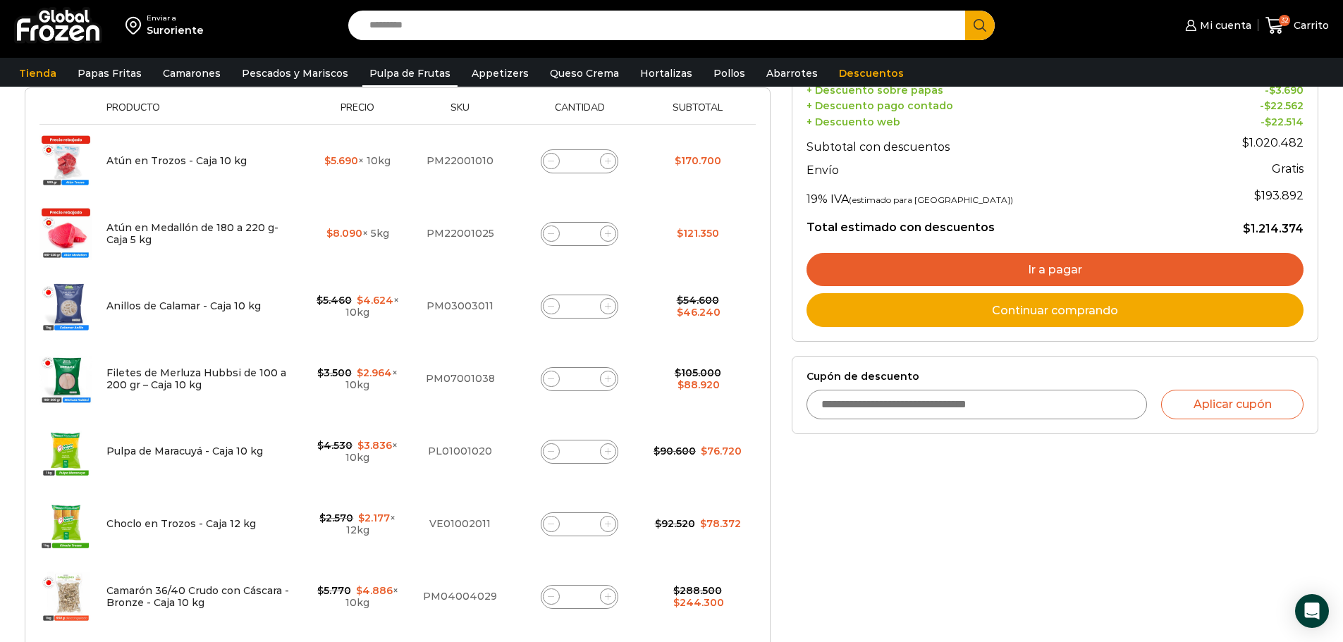
click at [413, 77] on link "Pulpa de Frutas" at bounding box center [409, 73] width 95 height 27
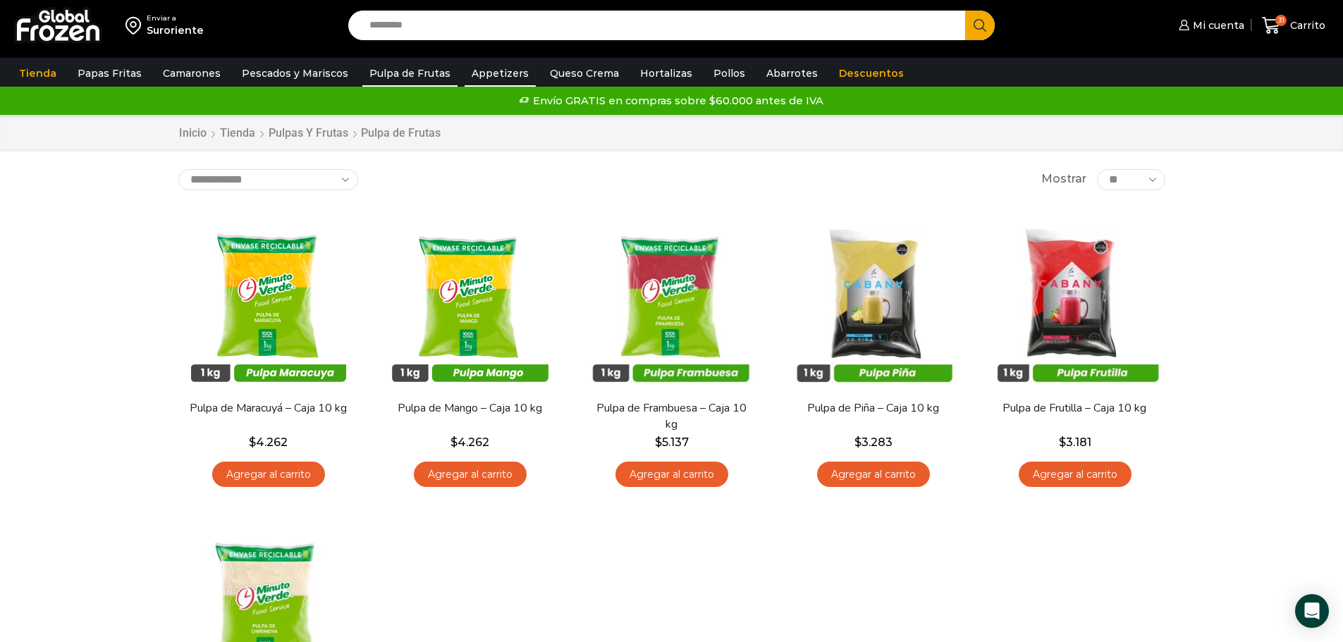
click at [494, 70] on link "Appetizers" at bounding box center [500, 73] width 71 height 27
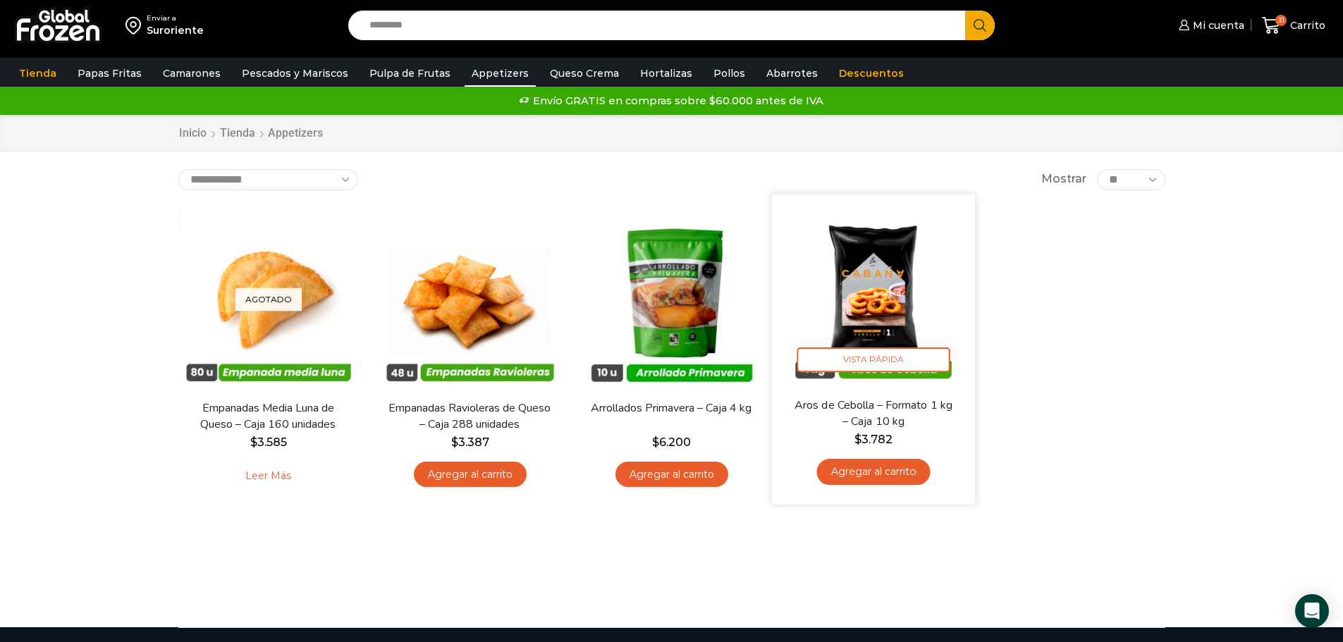
click at [890, 471] on link "Agregar al carrito" at bounding box center [874, 472] width 114 height 26
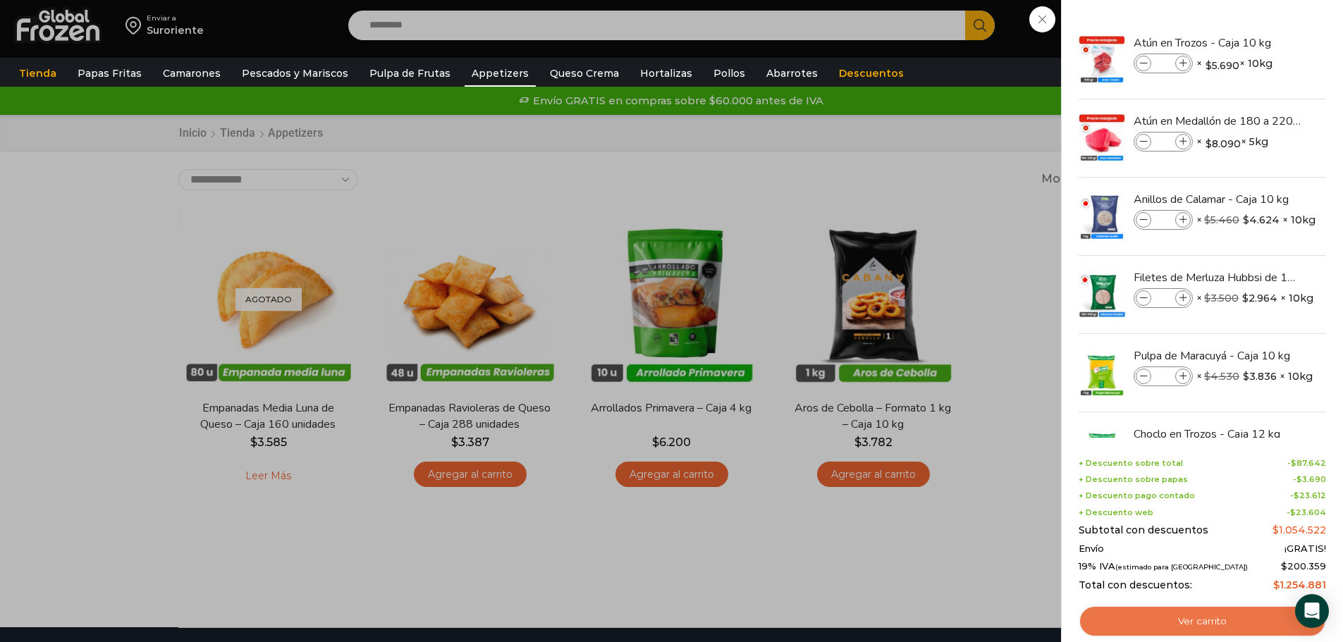
click at [1170, 628] on link "Ver carrito" at bounding box center [1202, 622] width 247 height 32
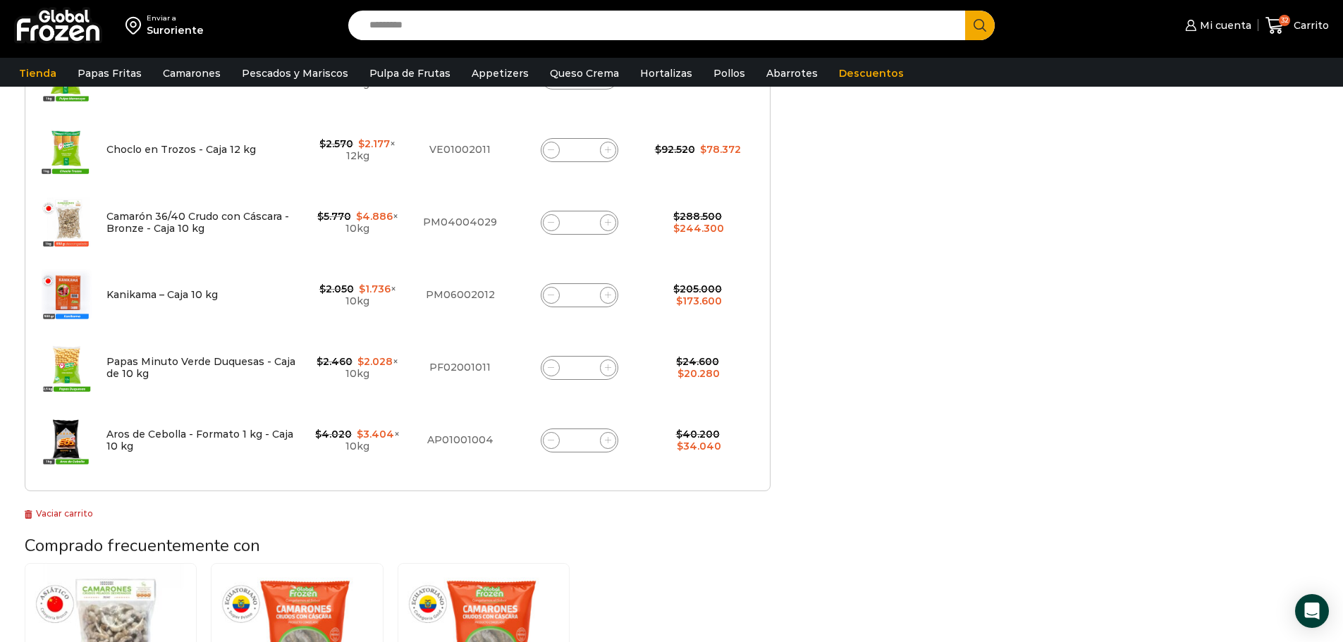
scroll to position [635, 0]
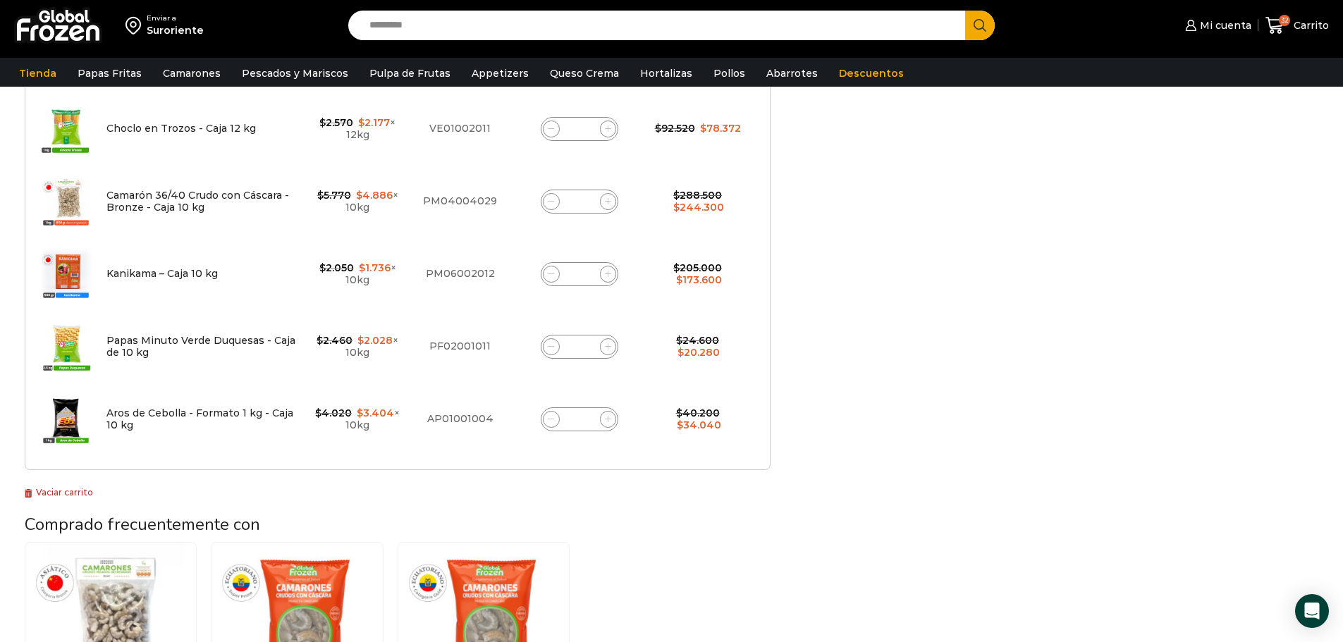
drag, startPoint x: 592, startPoint y: 421, endPoint x: 579, endPoint y: 421, distance: 12.7
click at [591, 421] on div "Aros de Cebolla - Formato 1 kg - Caja 10 kg cantidad *" at bounding box center [580, 420] width 78 height 24
click at [584, 419] on input "*" at bounding box center [580, 420] width 20 height 20
type input "*"
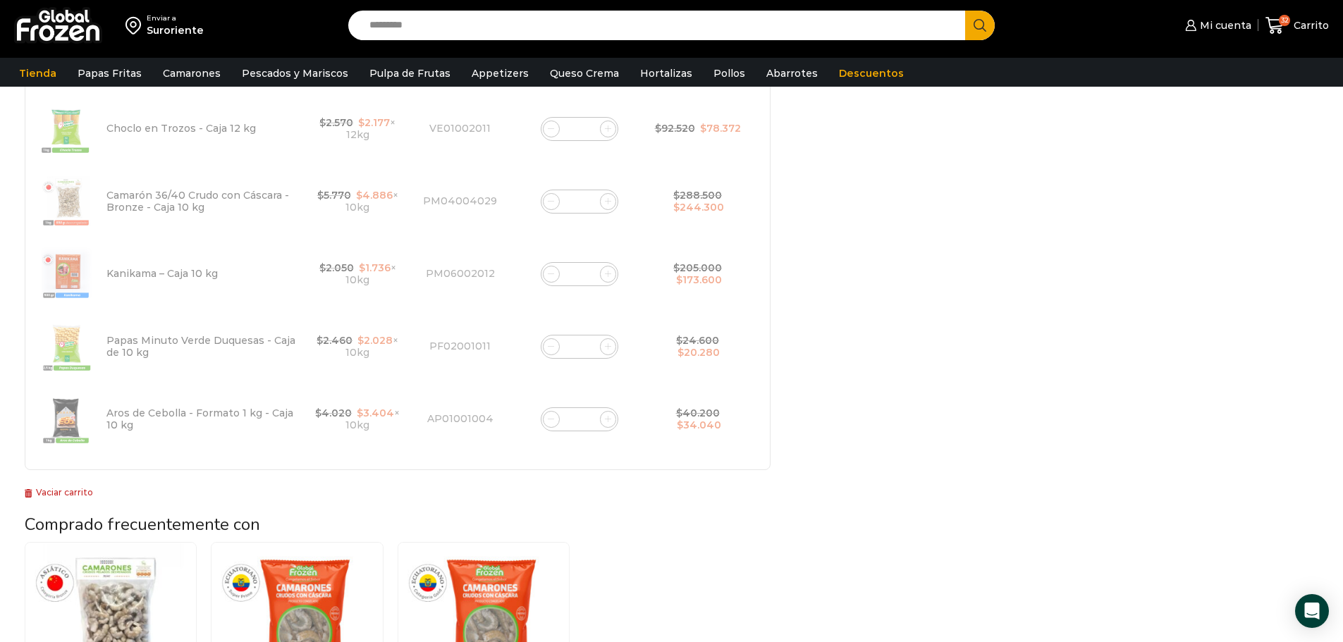
click at [974, 551] on div "Selecciona la forma de pago Contado (Ahorra un 3% en tu compra) Seleccionar Env…" at bounding box center [1055, 162] width 548 height 1292
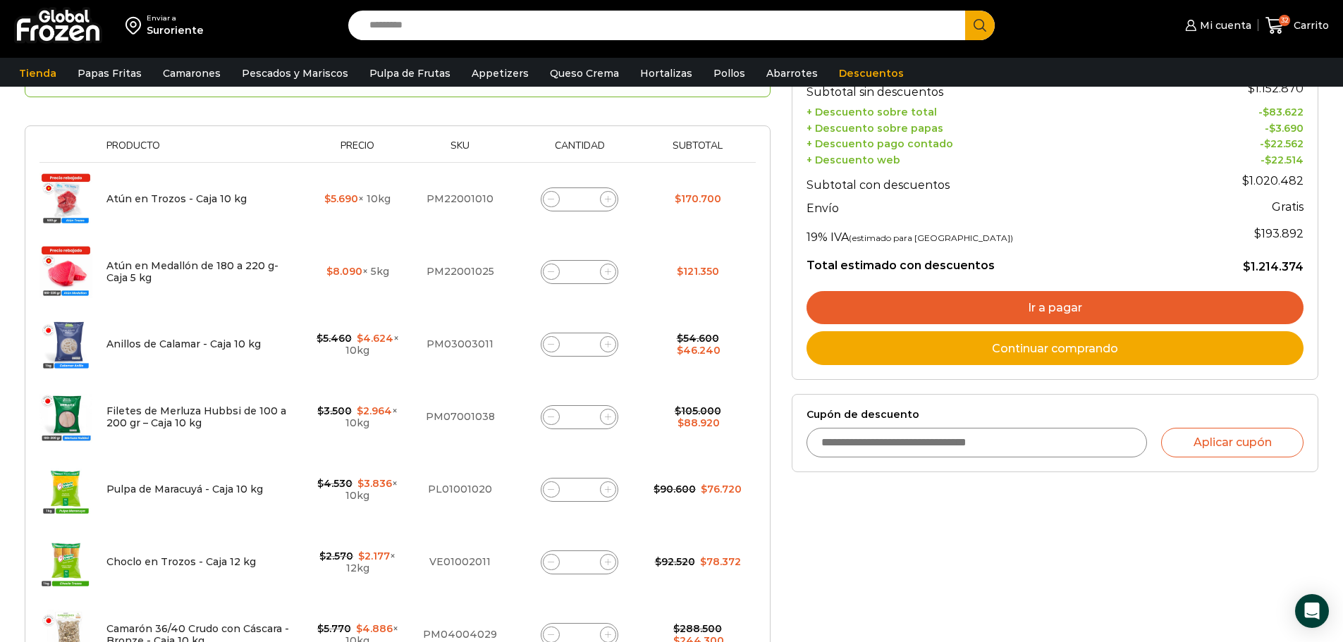
scroll to position [221, 0]
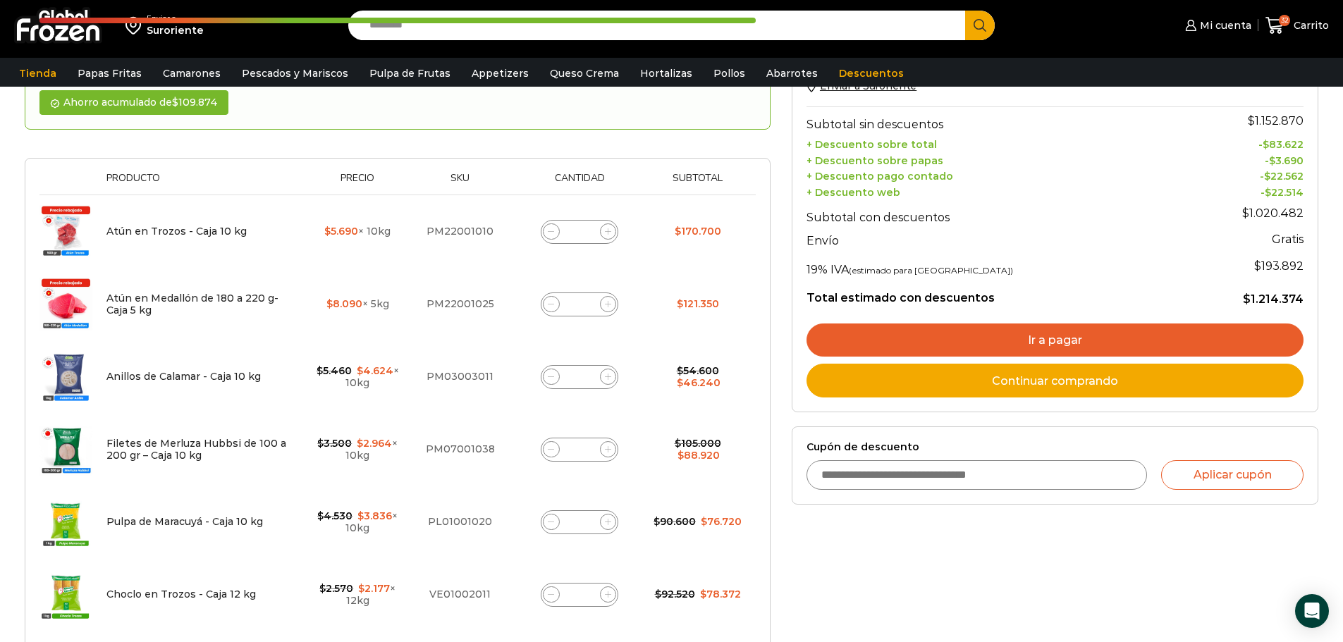
click at [1058, 335] on link "Ir a pagar" at bounding box center [1055, 341] width 497 height 34
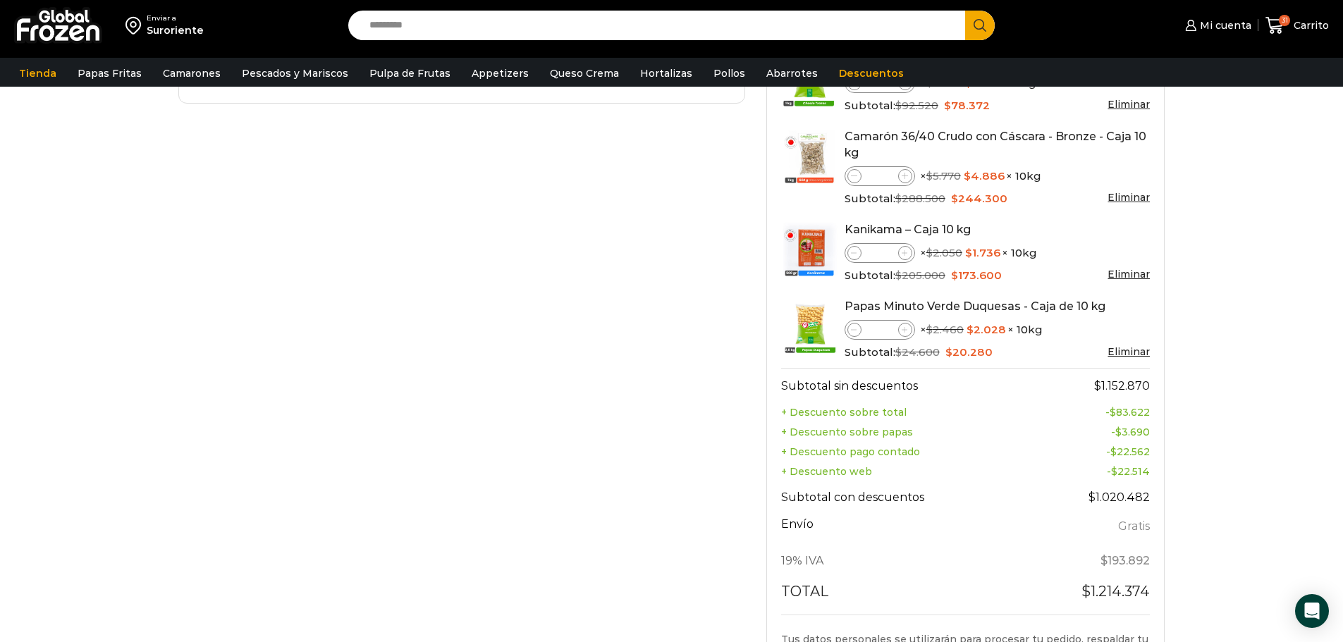
scroll to position [776, 0]
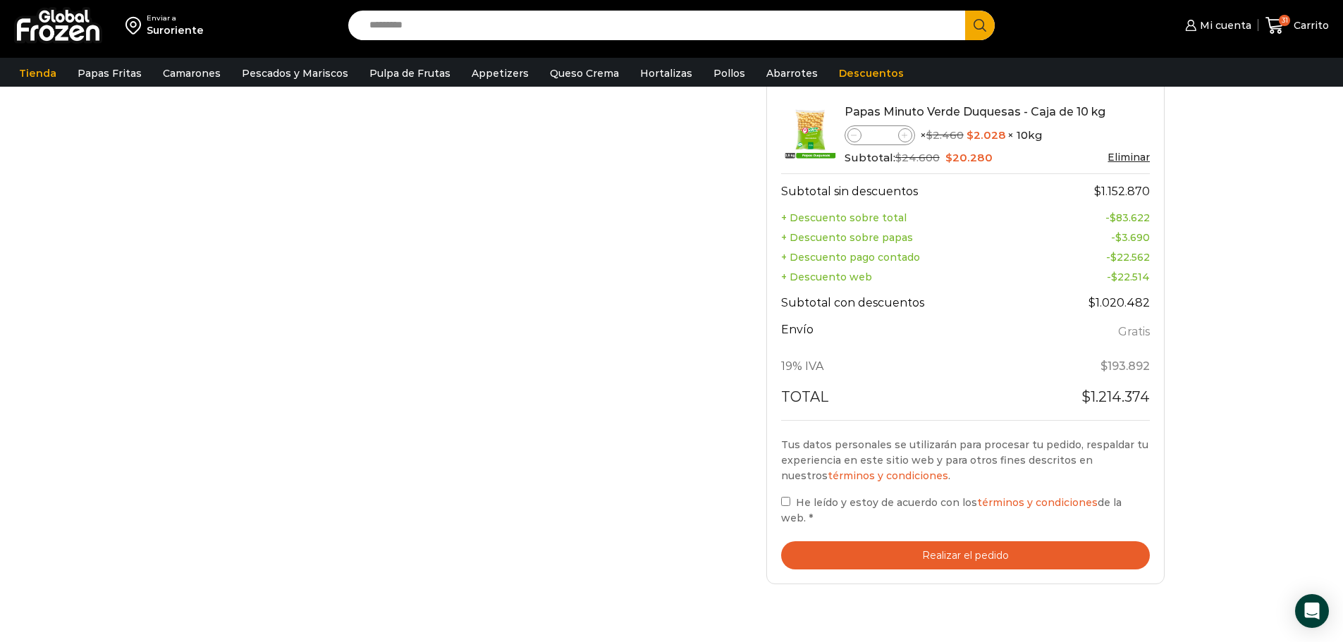
click at [910, 543] on button "Realizar el pedido" at bounding box center [965, 556] width 369 height 29
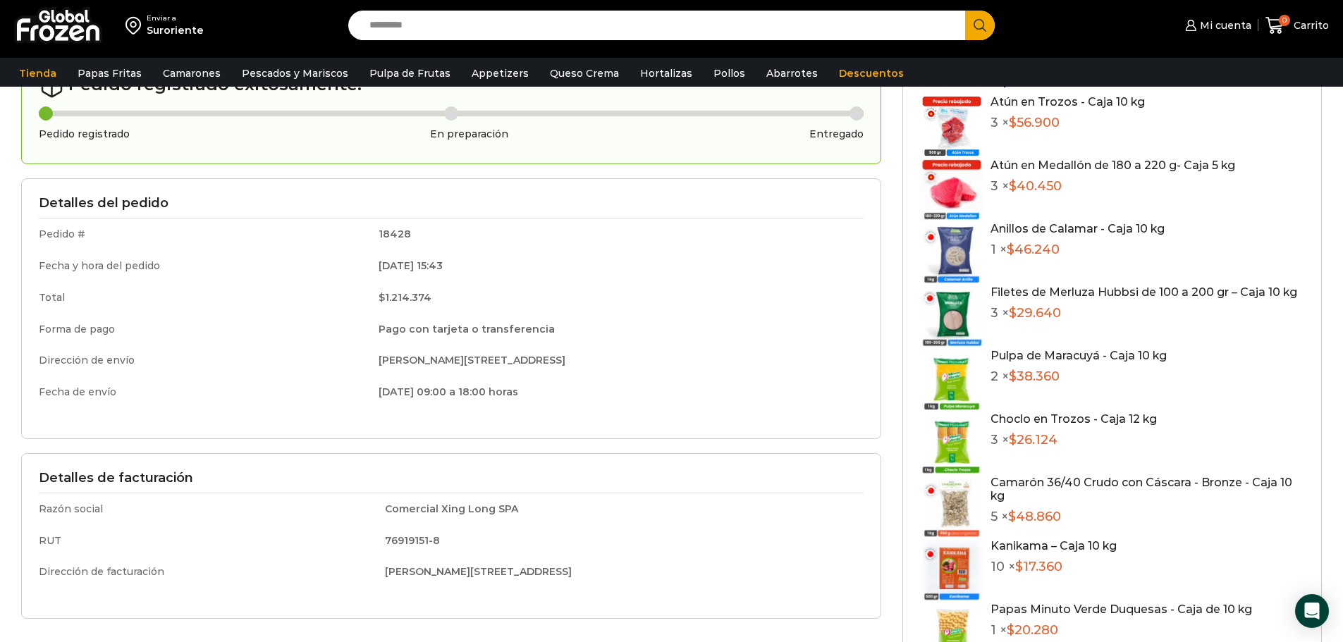
scroll to position [71, 0]
